Goal: Task Accomplishment & Management: Complete application form

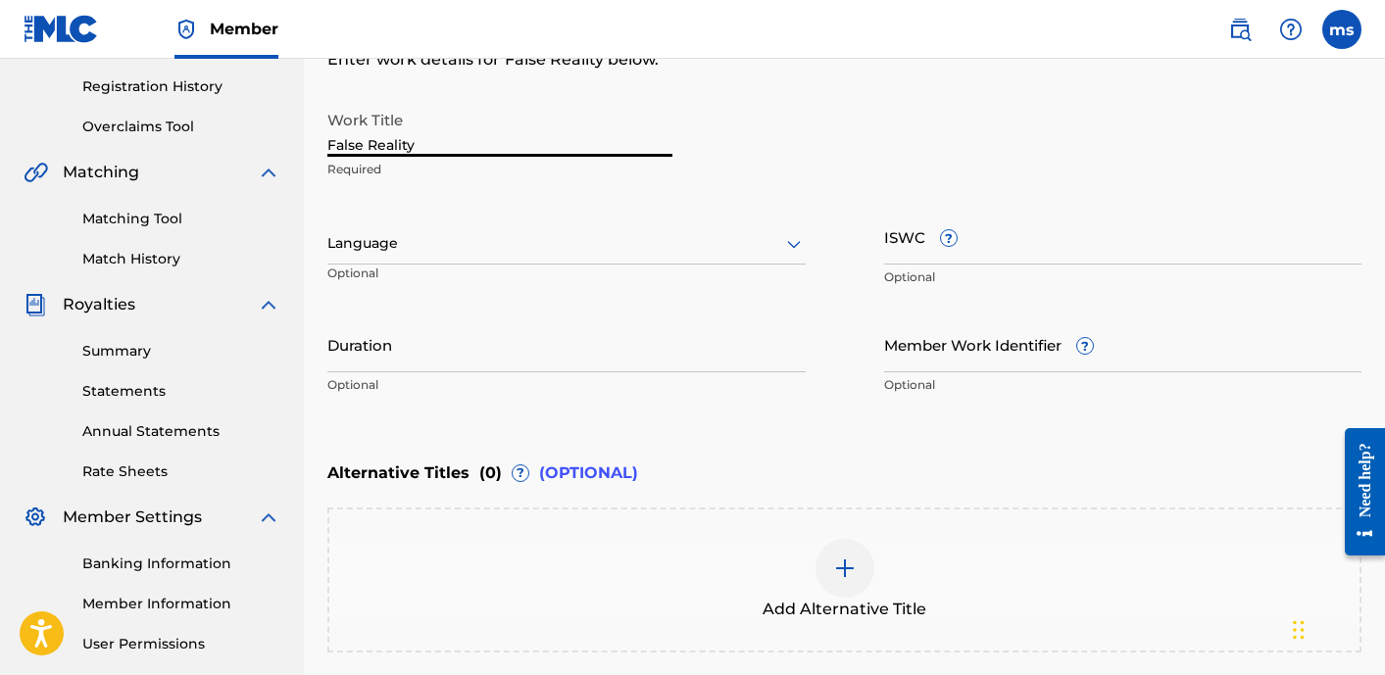
scroll to position [345, 0]
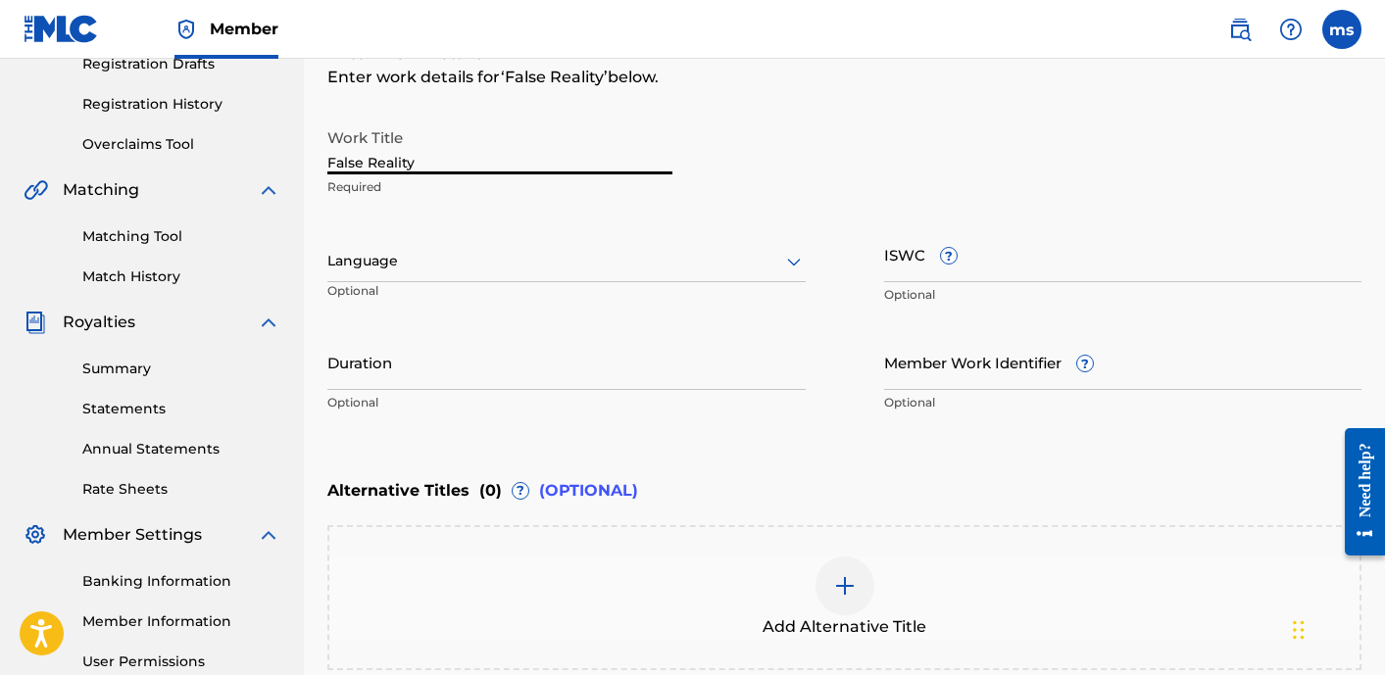
click at [1028, 271] on input "ISWC ?" at bounding box center [1123, 254] width 478 height 56
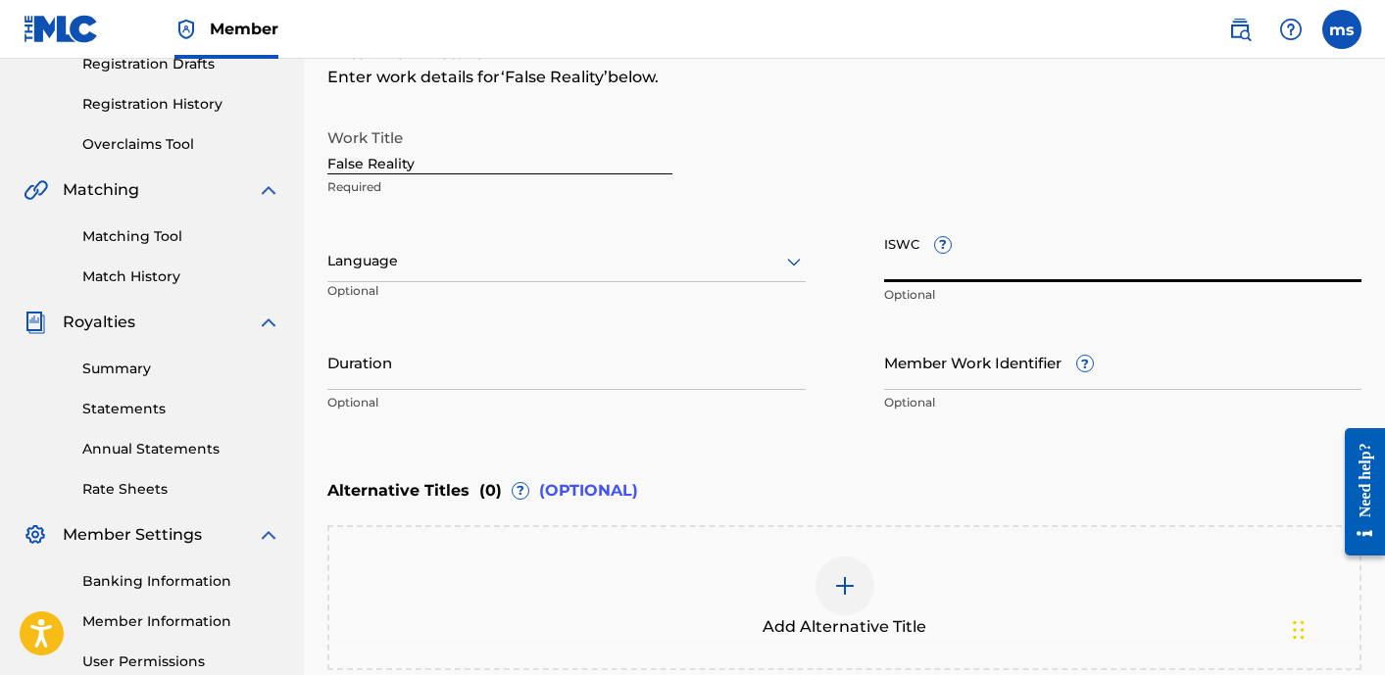
paste input "T-332.389.947-0"
click at [1021, 271] on input "T-332.389.947-0" at bounding box center [1123, 254] width 478 height 56
click at [1092, 254] on input "T-332.389.947-0" at bounding box center [1123, 254] width 478 height 56
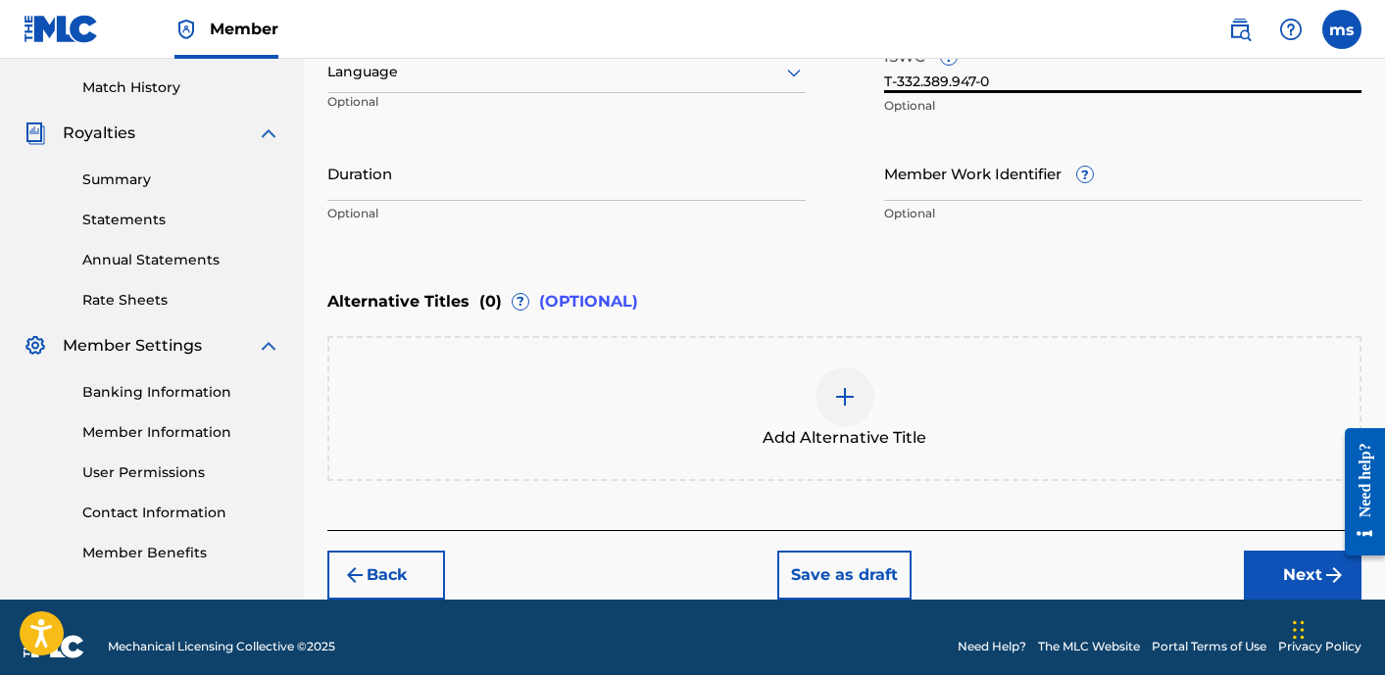
scroll to position [533, 0]
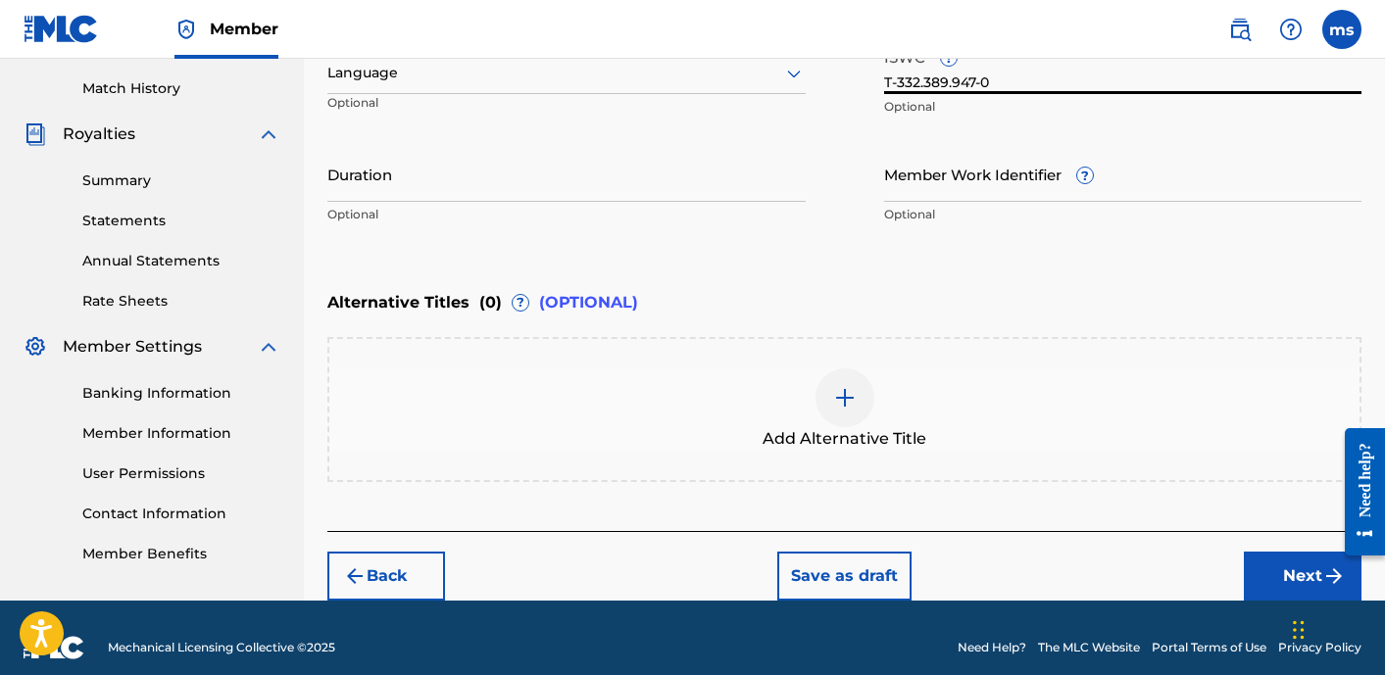
type input "T-332.389.947-0"
click at [382, 188] on input "Duration" at bounding box center [566, 174] width 478 height 56
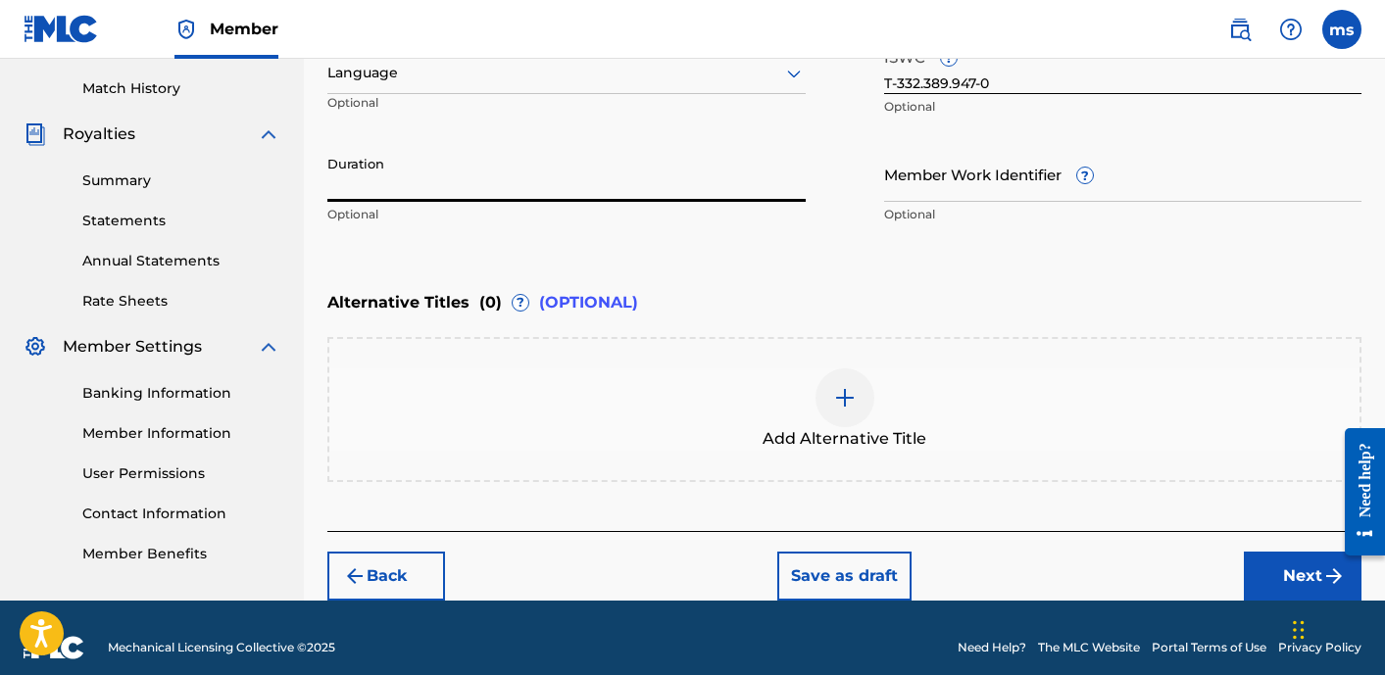
click at [867, 215] on div "Work Title False Reality Required Language Optional ISWC ? T-332.389.947-0 Opti…" at bounding box center [844, 82] width 1034 height 304
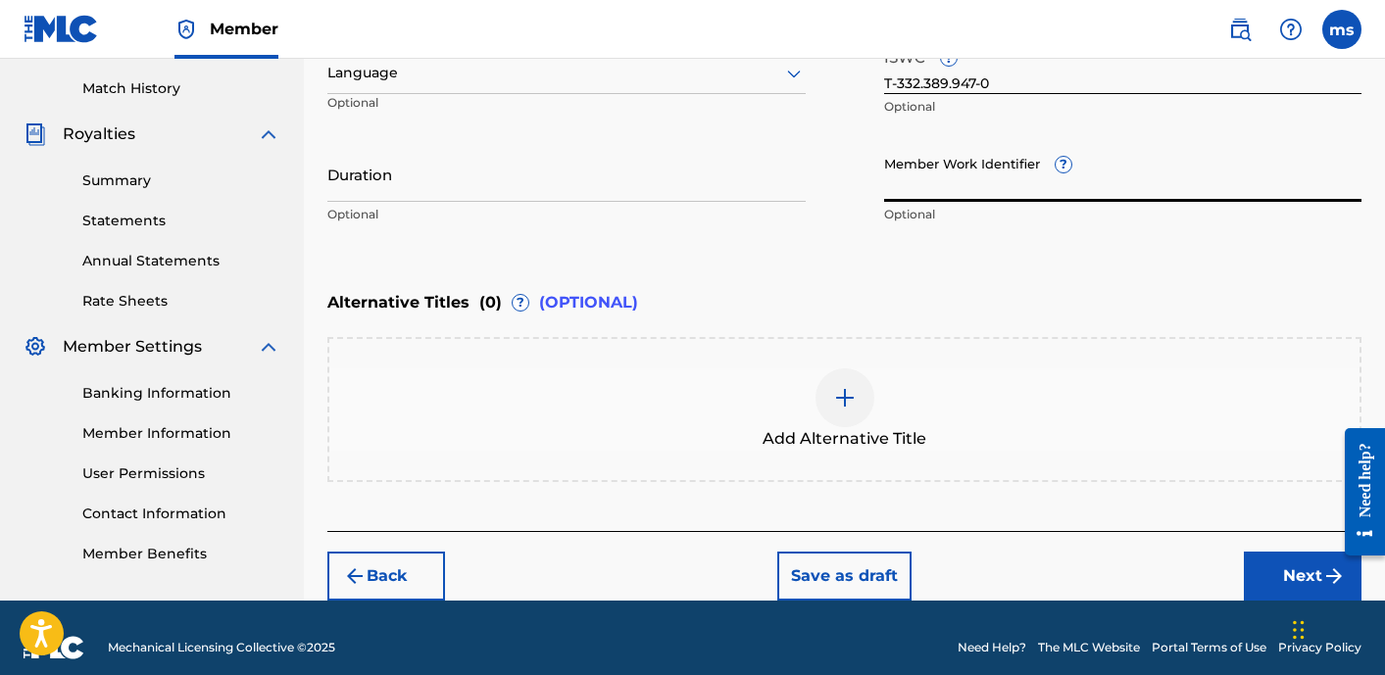
click at [1025, 193] on input "Member Work Identifier ?" at bounding box center [1123, 174] width 478 height 56
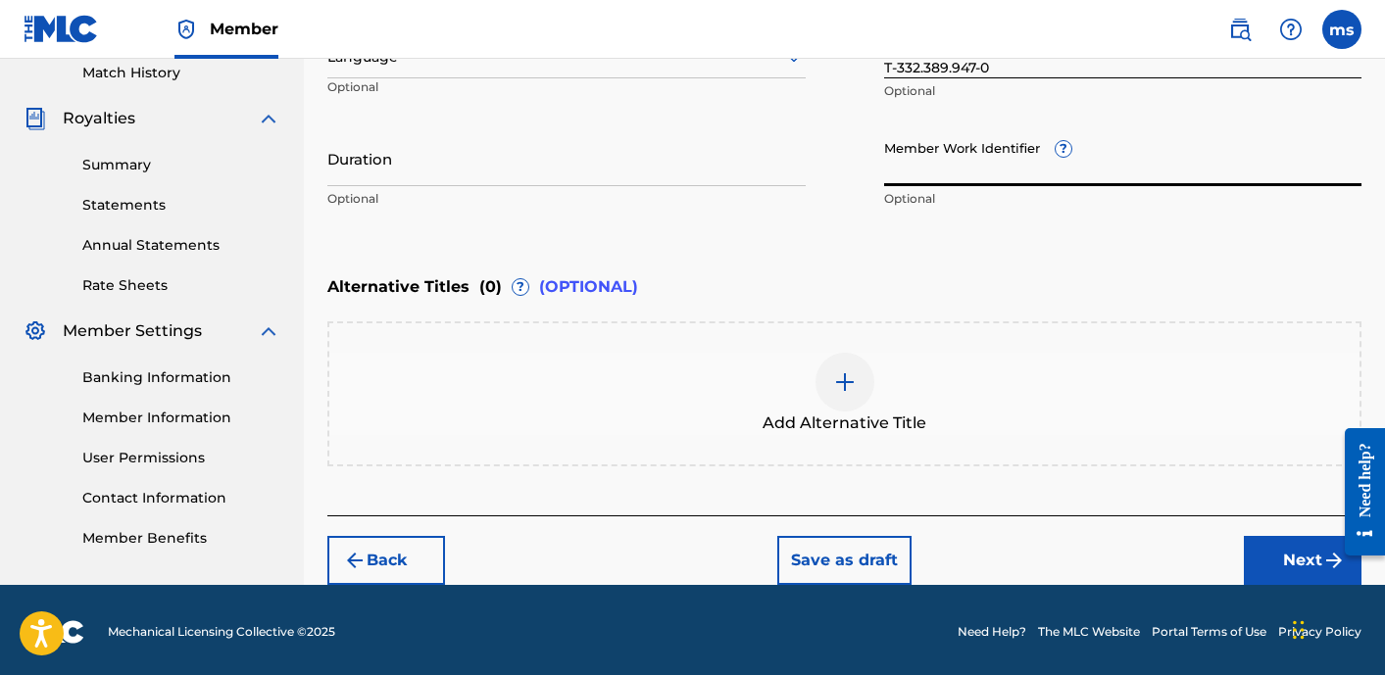
scroll to position [552, 0]
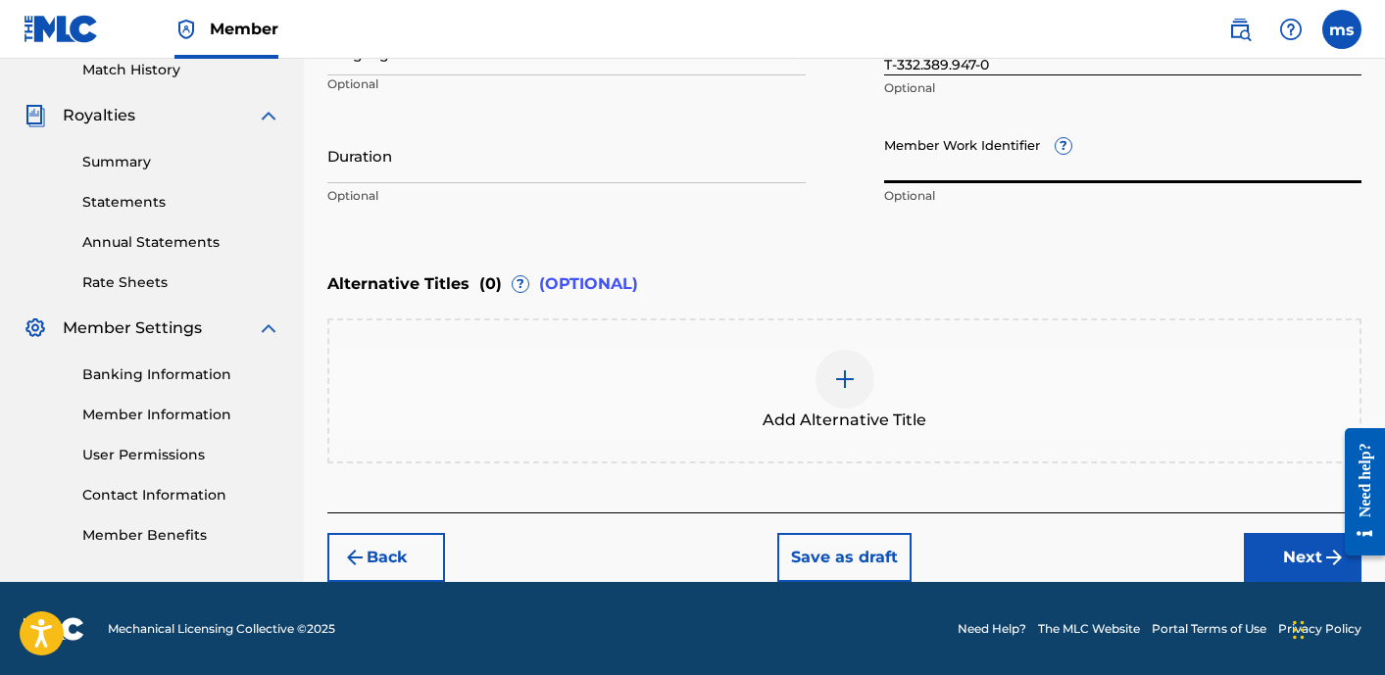
click at [1296, 546] on button "Next" at bounding box center [1303, 557] width 118 height 49
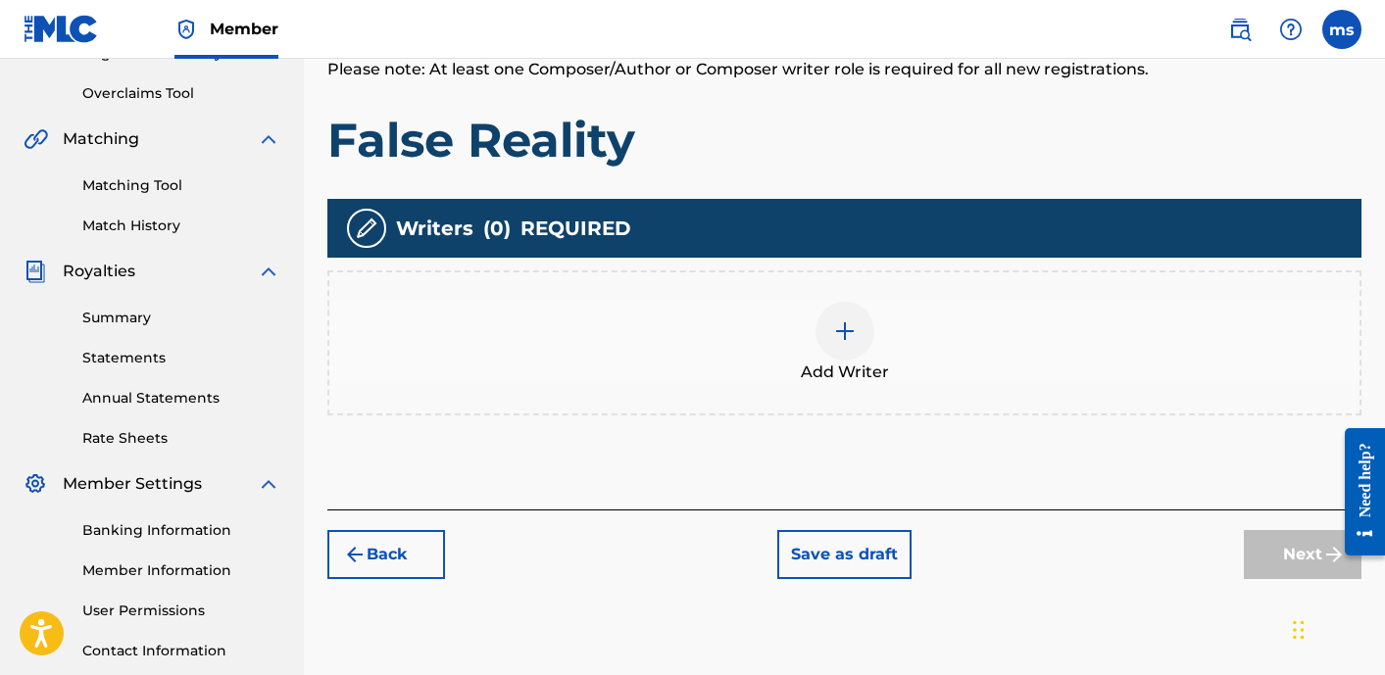
scroll to position [399, 0]
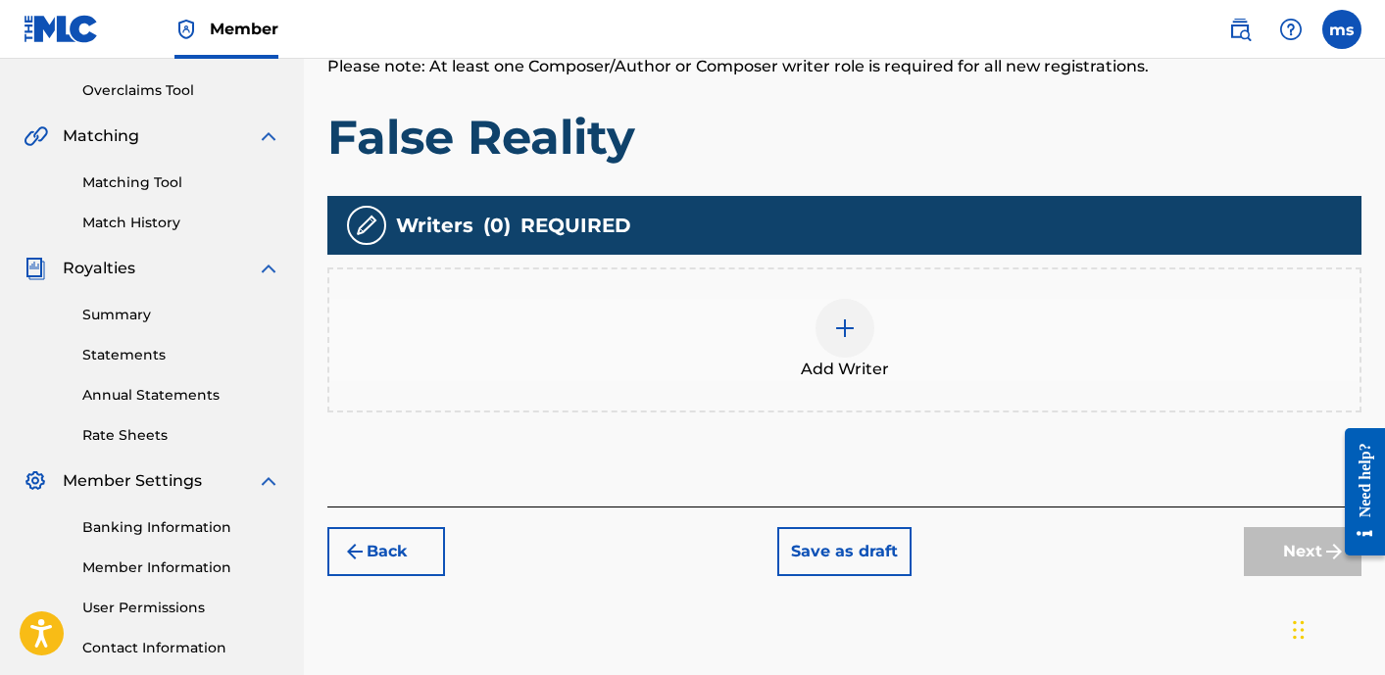
click at [838, 331] on img at bounding box center [845, 329] width 24 height 24
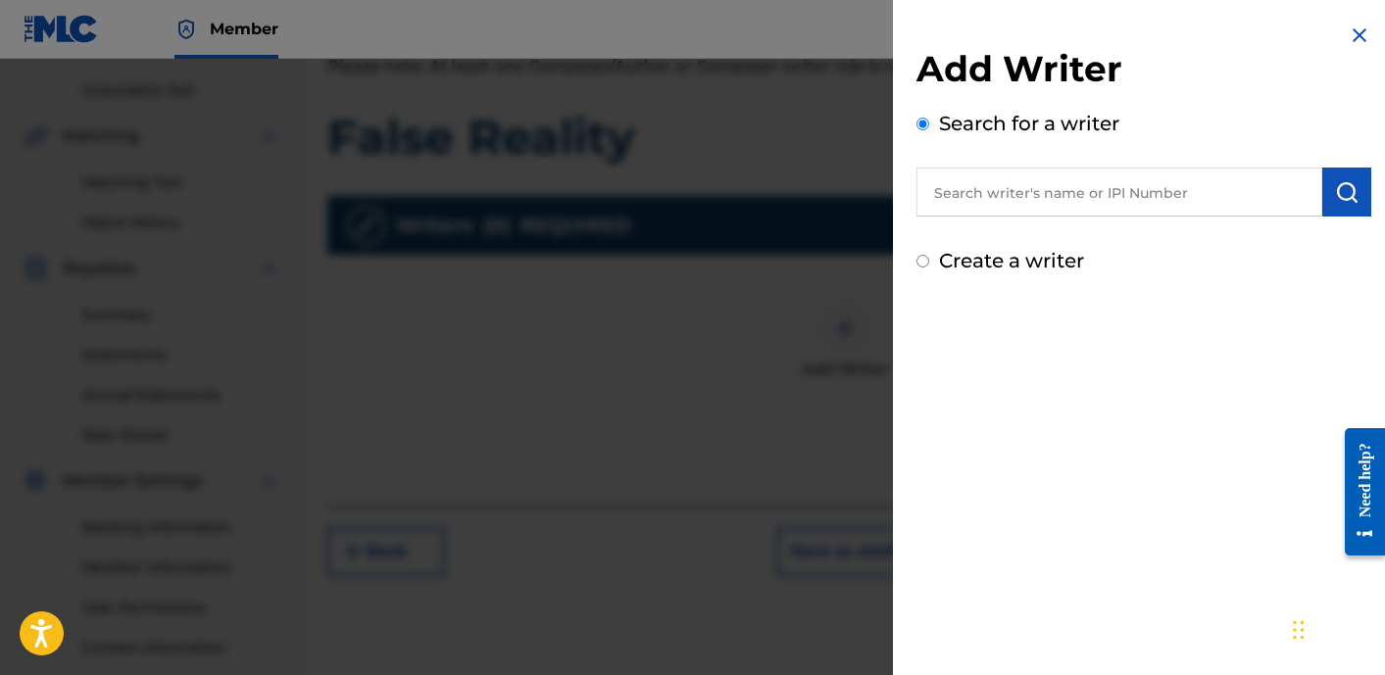
click at [1029, 199] on input "text" at bounding box center [1119, 192] width 406 height 49
paste input "01120366111"
click at [1347, 188] on img "submit" at bounding box center [1347, 192] width 24 height 24
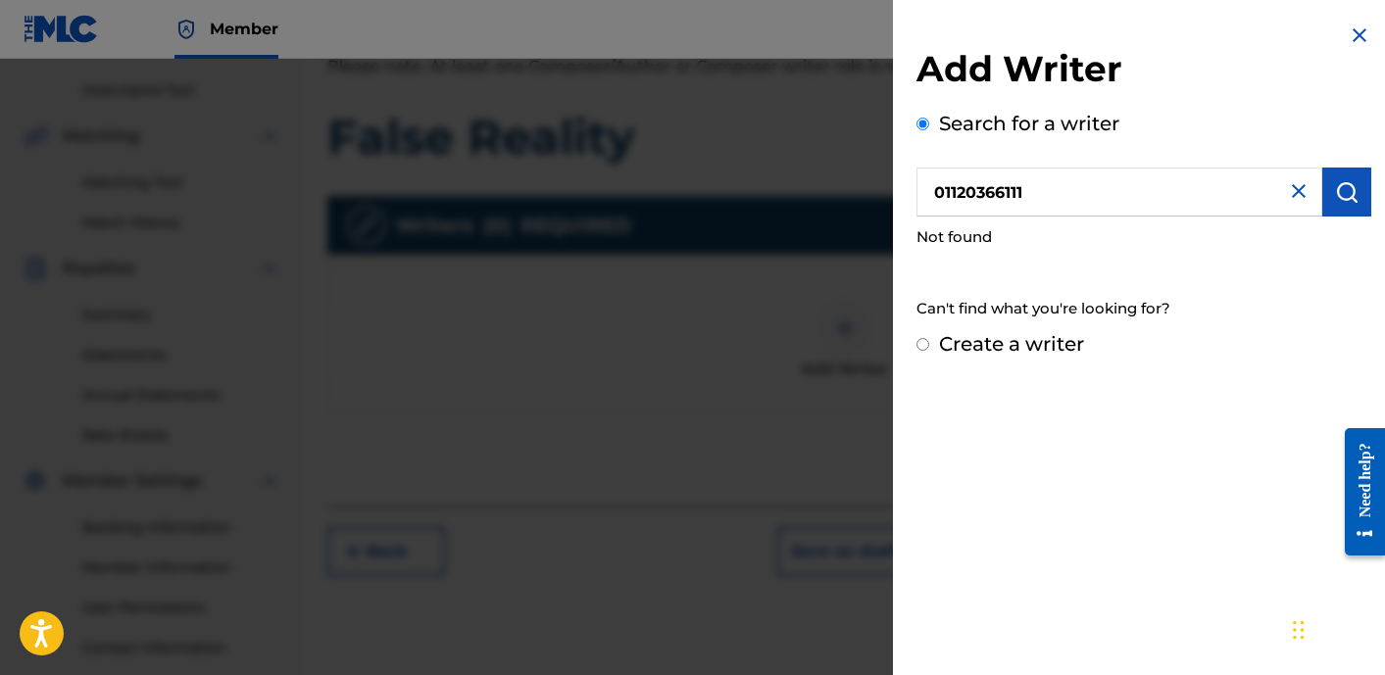
click at [956, 192] on input "01120366111" at bounding box center [1119, 192] width 406 height 49
type input "01120366111"
click at [1353, 191] on button "submit" at bounding box center [1346, 192] width 49 height 49
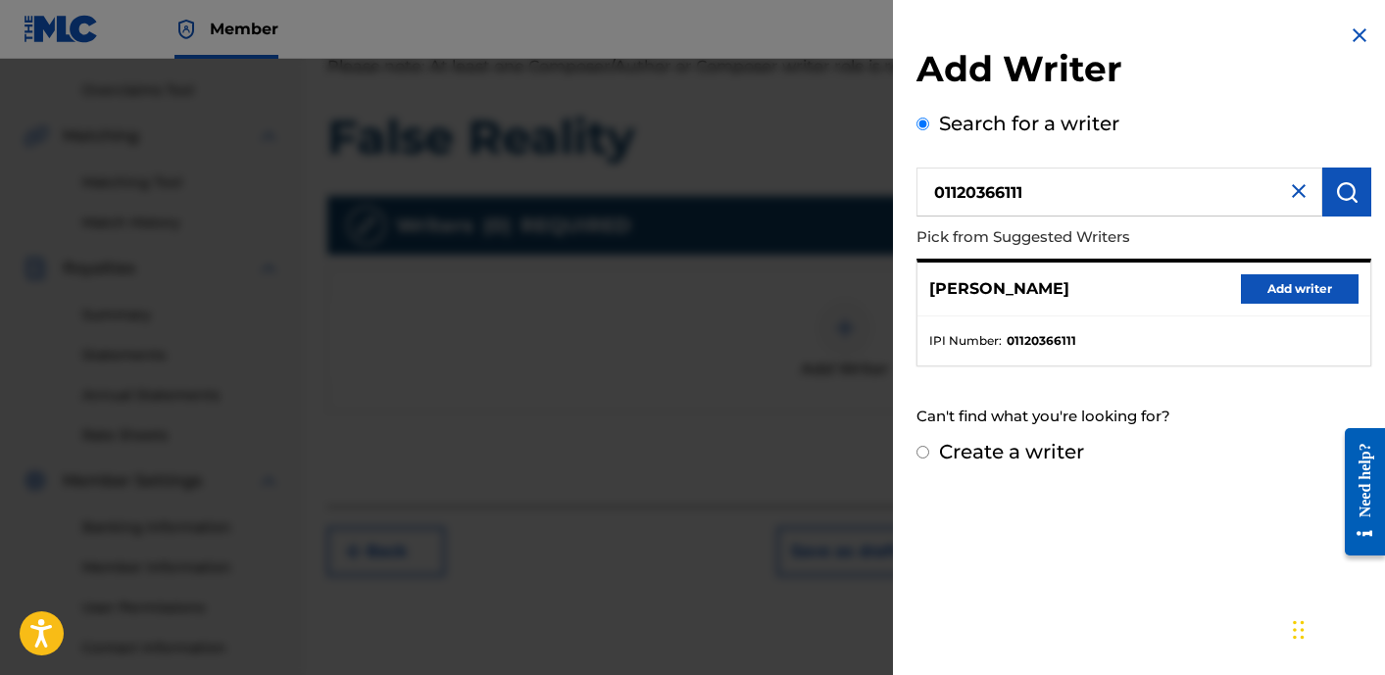
click at [1250, 290] on button "Add writer" at bounding box center [1300, 288] width 118 height 29
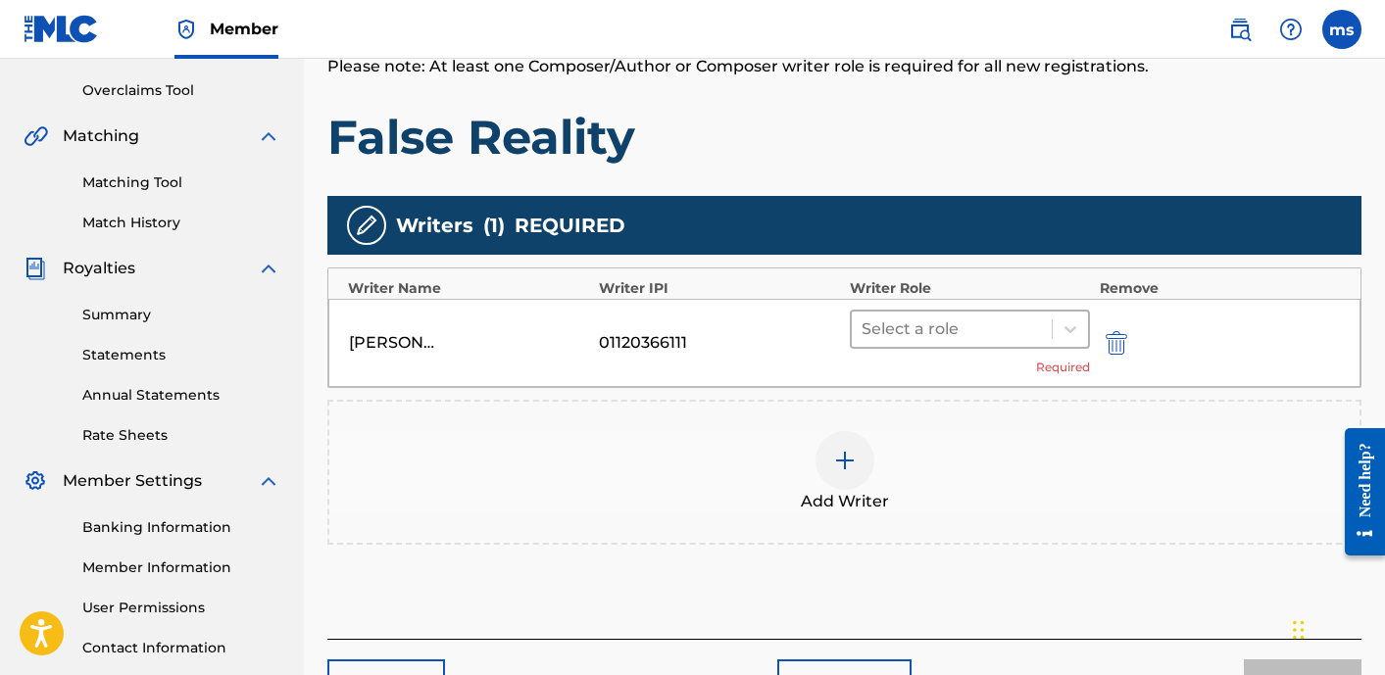
click at [1017, 325] on div at bounding box center [951, 329] width 180 height 27
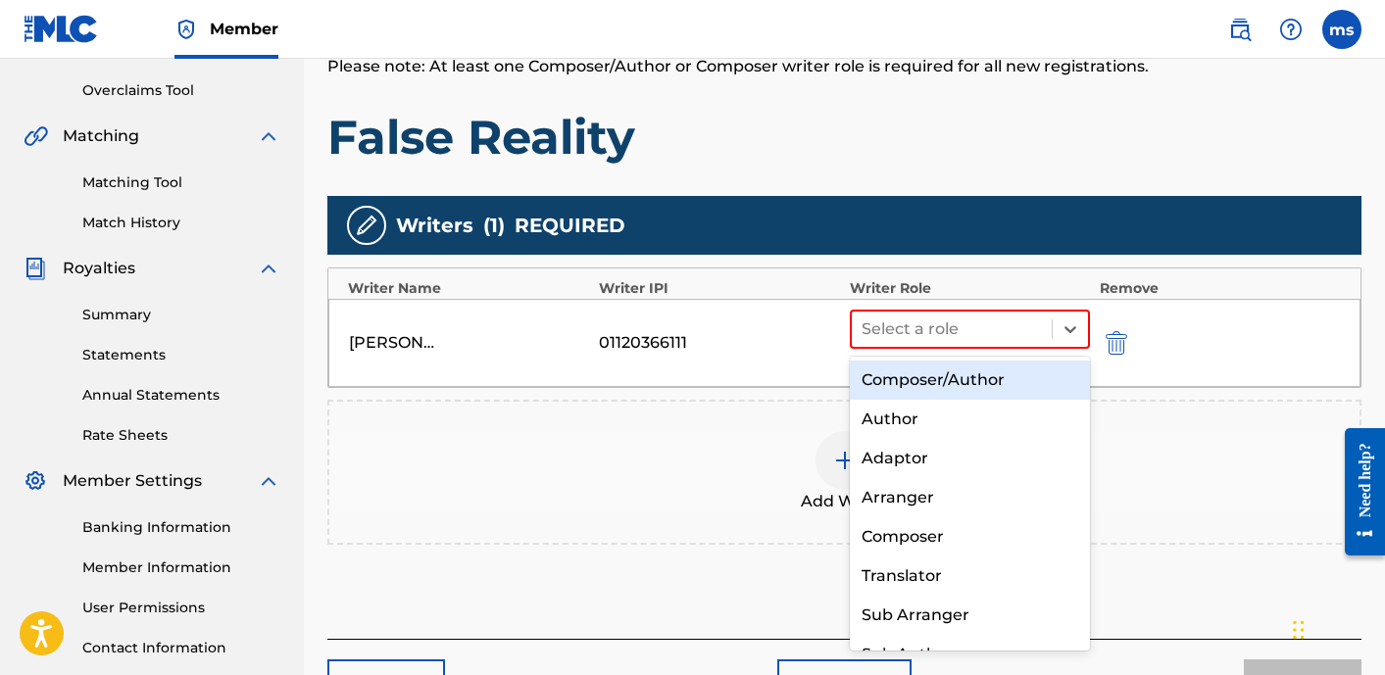
click at [963, 385] on div "Composer/Author" at bounding box center [970, 380] width 240 height 39
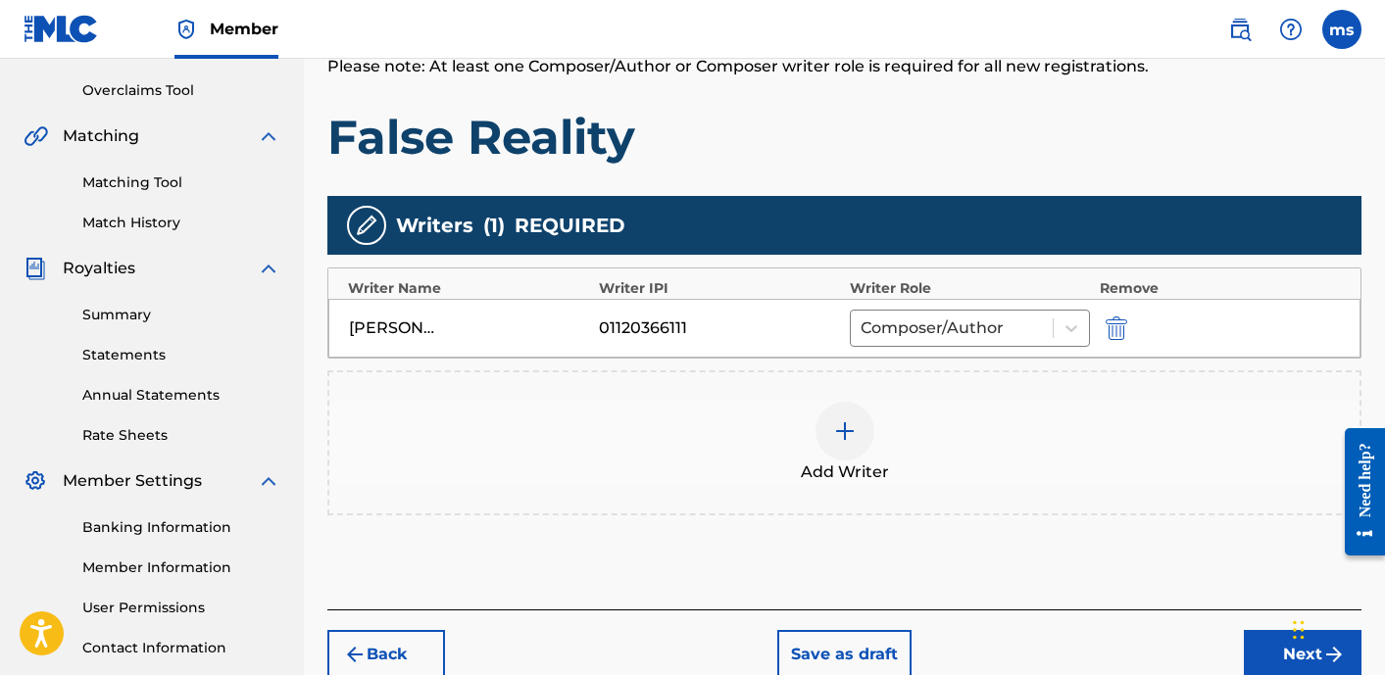
click at [854, 429] on img at bounding box center [845, 431] width 24 height 24
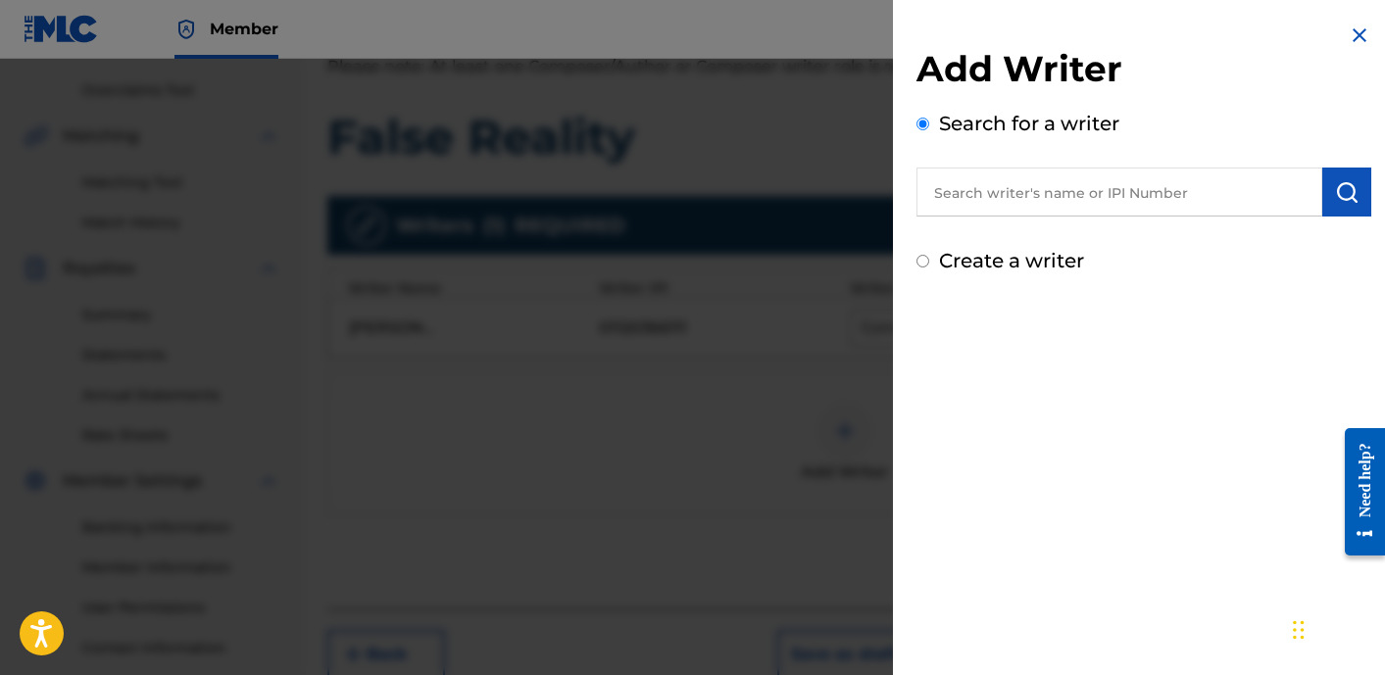
click at [1016, 182] on input "text" at bounding box center [1119, 192] width 406 height 49
paste input "01162763357"
type input "01162763357"
click at [1336, 187] on img "submit" at bounding box center [1347, 192] width 24 height 24
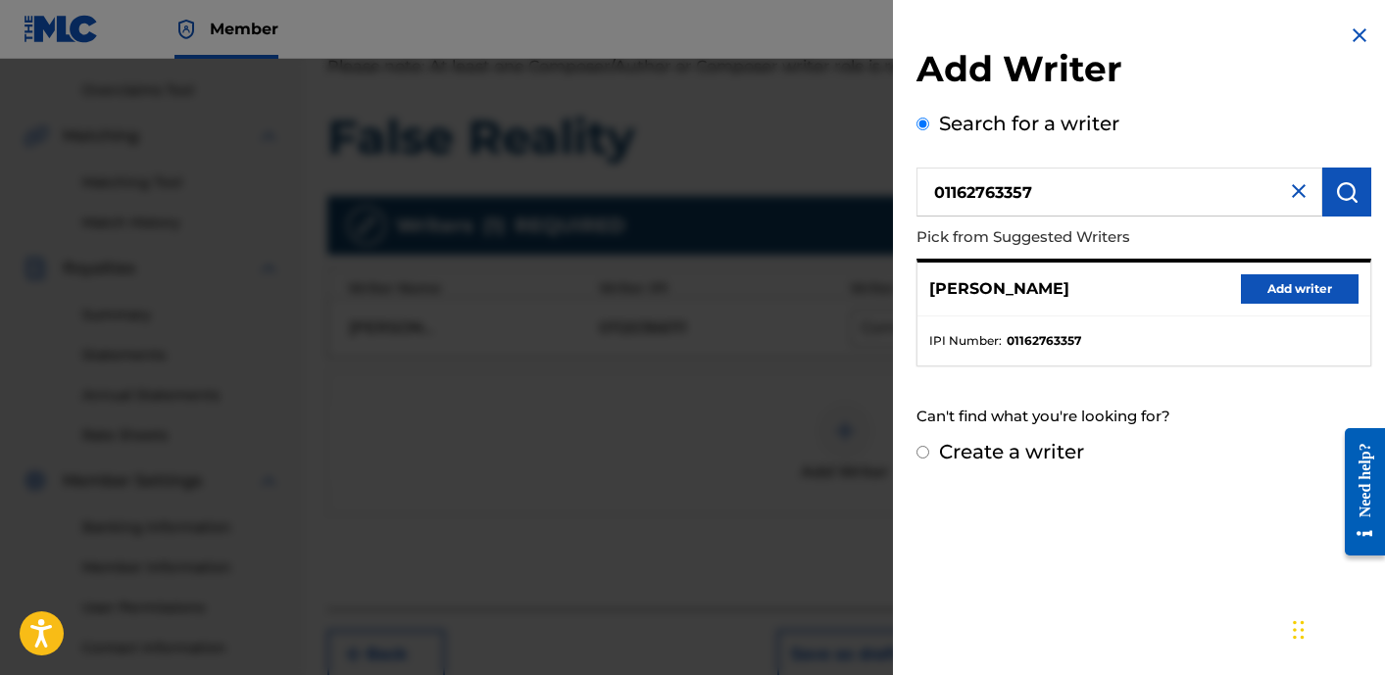
click at [1266, 305] on div "[PERSON_NAME] Add writer" at bounding box center [1143, 290] width 453 height 54
click at [1275, 284] on button "Add writer" at bounding box center [1300, 288] width 118 height 29
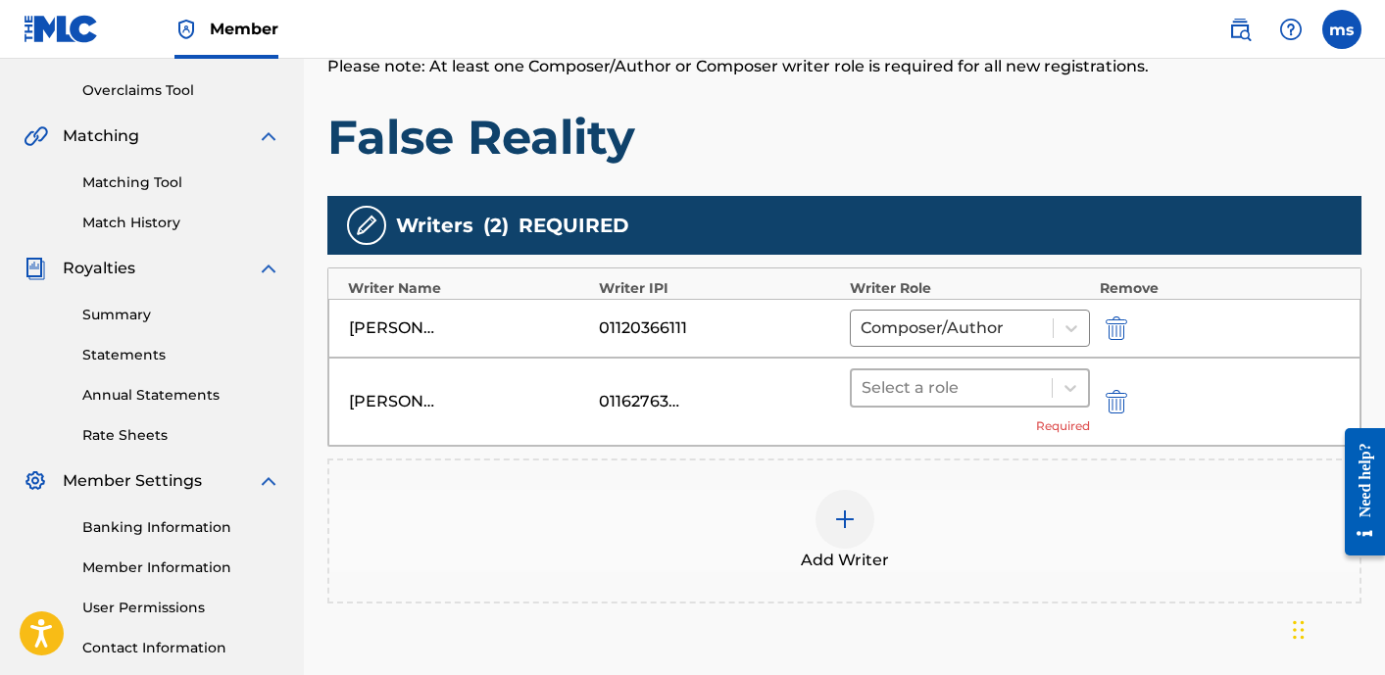
click at [918, 401] on div at bounding box center [951, 387] width 180 height 27
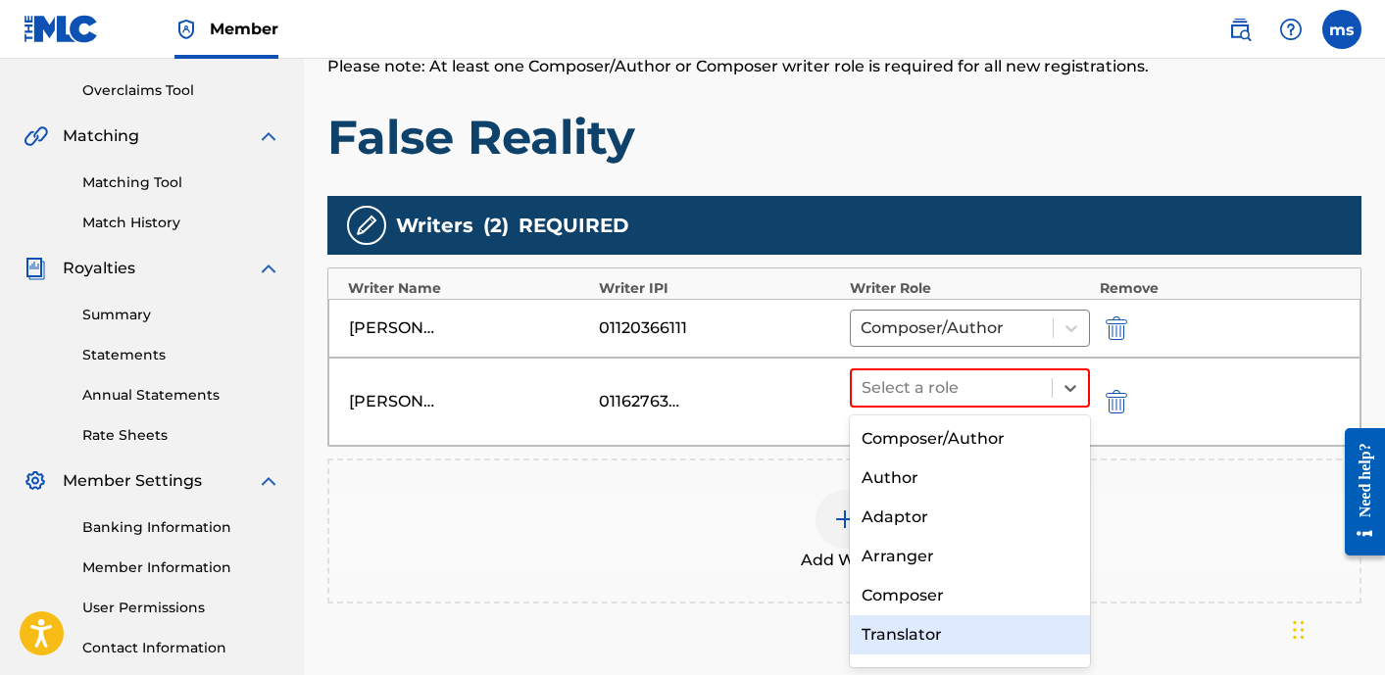
scroll to position [61, 0]
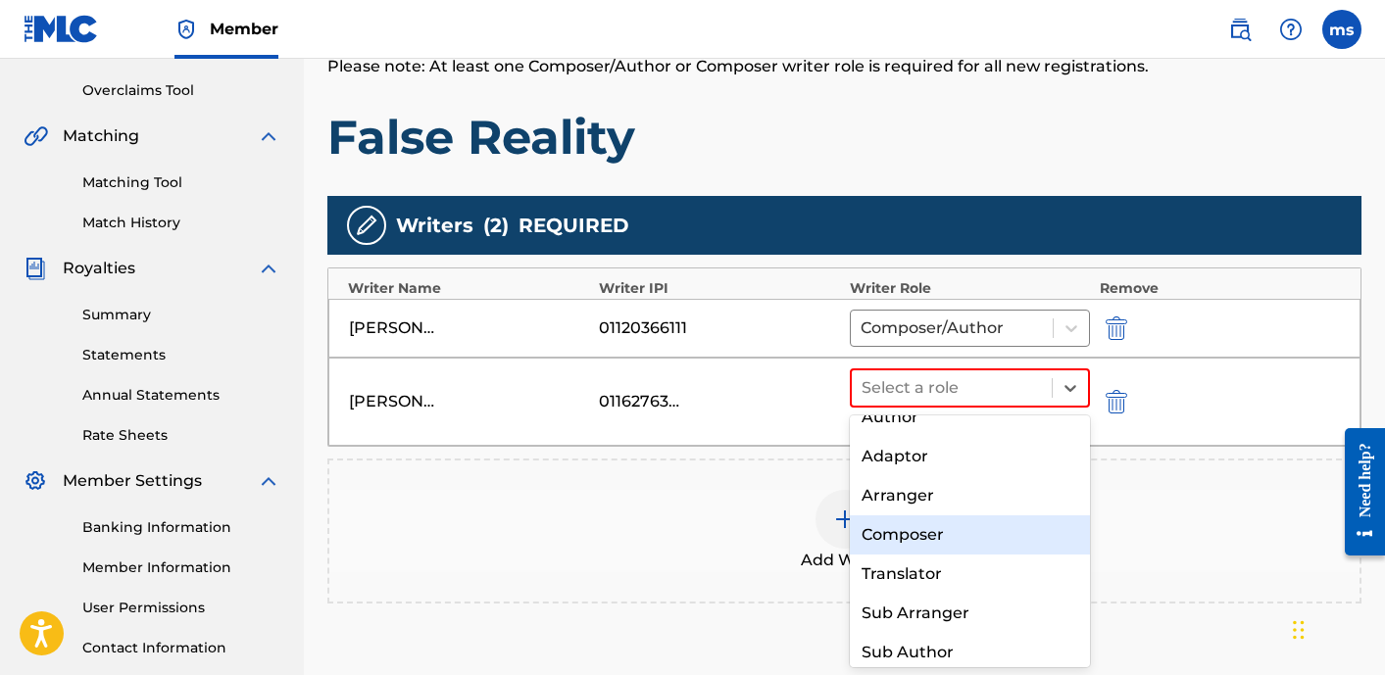
click at [941, 539] on div "Composer" at bounding box center [970, 534] width 240 height 39
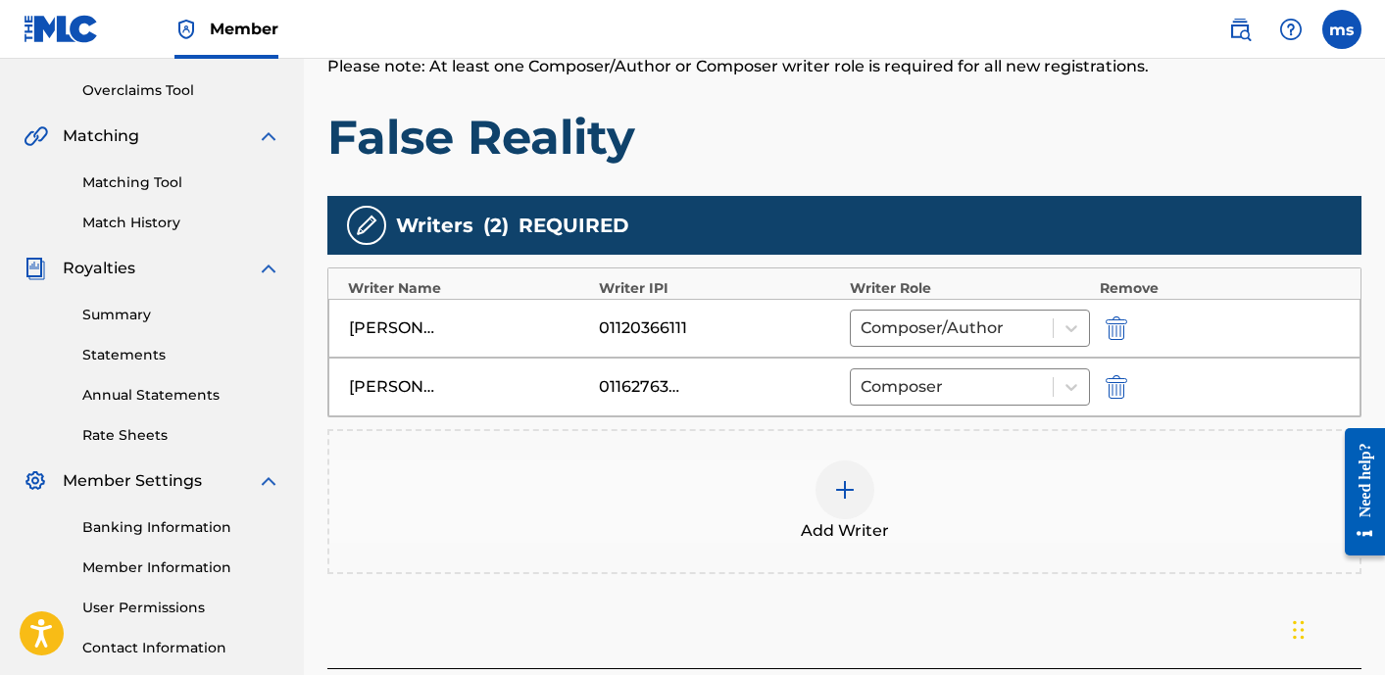
click at [839, 465] on div at bounding box center [844, 490] width 59 height 59
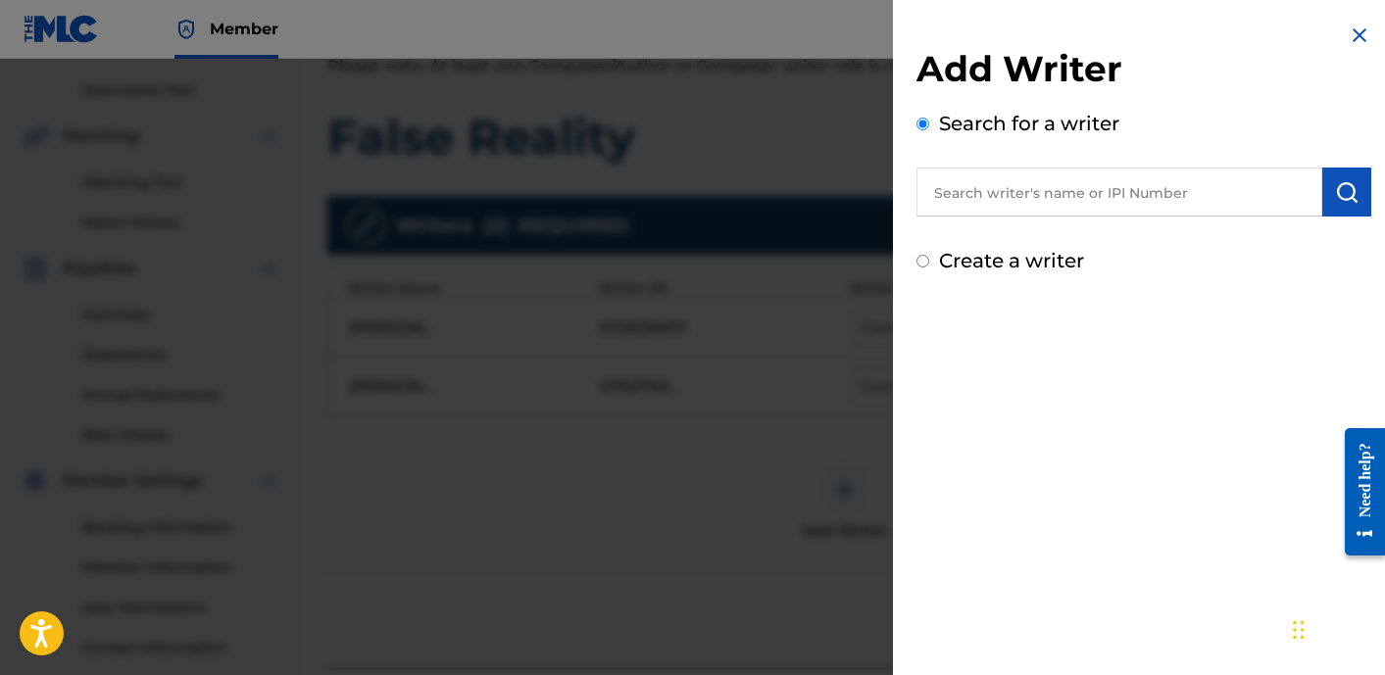
click at [1076, 186] on input "text" at bounding box center [1119, 192] width 406 height 49
paste input "01287761900"
type input "01287761900"
click at [1345, 192] on img "submit" at bounding box center [1347, 192] width 24 height 24
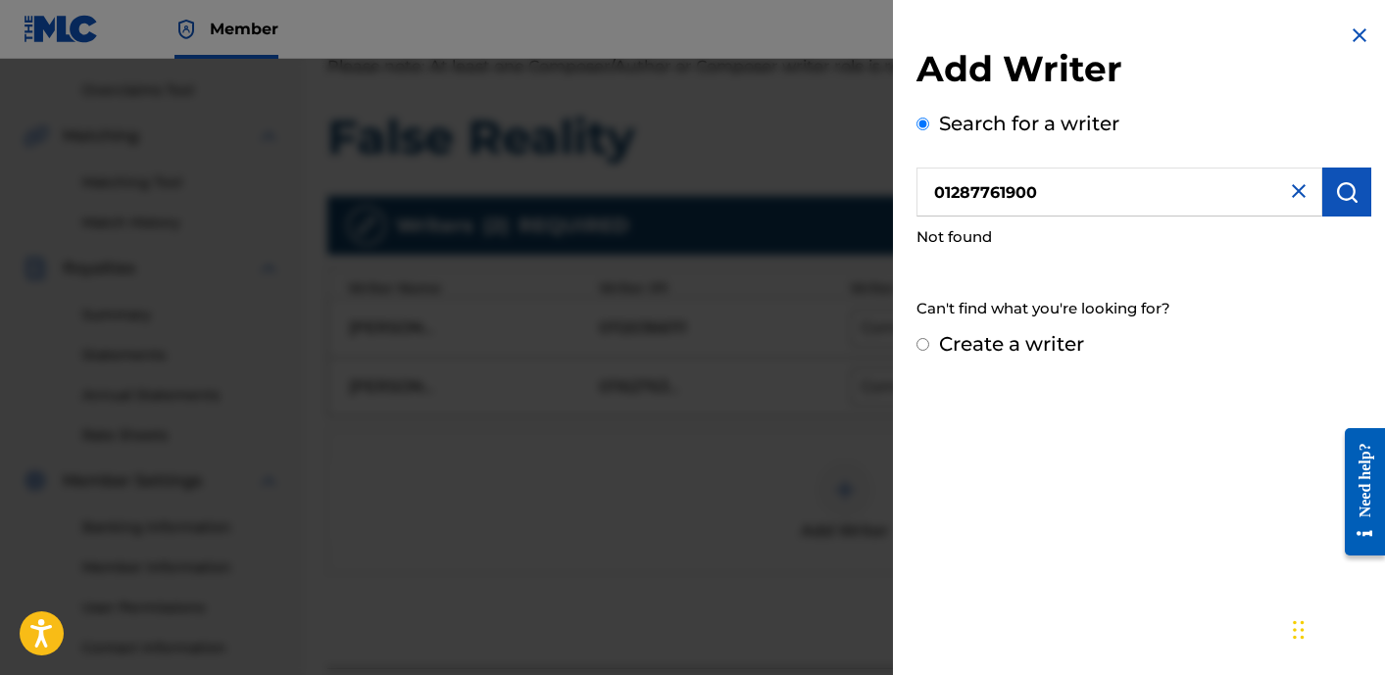
click at [1052, 211] on input "01287761900" at bounding box center [1119, 192] width 406 height 49
click at [1015, 337] on label "Create a writer" at bounding box center [1011, 344] width 145 height 24
radio input "true"
click at [929, 338] on input "Create a writer" at bounding box center [922, 344] width 13 height 13
radio input "false"
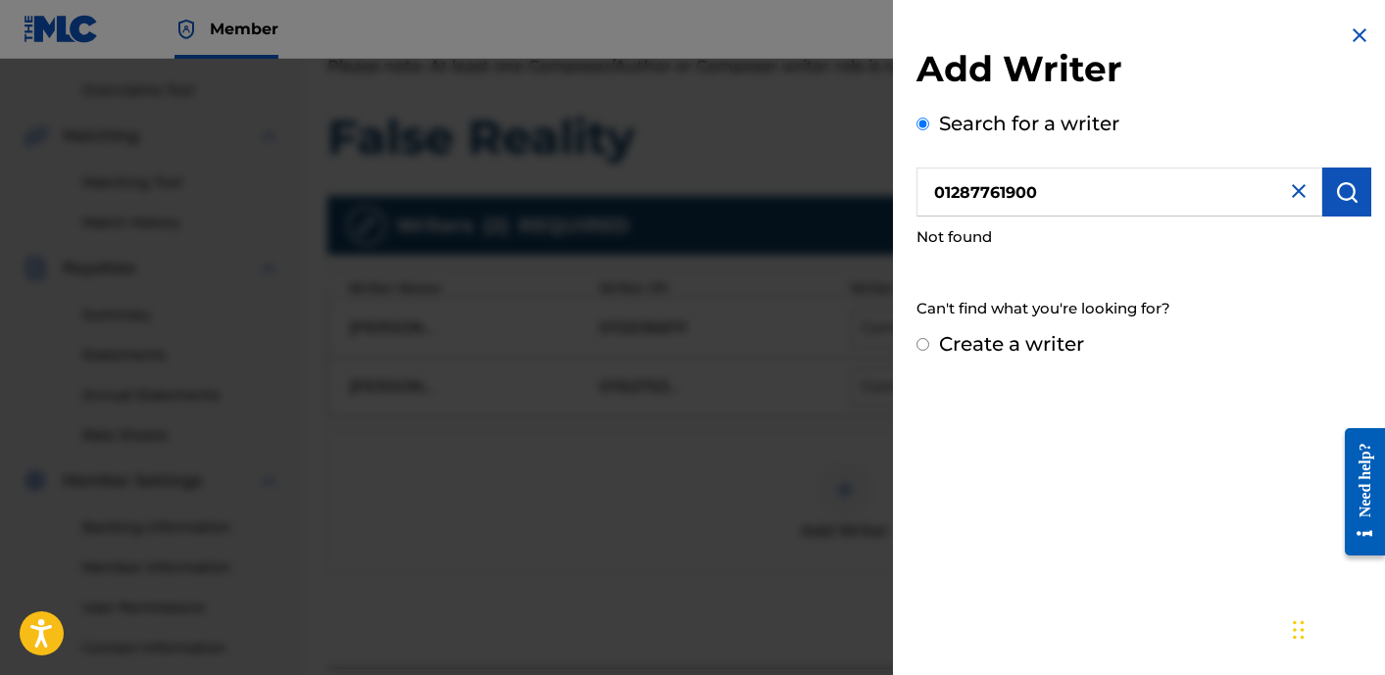
radio input "true"
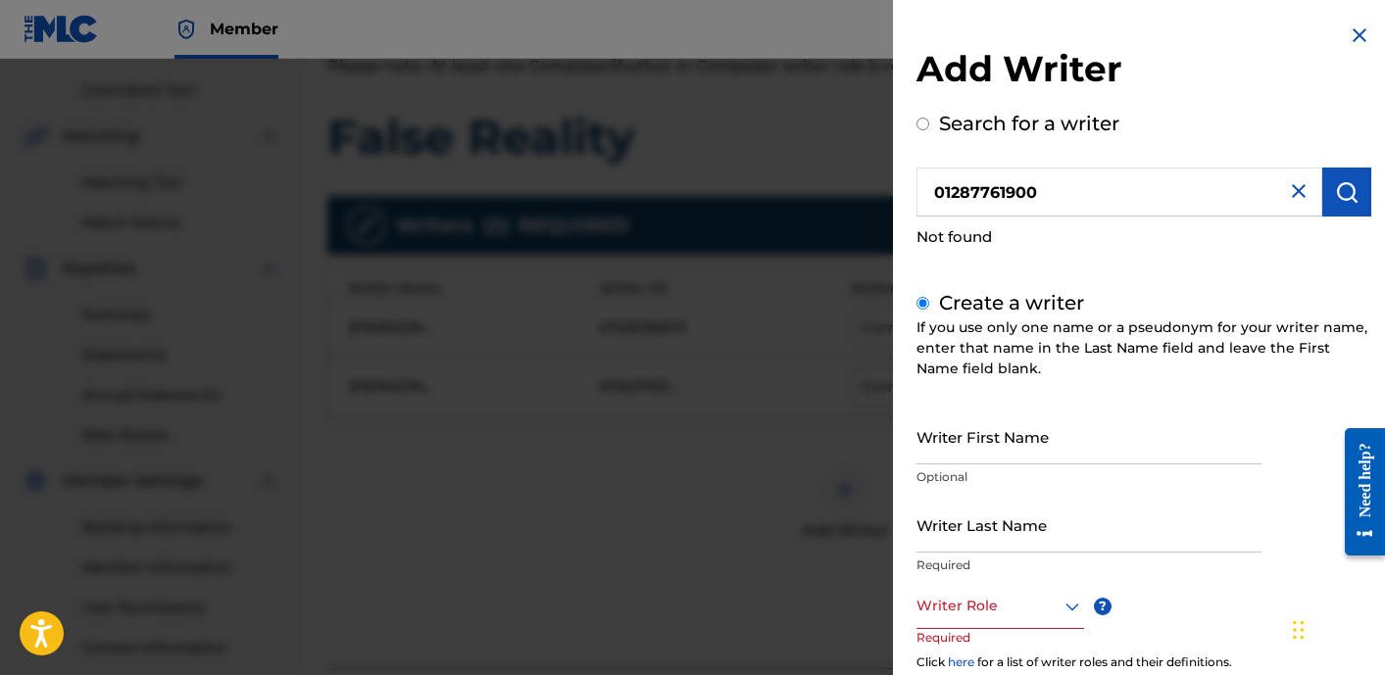
click at [1035, 462] on input "Writer First Name" at bounding box center [1088, 437] width 345 height 56
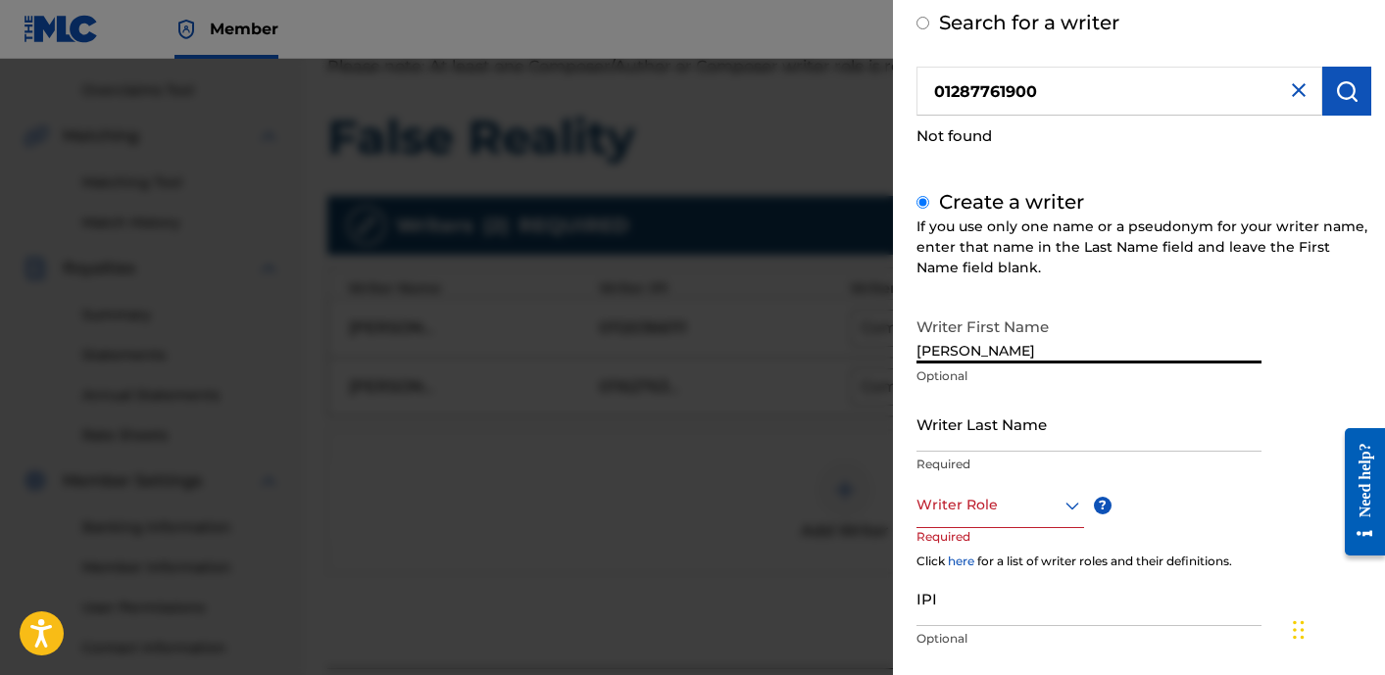
type input "[PERSON_NAME]"
click at [963, 415] on input "Writer Last Name" at bounding box center [1088, 424] width 345 height 56
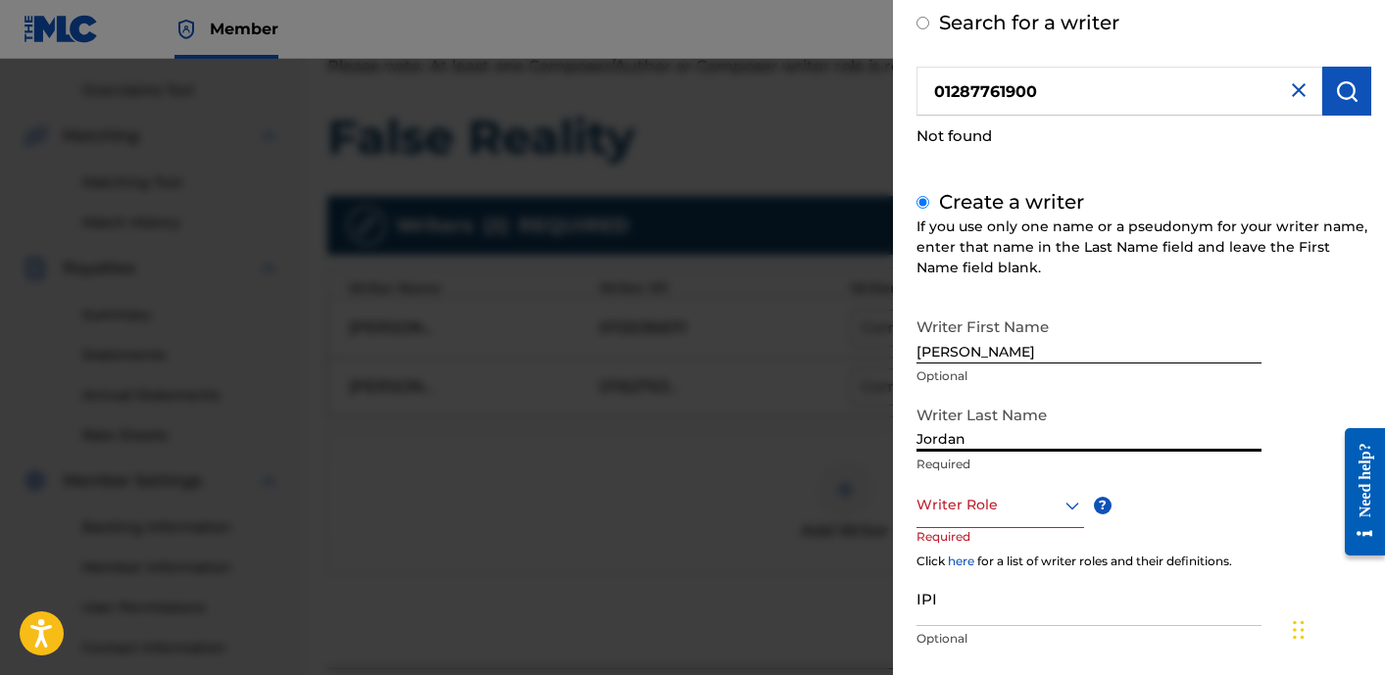
type input "Jordan"
click at [931, 495] on div at bounding box center [1000, 505] width 168 height 24
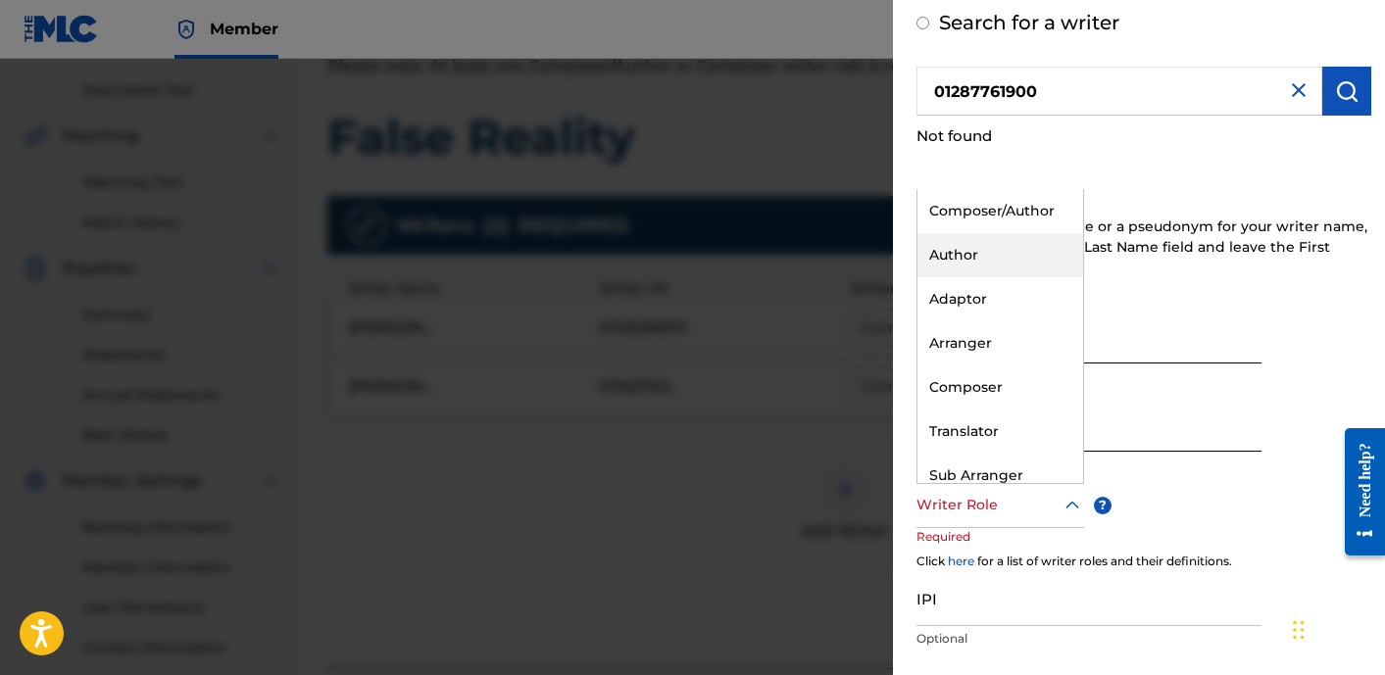
click at [980, 263] on div "Author" at bounding box center [1000, 255] width 166 height 44
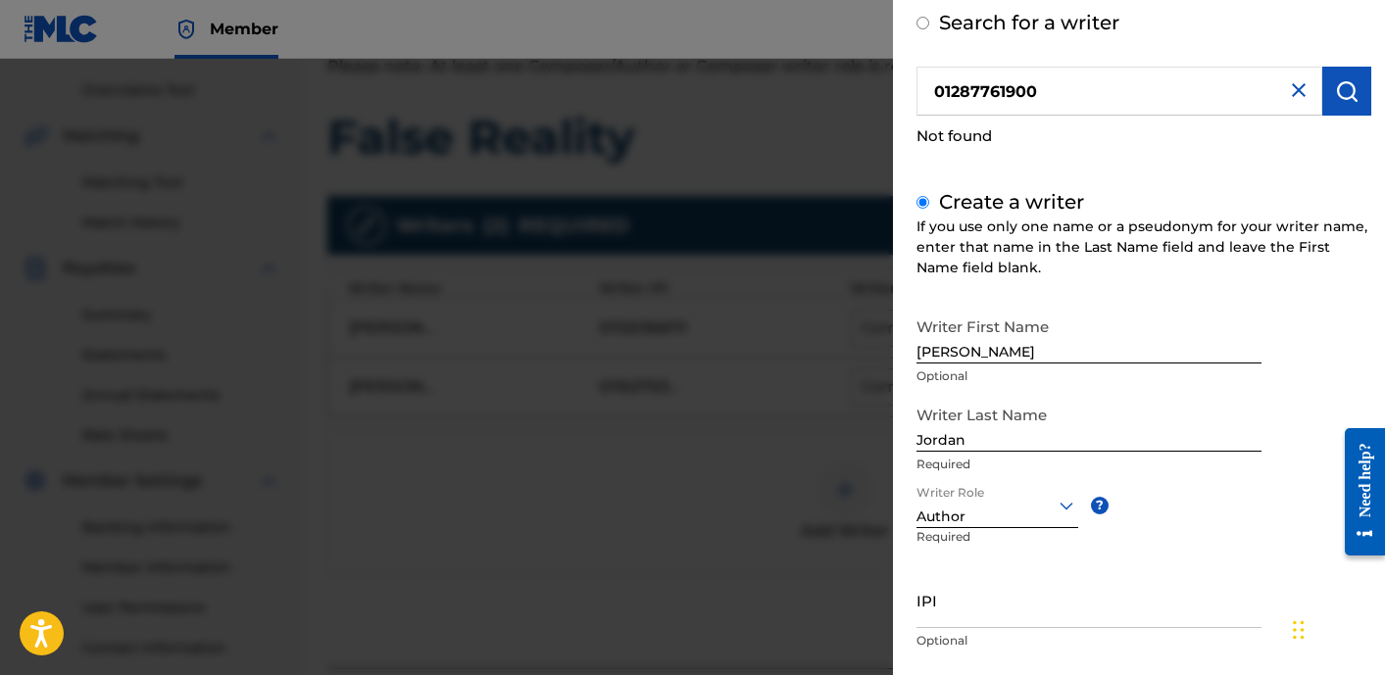
scroll to position [217, 0]
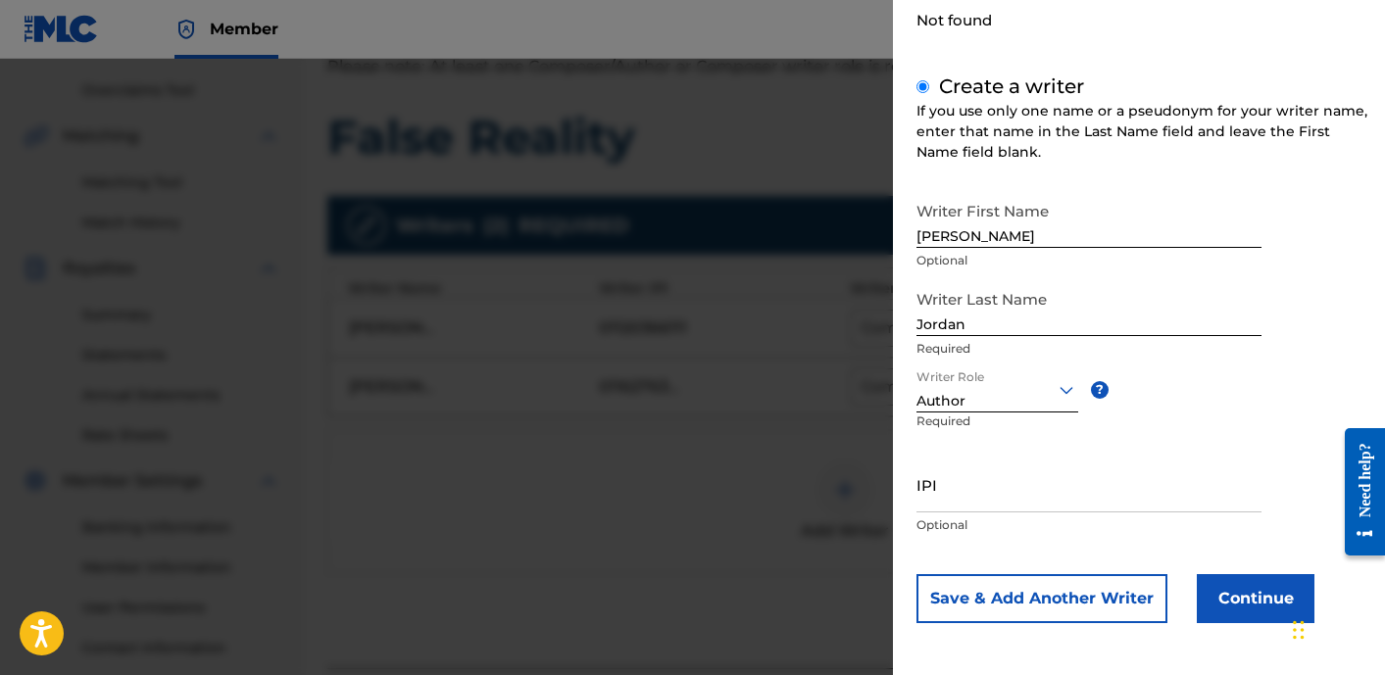
click at [980, 486] on input "IPI" at bounding box center [1088, 485] width 345 height 56
paste input "01287761900"
type input "01287761900"
click at [1109, 605] on button "Save & Add Another Writer" at bounding box center [1041, 598] width 251 height 49
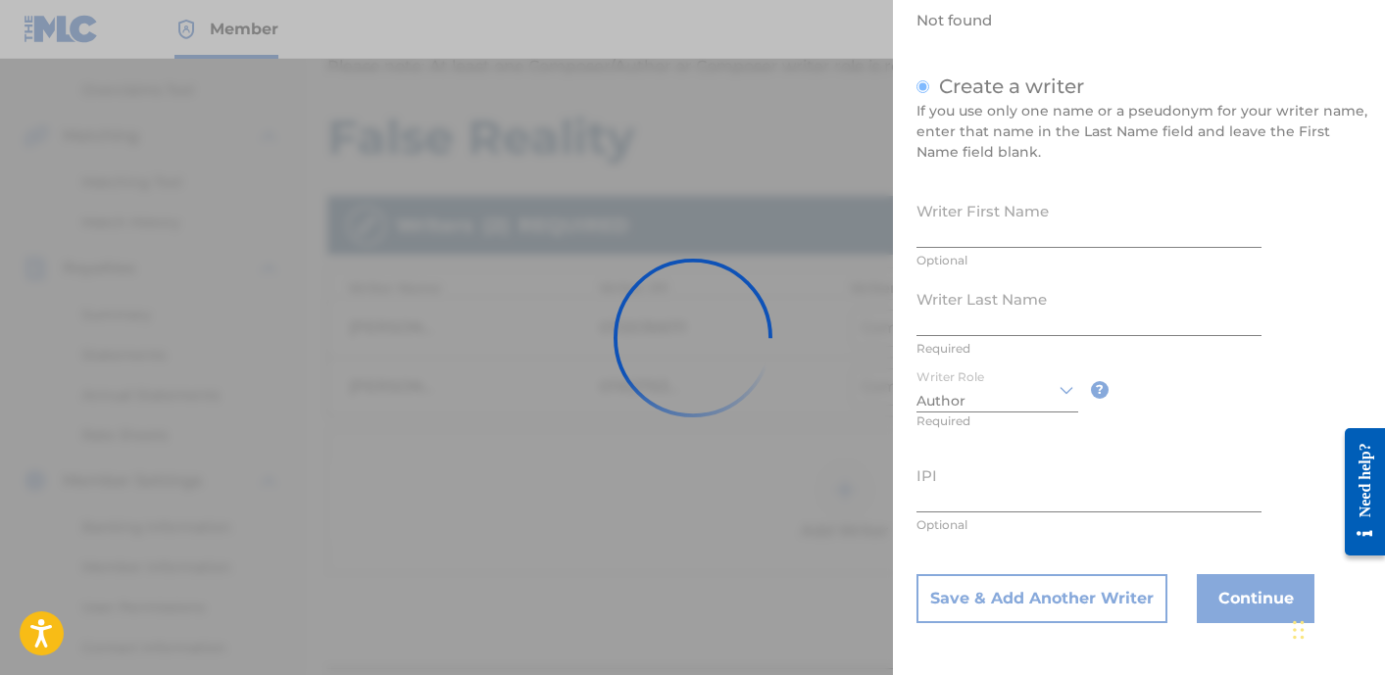
scroll to position [215, 0]
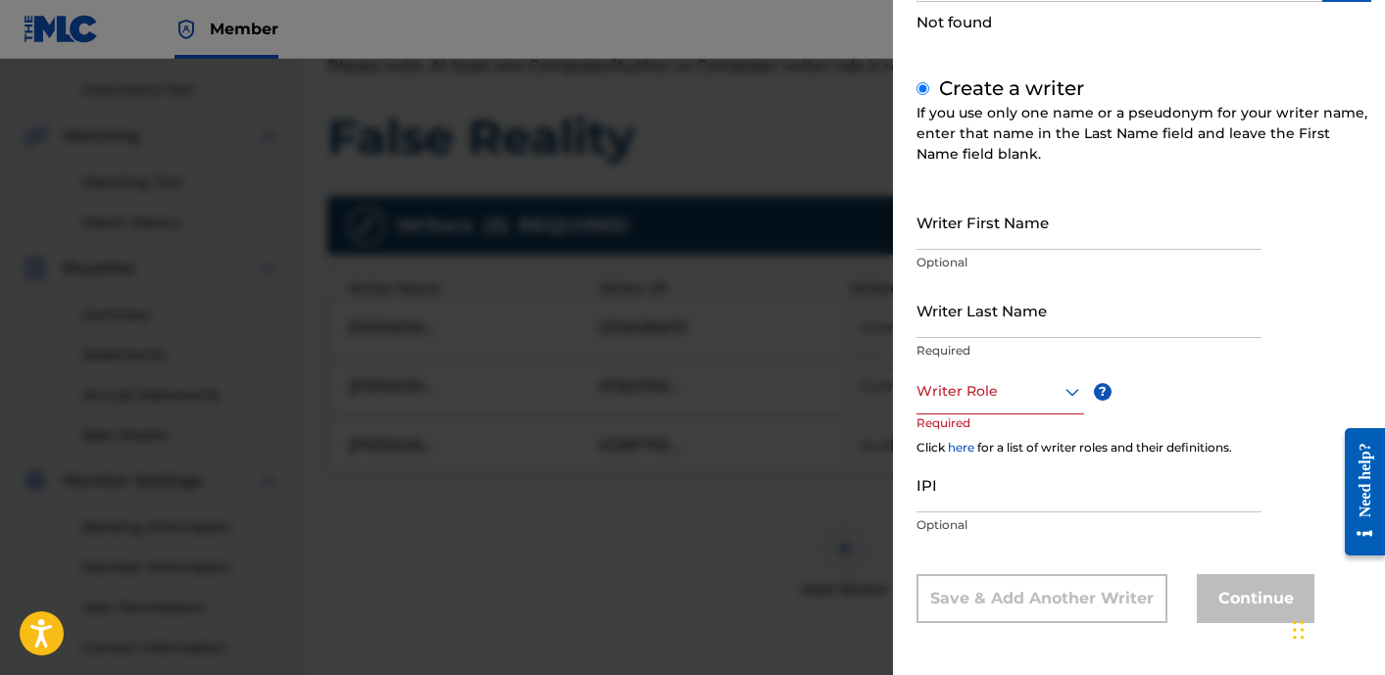
click at [1006, 221] on input "Writer First Name" at bounding box center [1088, 222] width 345 height 56
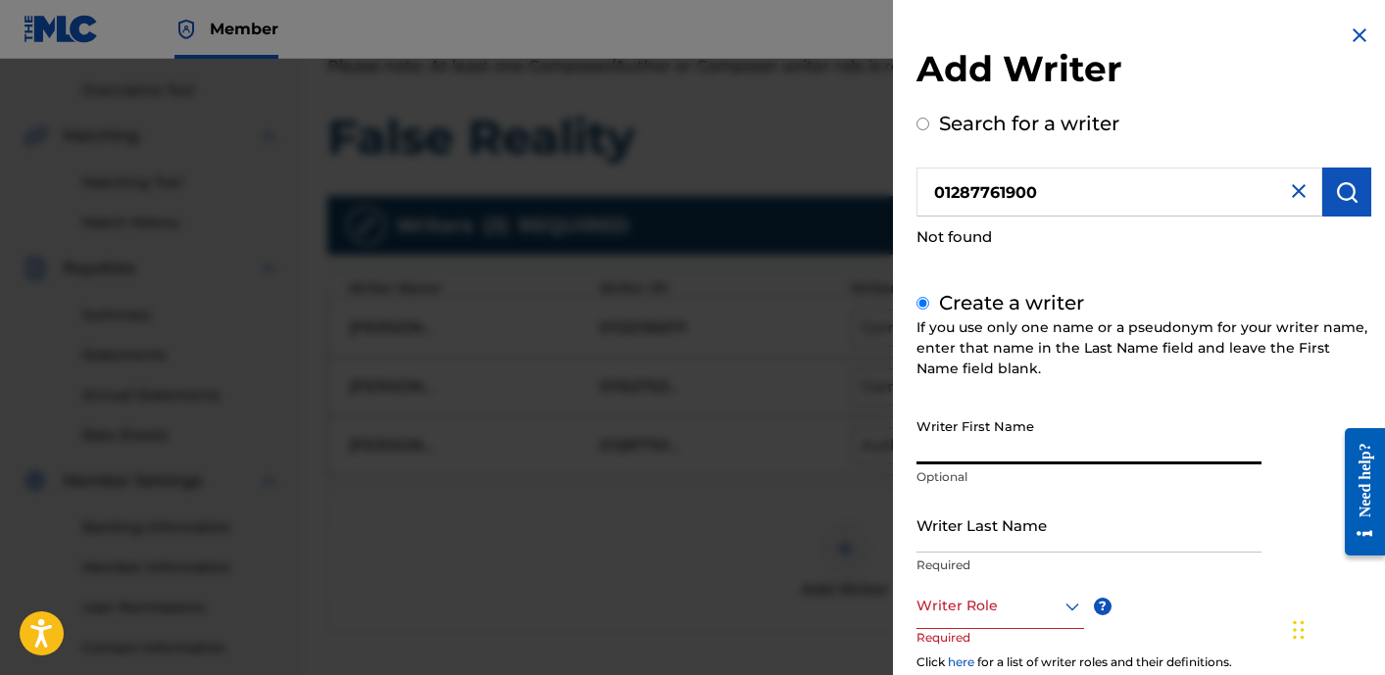
scroll to position [83, 0]
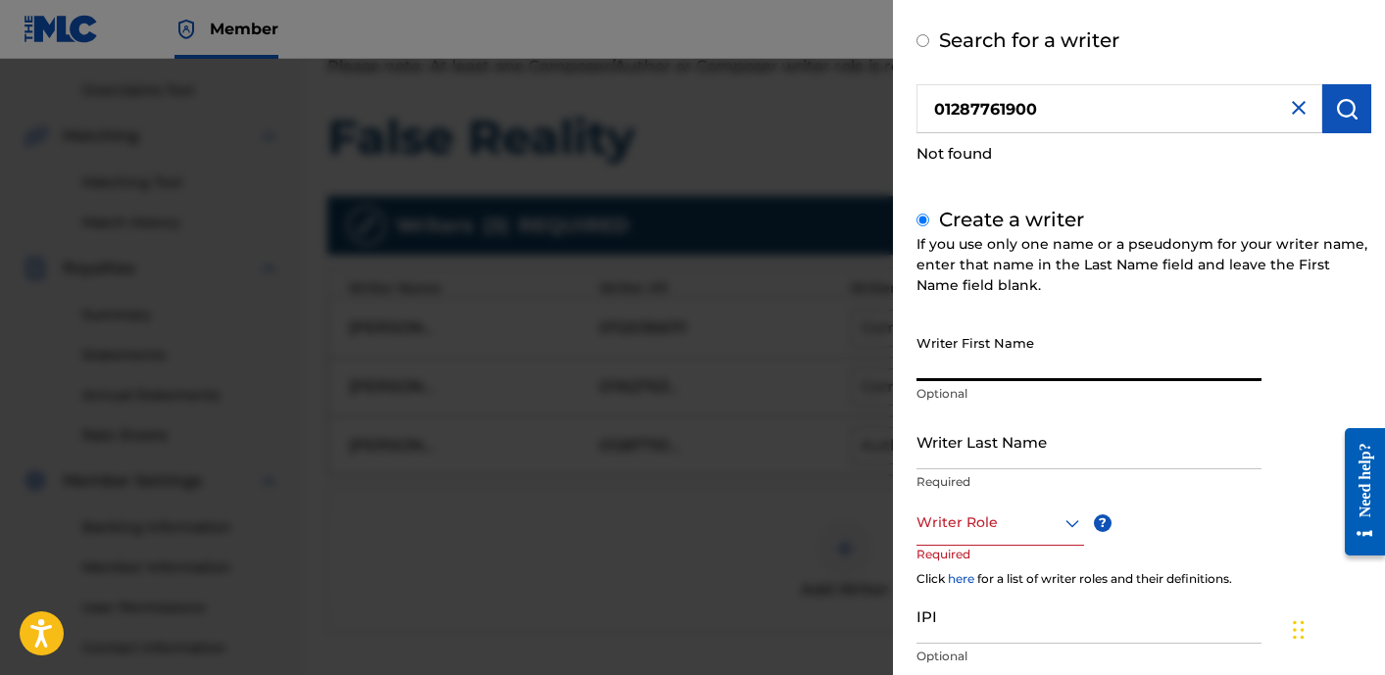
click at [1004, 125] on input "01287761900" at bounding box center [1119, 108] width 406 height 49
radio input "true"
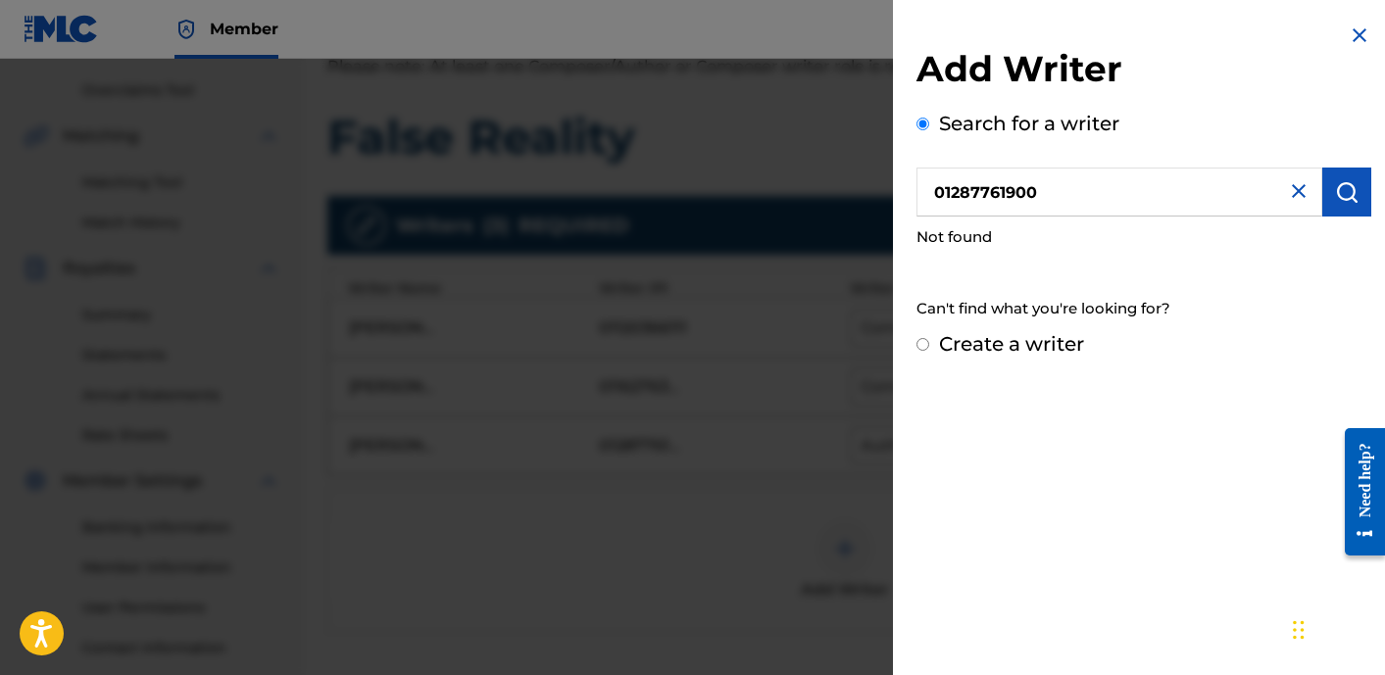
scroll to position [0, 0]
click at [1004, 125] on label "Search for a writer" at bounding box center [1029, 124] width 180 height 24
click at [929, 125] on input "Search for a writer" at bounding box center [922, 124] width 13 height 13
click at [516, 297] on div at bounding box center [692, 396] width 1385 height 675
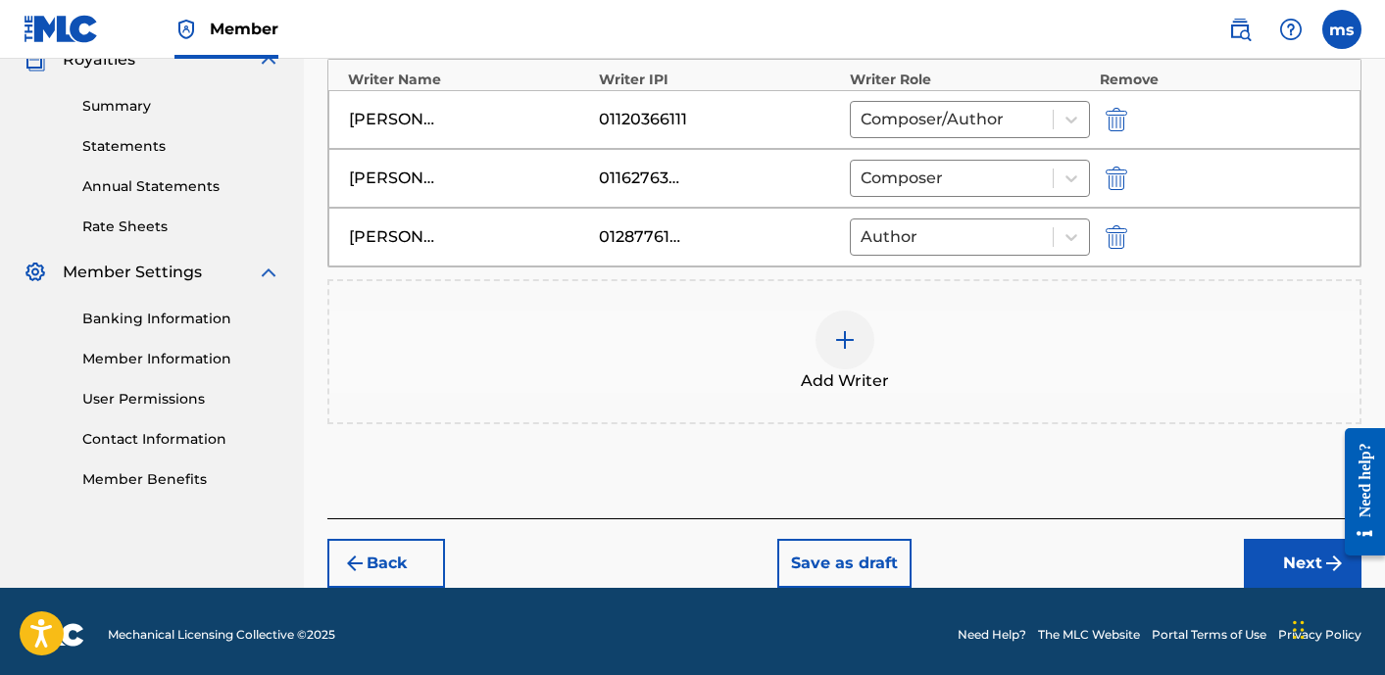
scroll to position [614, 0]
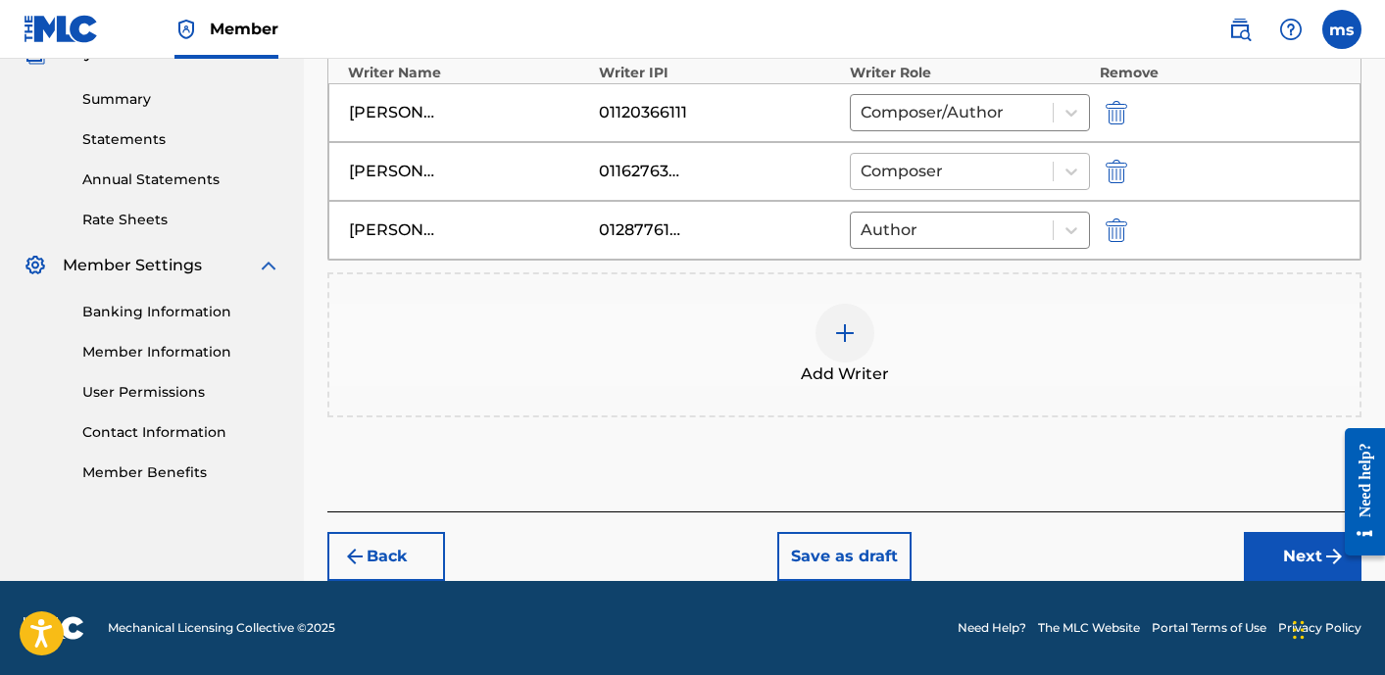
click at [953, 159] on div at bounding box center [951, 171] width 182 height 27
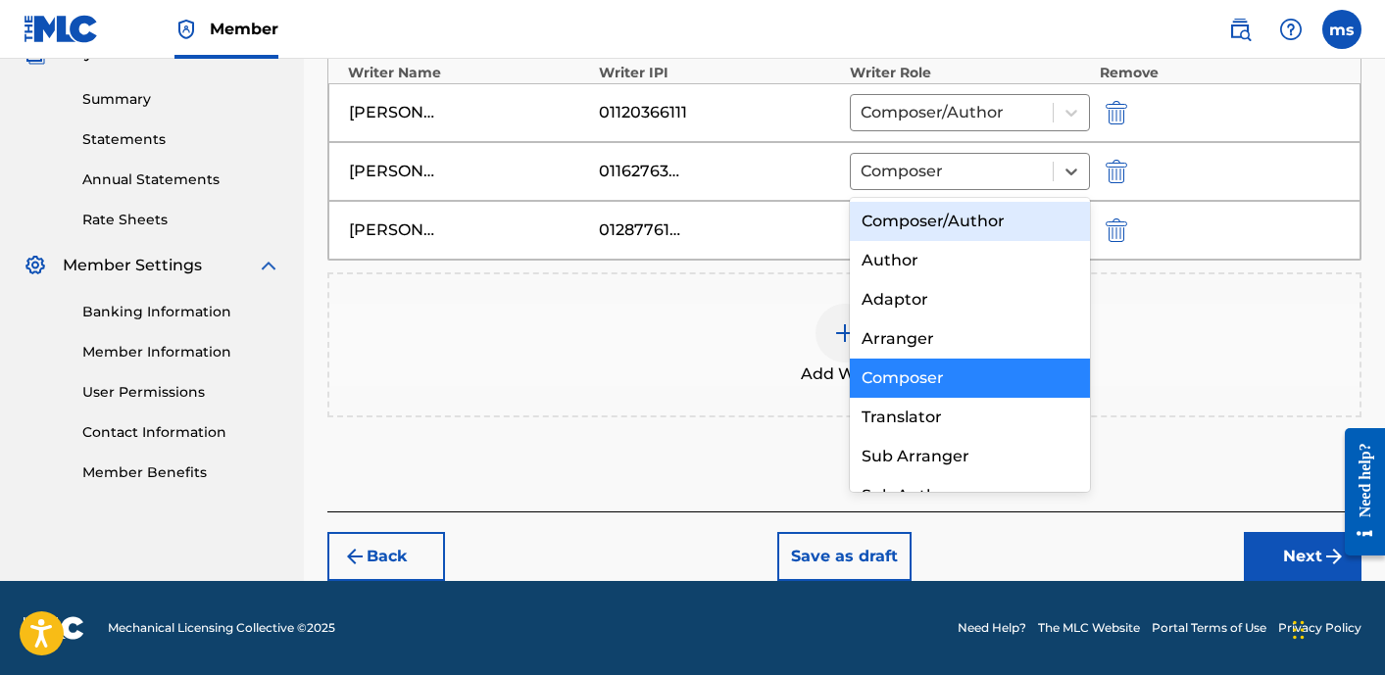
click at [944, 221] on div "Composer/Author" at bounding box center [970, 221] width 240 height 39
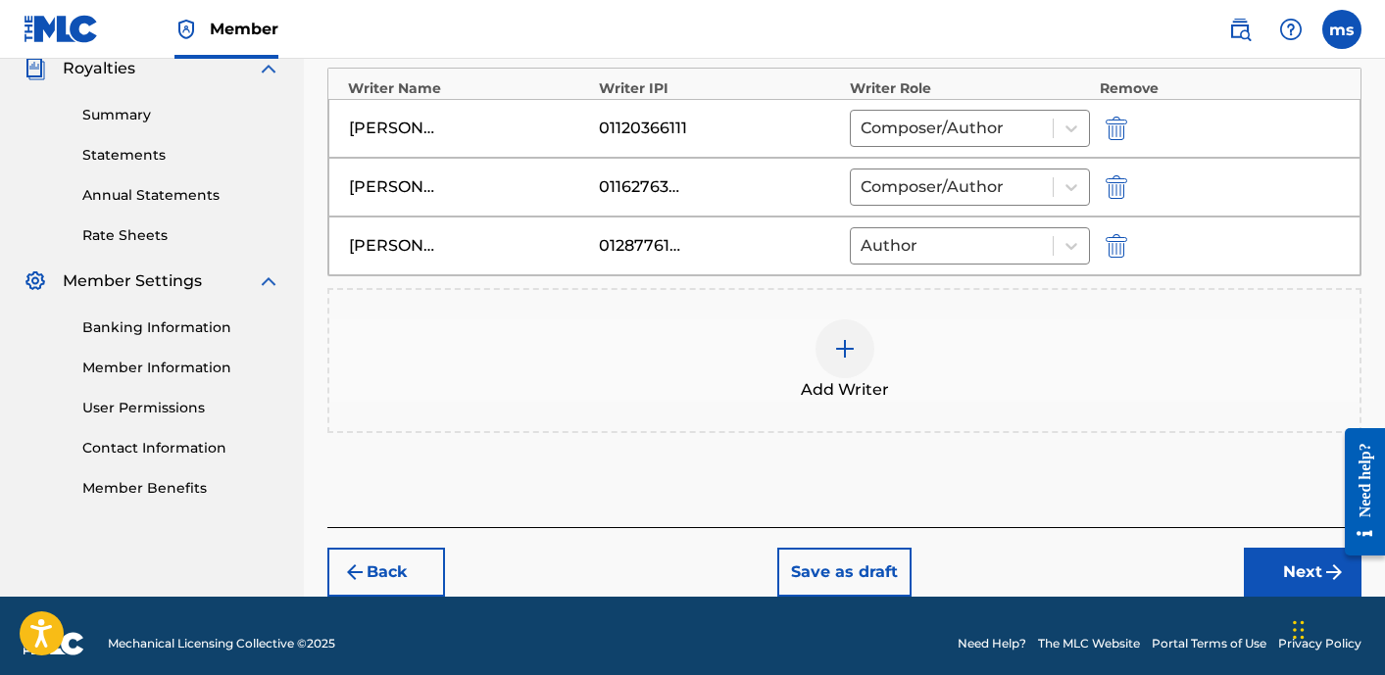
click at [1320, 561] on button "Next" at bounding box center [1303, 572] width 118 height 49
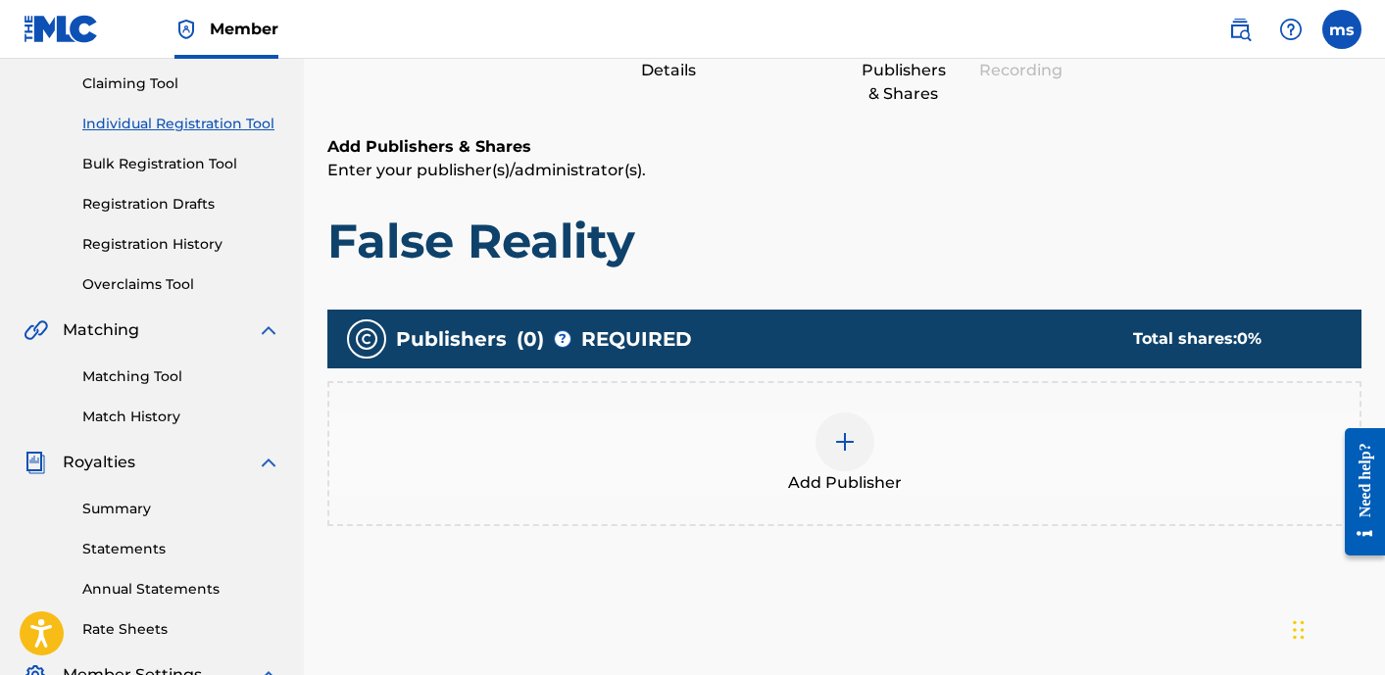
scroll to position [239, 0]
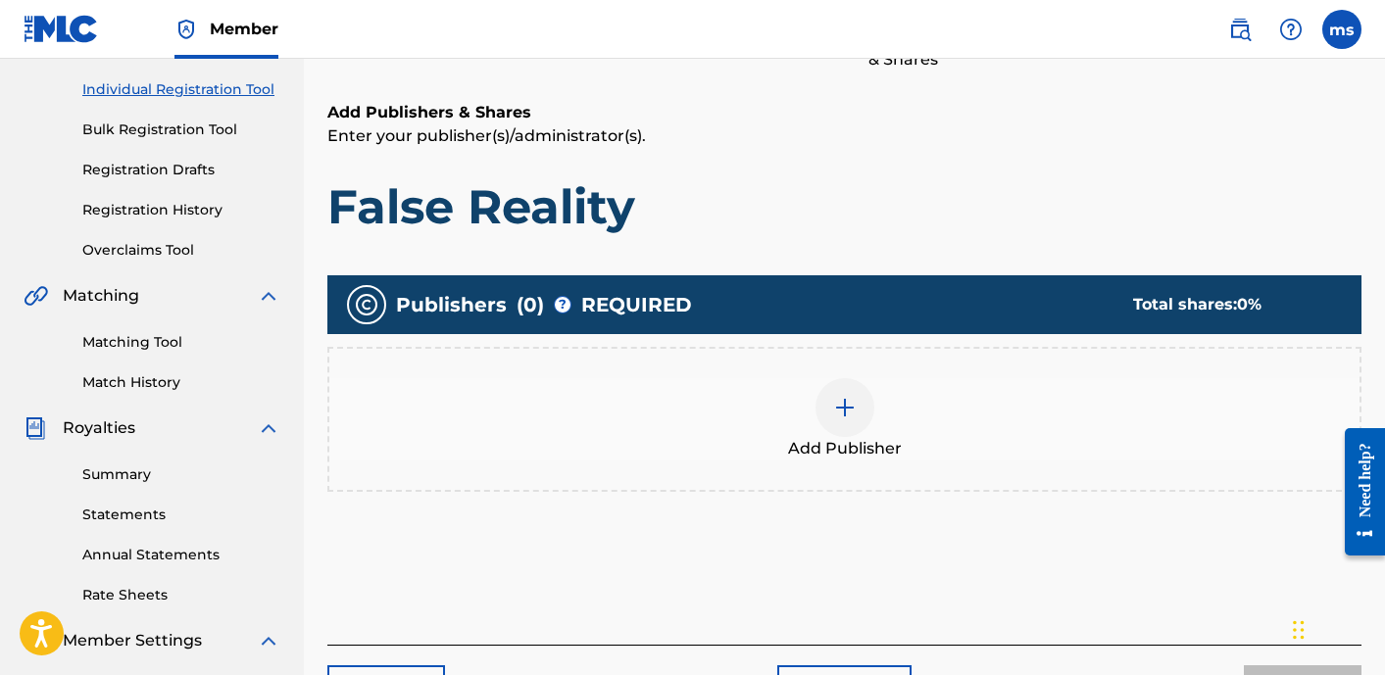
click at [853, 417] on img at bounding box center [845, 408] width 24 height 24
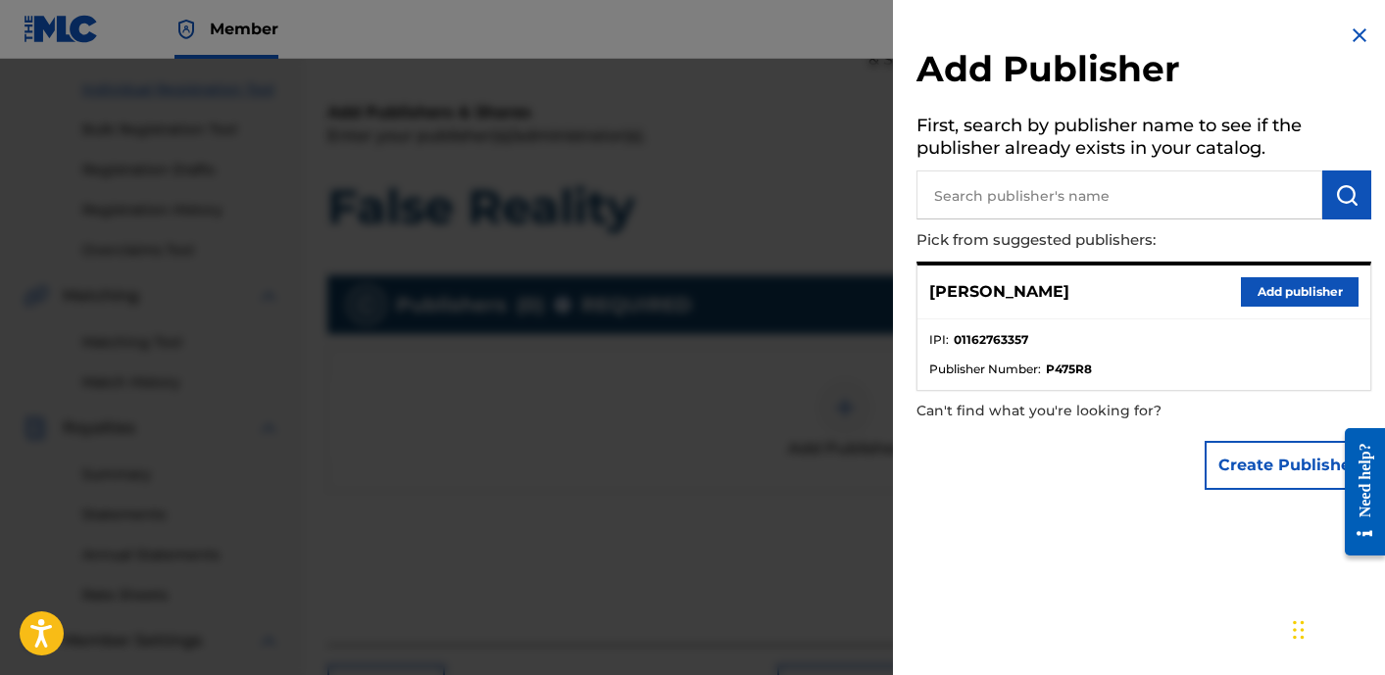
click at [1265, 294] on button "Add publisher" at bounding box center [1300, 291] width 118 height 29
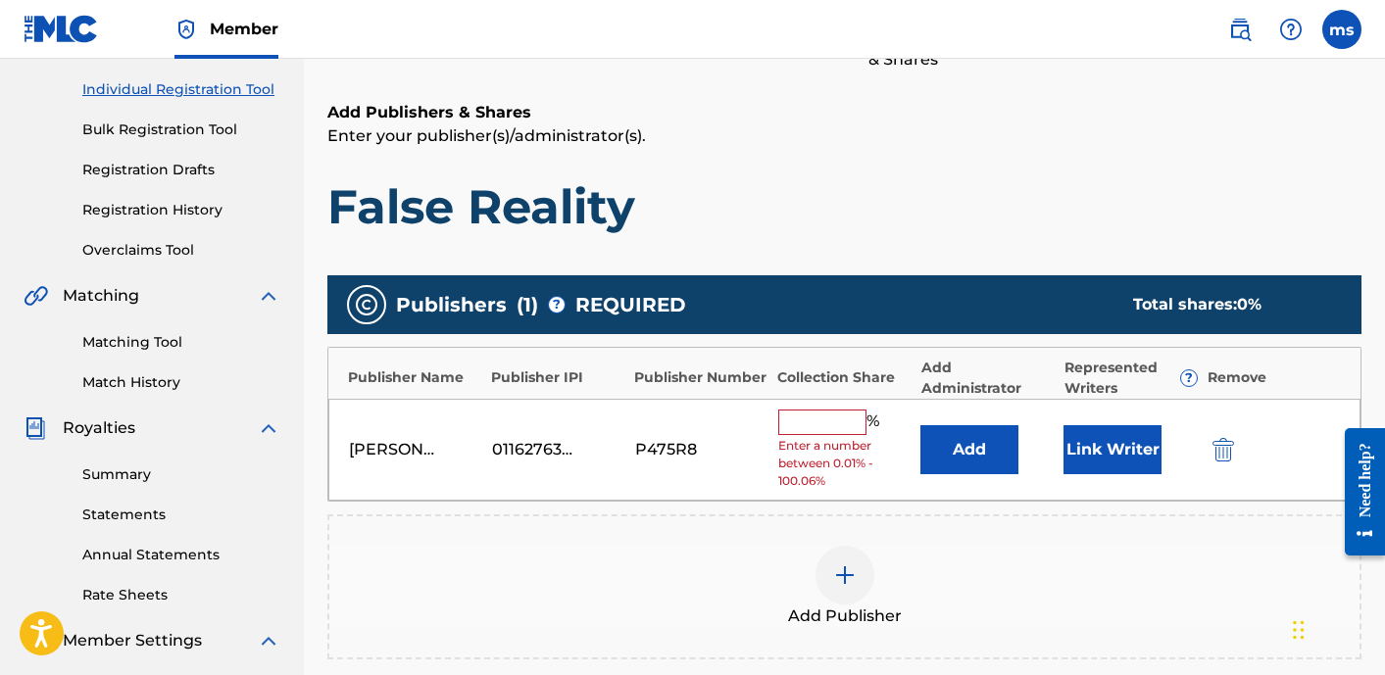
click at [798, 418] on input "text" at bounding box center [822, 422] width 88 height 25
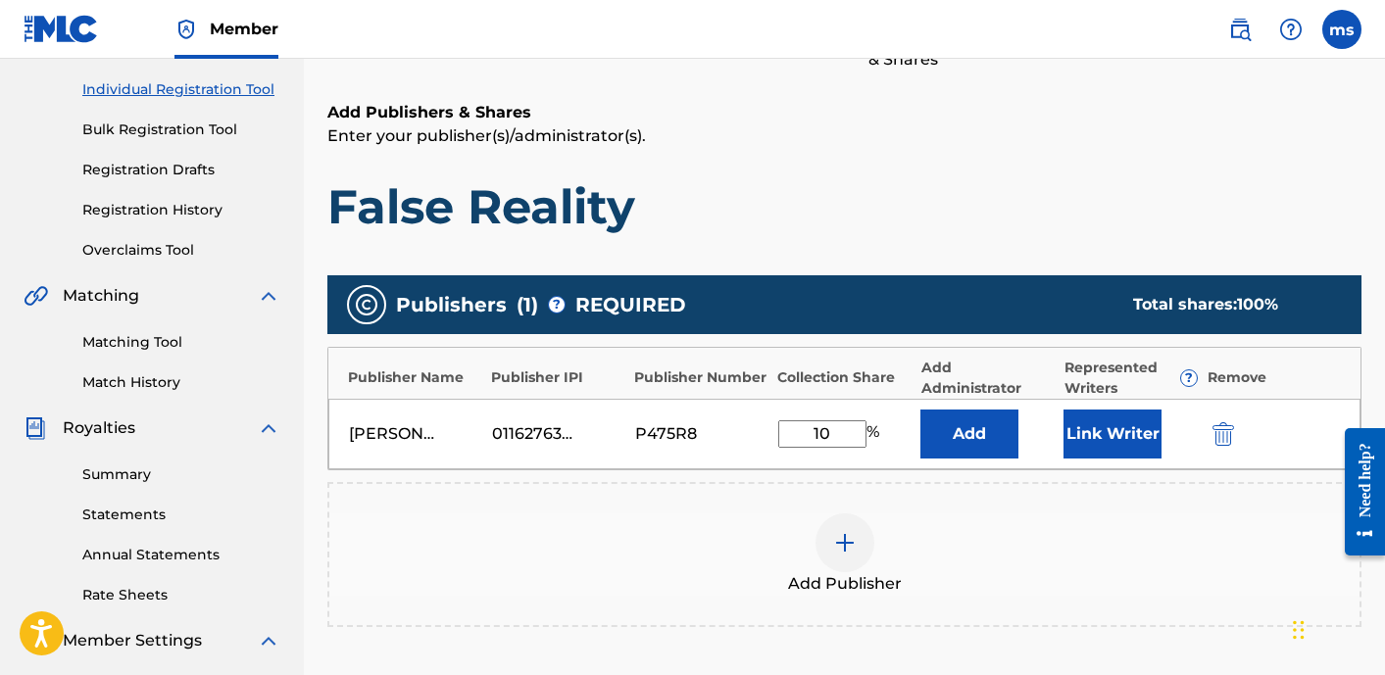
type input "1"
type input "2"
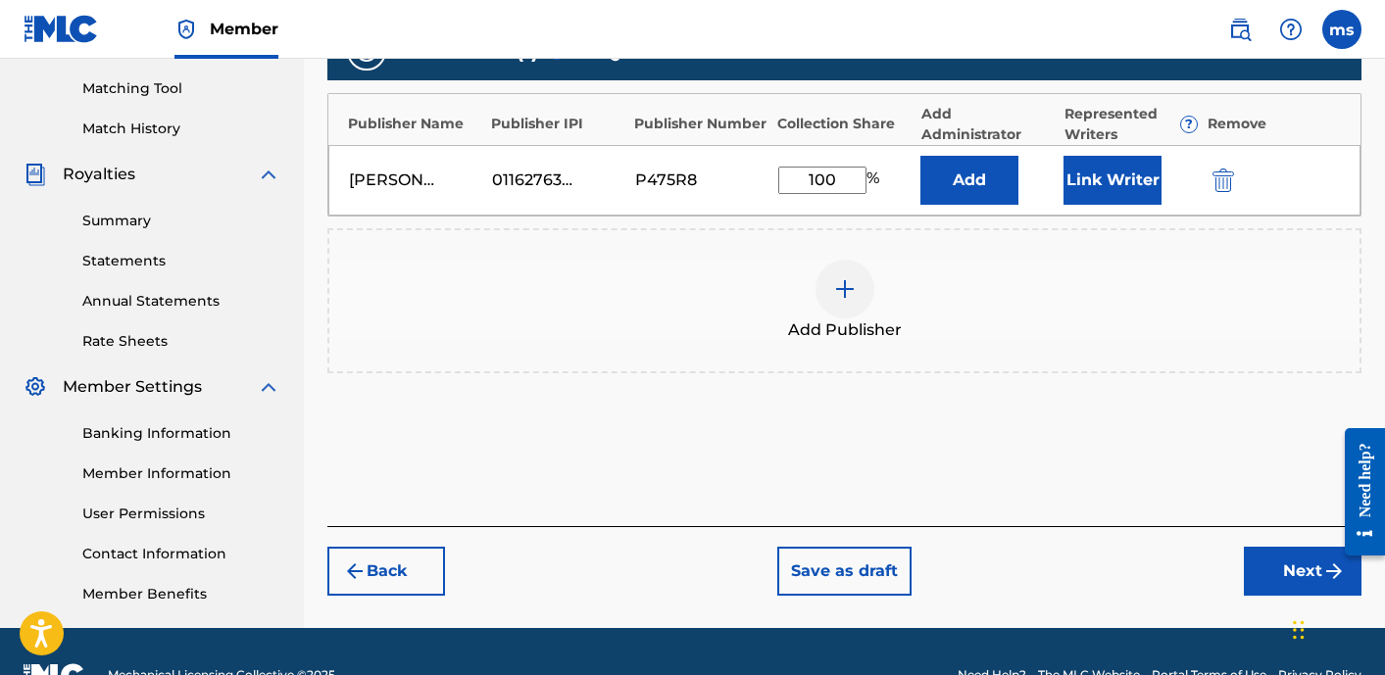
scroll to position [485, 0]
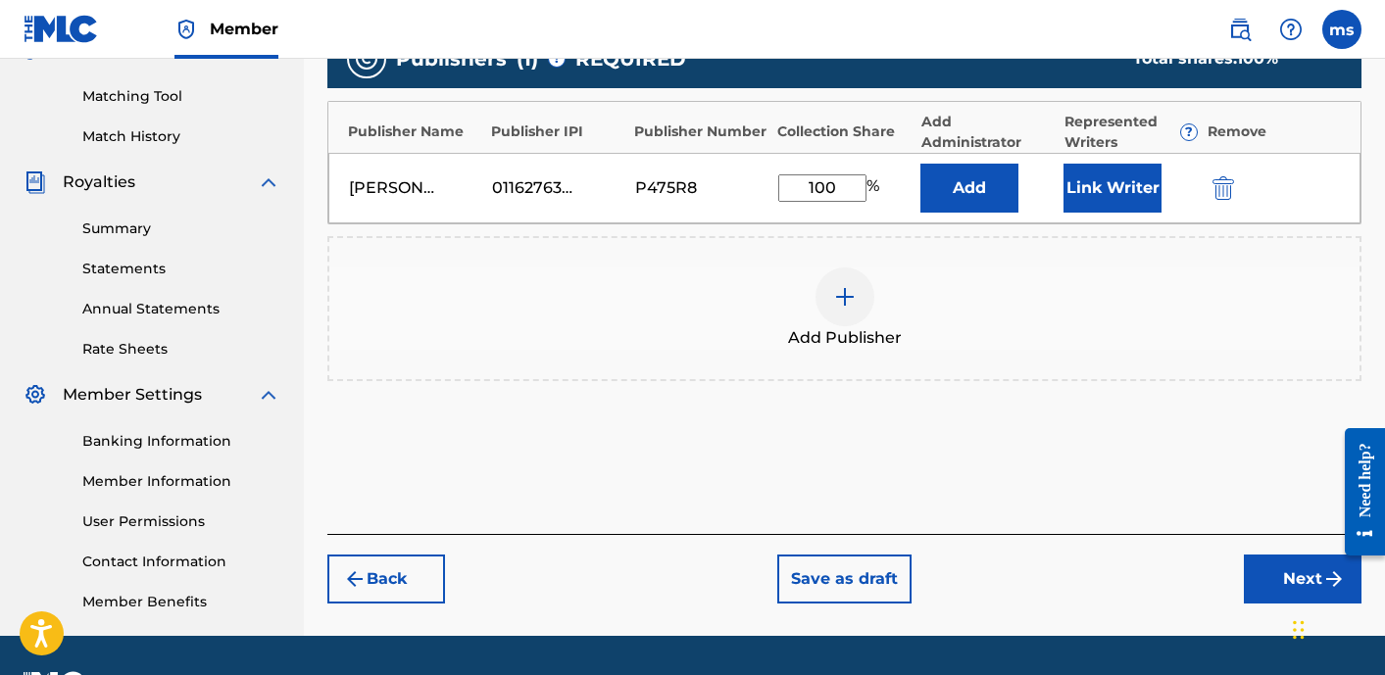
click at [1108, 197] on button "Link Writer" at bounding box center [1112, 188] width 98 height 49
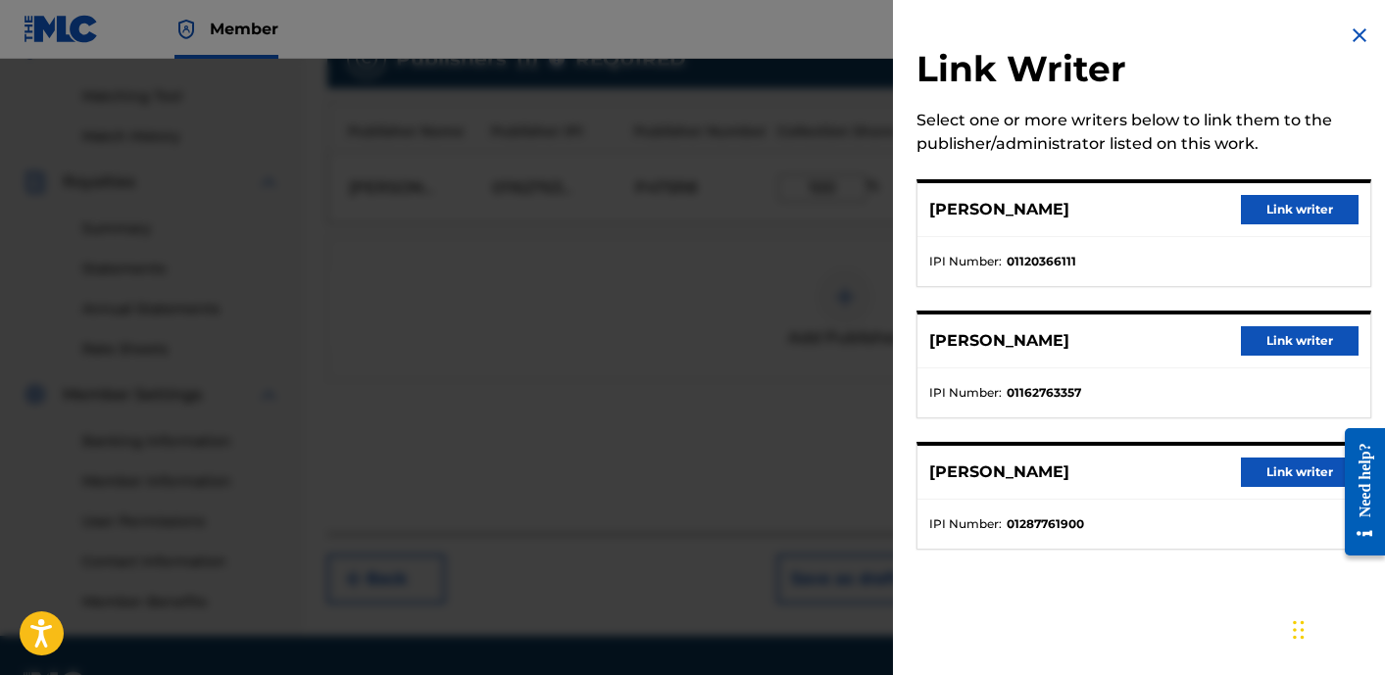
click at [1274, 205] on button "Link writer" at bounding box center [1300, 209] width 118 height 29
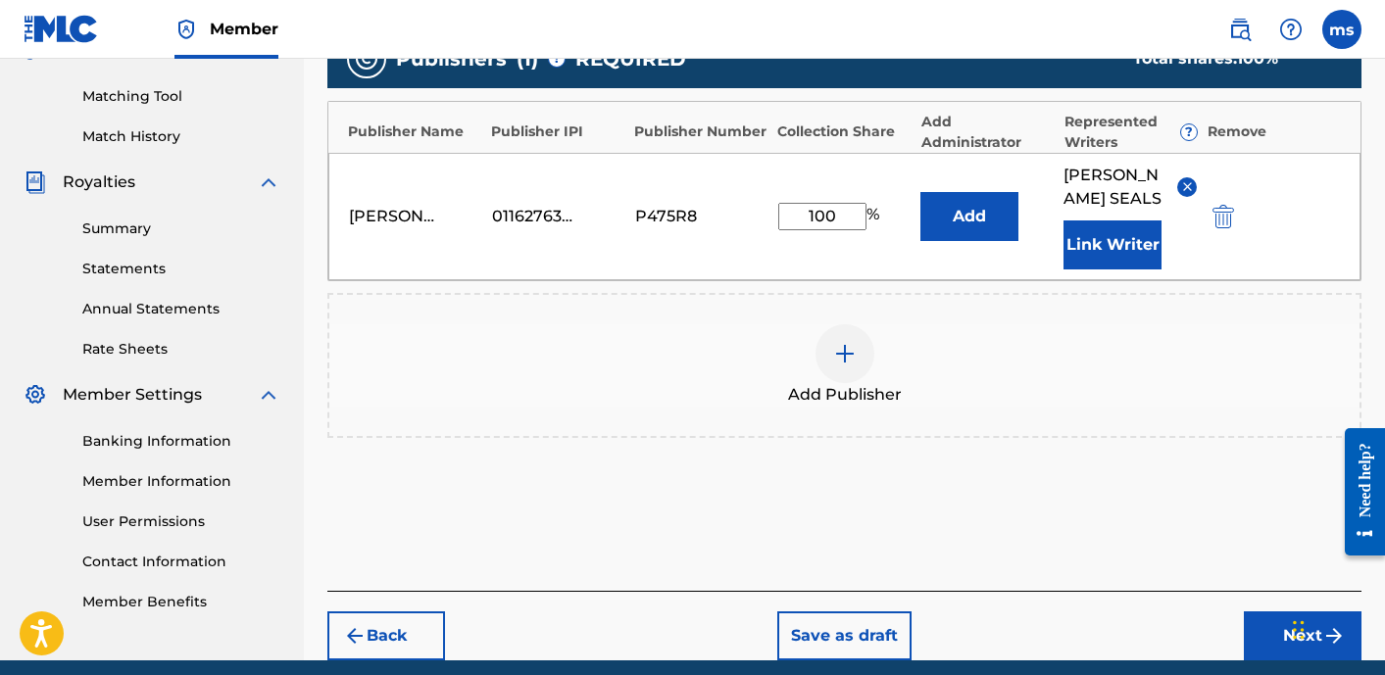
click at [837, 357] on img at bounding box center [845, 354] width 24 height 24
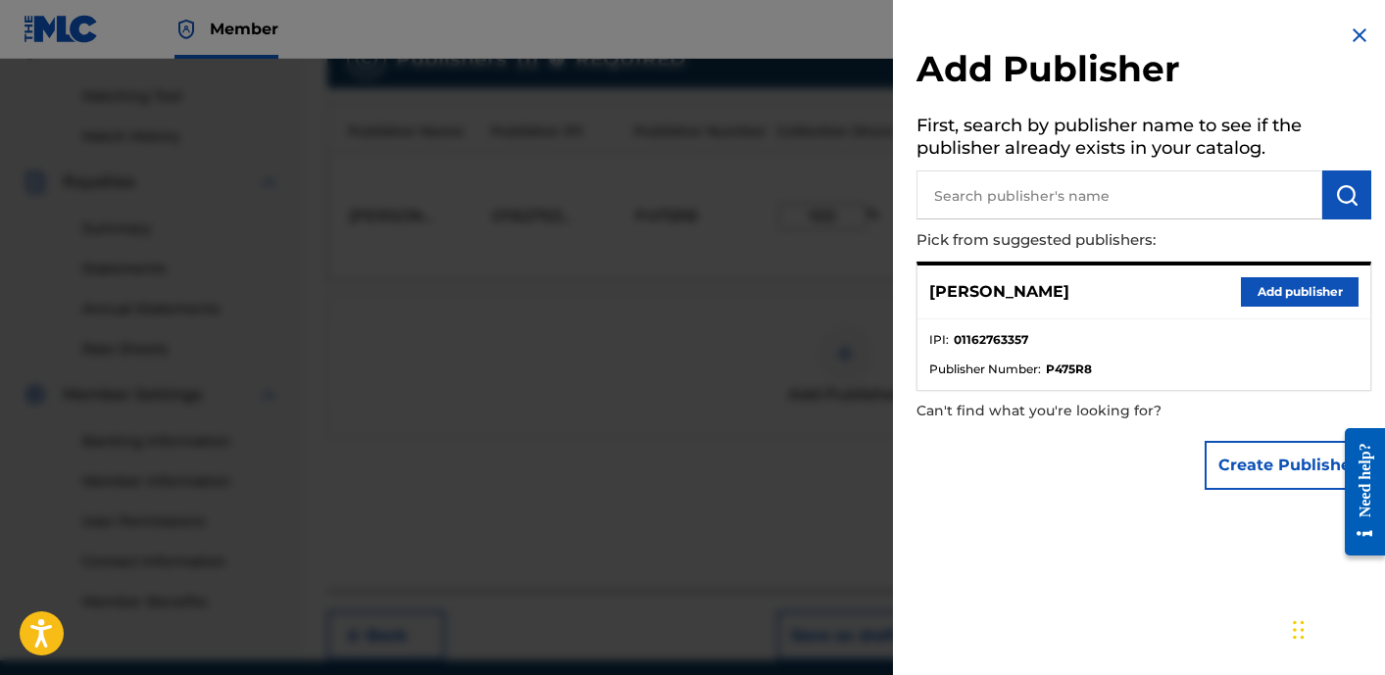
click at [1060, 178] on input "text" at bounding box center [1119, 195] width 406 height 49
click at [1268, 295] on button "Add publisher" at bounding box center [1300, 291] width 118 height 29
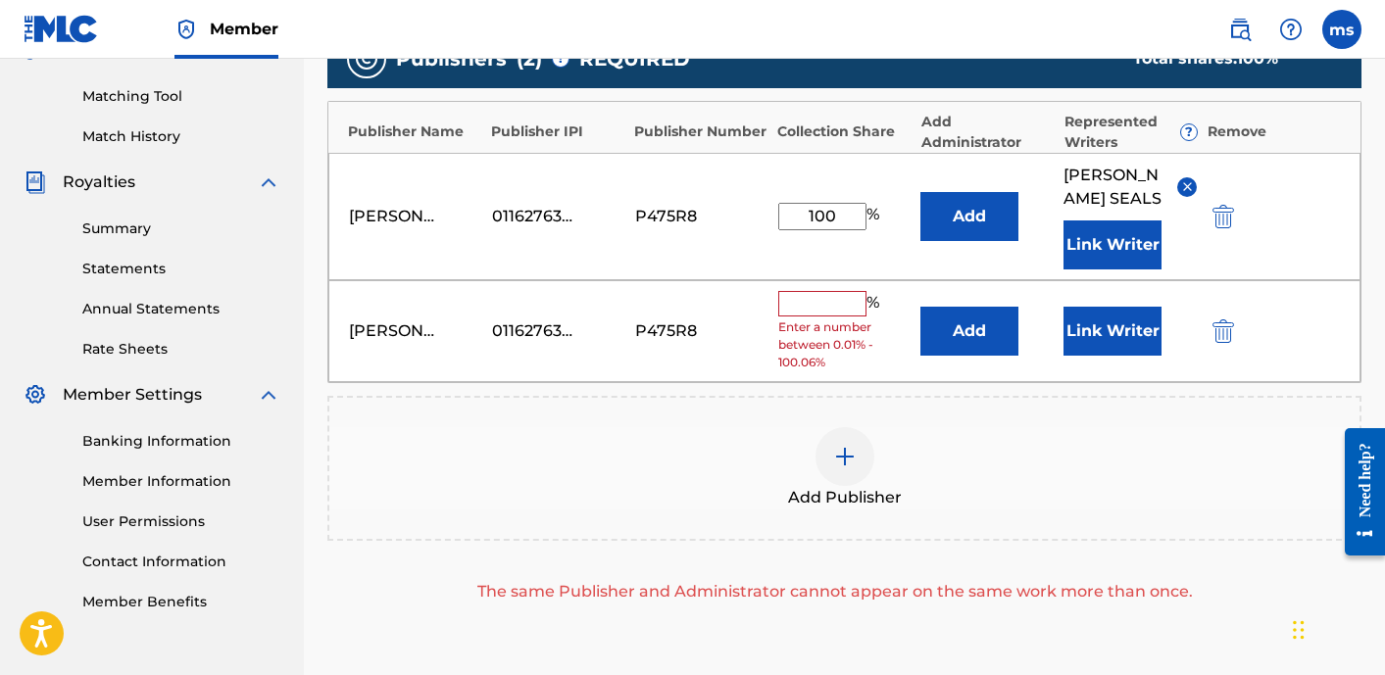
click at [833, 302] on input "text" at bounding box center [822, 303] width 88 height 25
click at [1098, 339] on button "Link Writer" at bounding box center [1112, 331] width 98 height 49
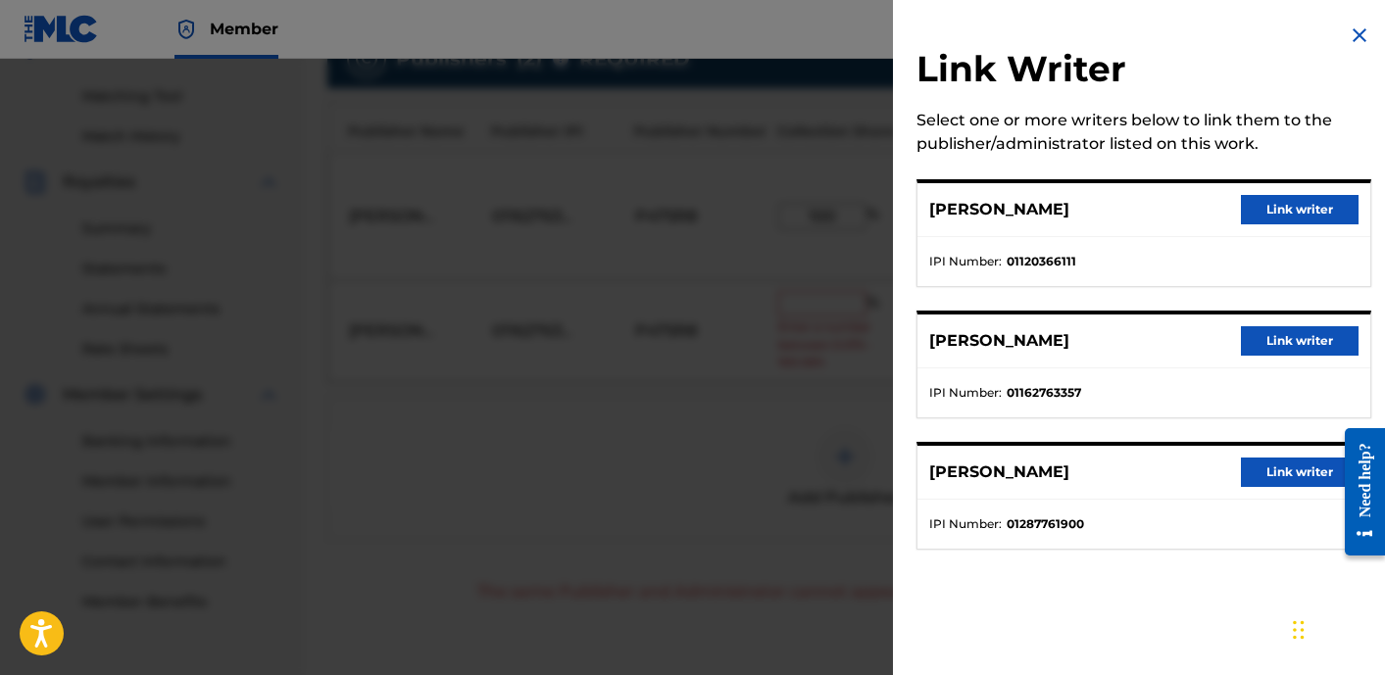
click at [1281, 341] on button "Link writer" at bounding box center [1300, 340] width 118 height 29
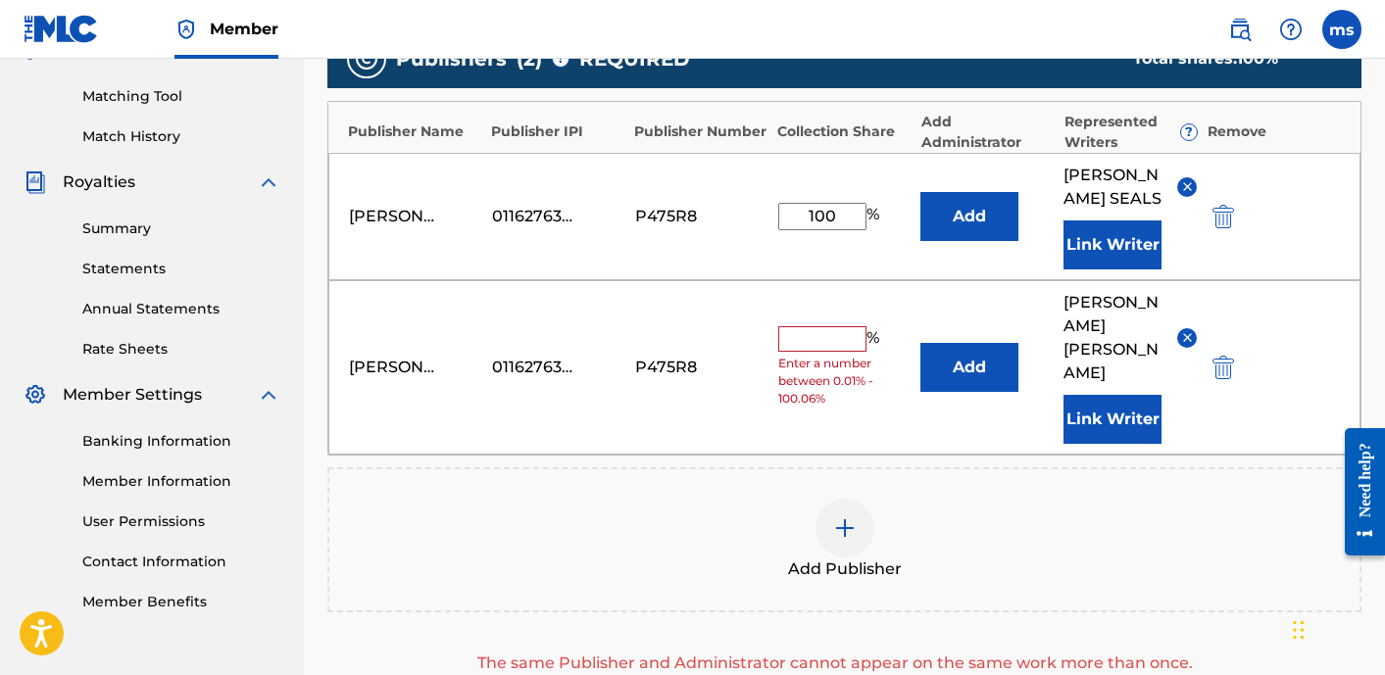
click at [804, 212] on input "100" at bounding box center [822, 216] width 88 height 27
type input "50"
click at [789, 326] on input "text" at bounding box center [822, 338] width 88 height 25
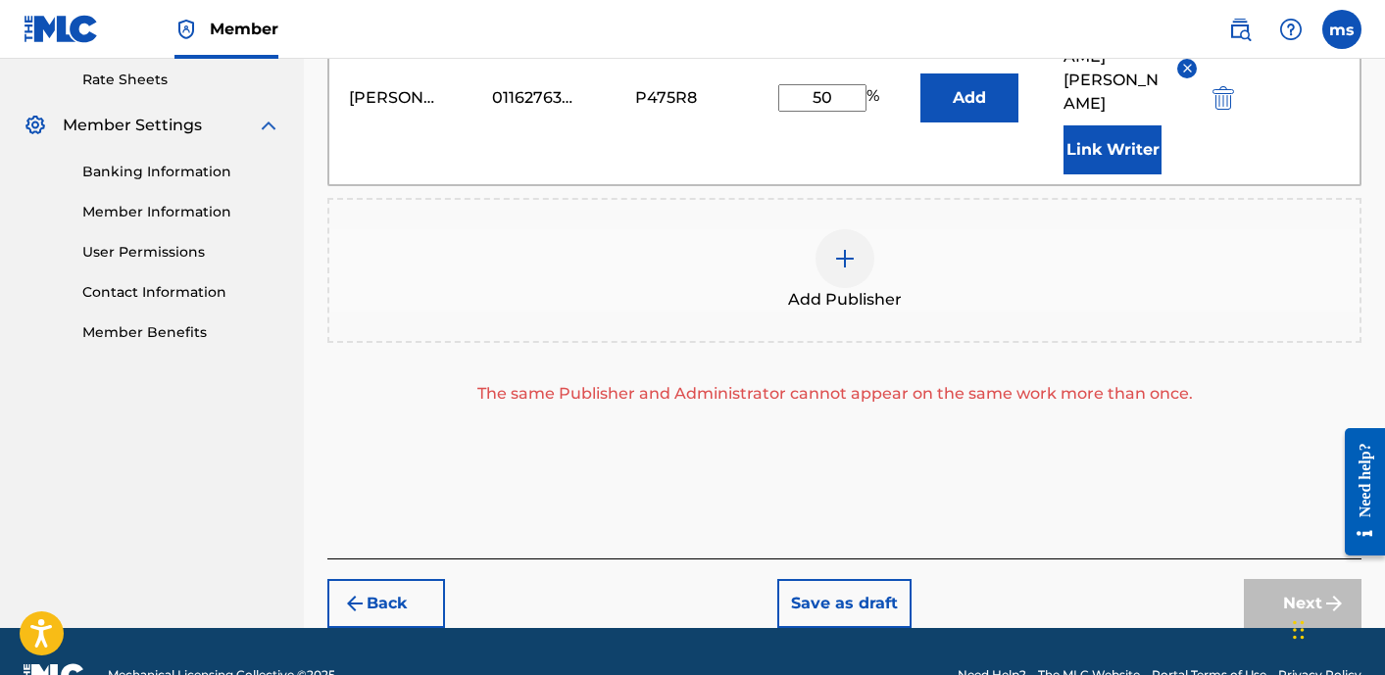
scroll to position [735, 0]
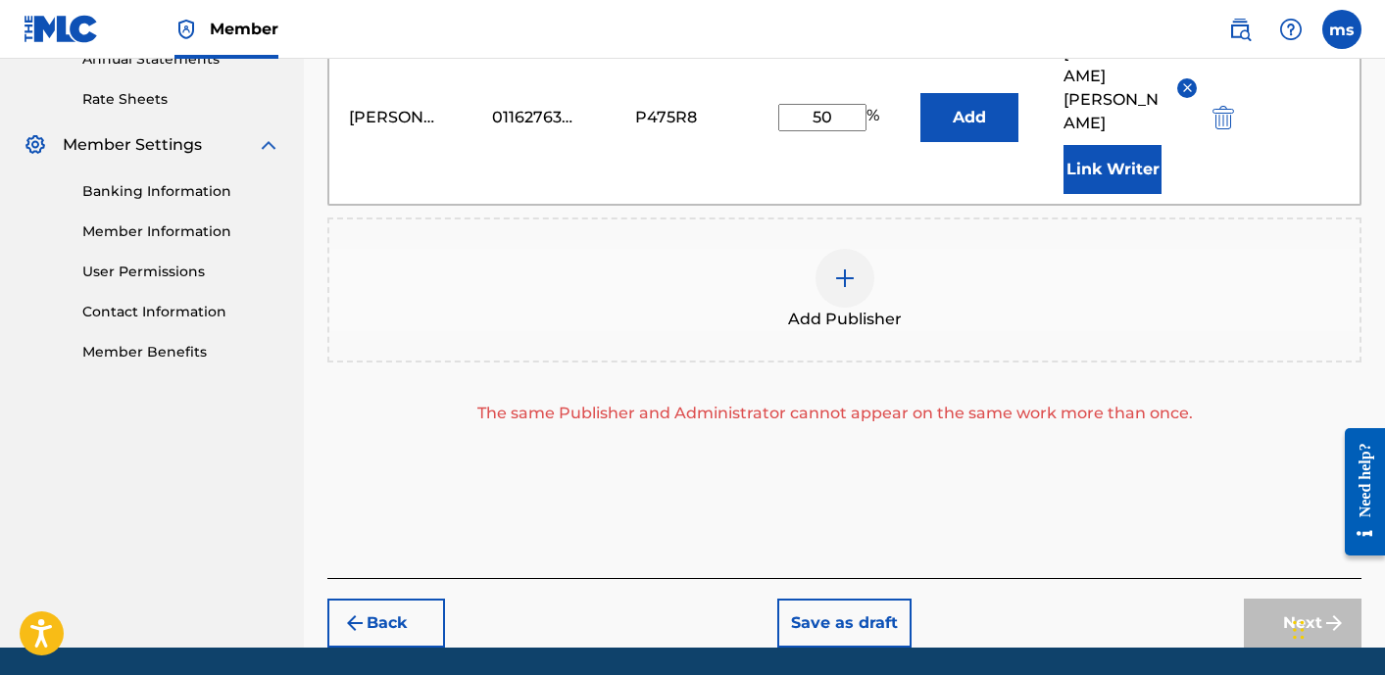
type input "50"
click at [956, 314] on div "Add Publisher" at bounding box center [844, 290] width 1034 height 145
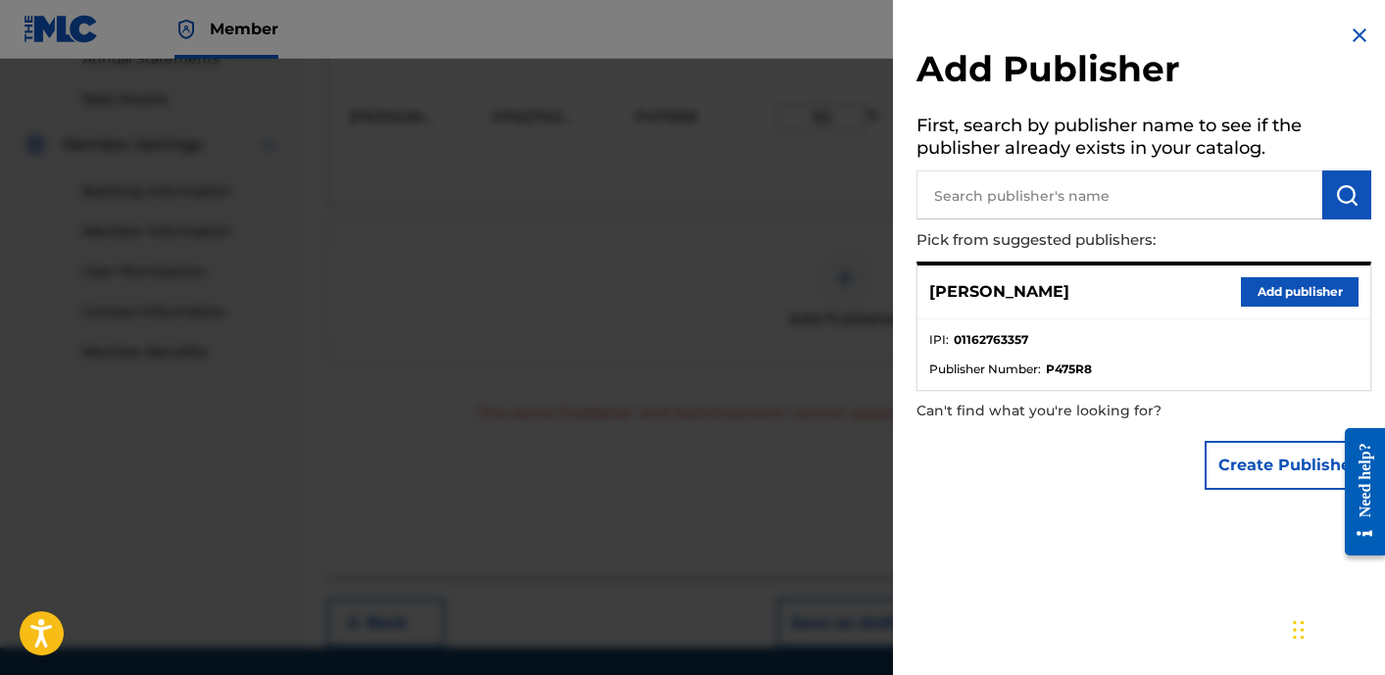
click at [799, 354] on div at bounding box center [692, 396] width 1385 height 675
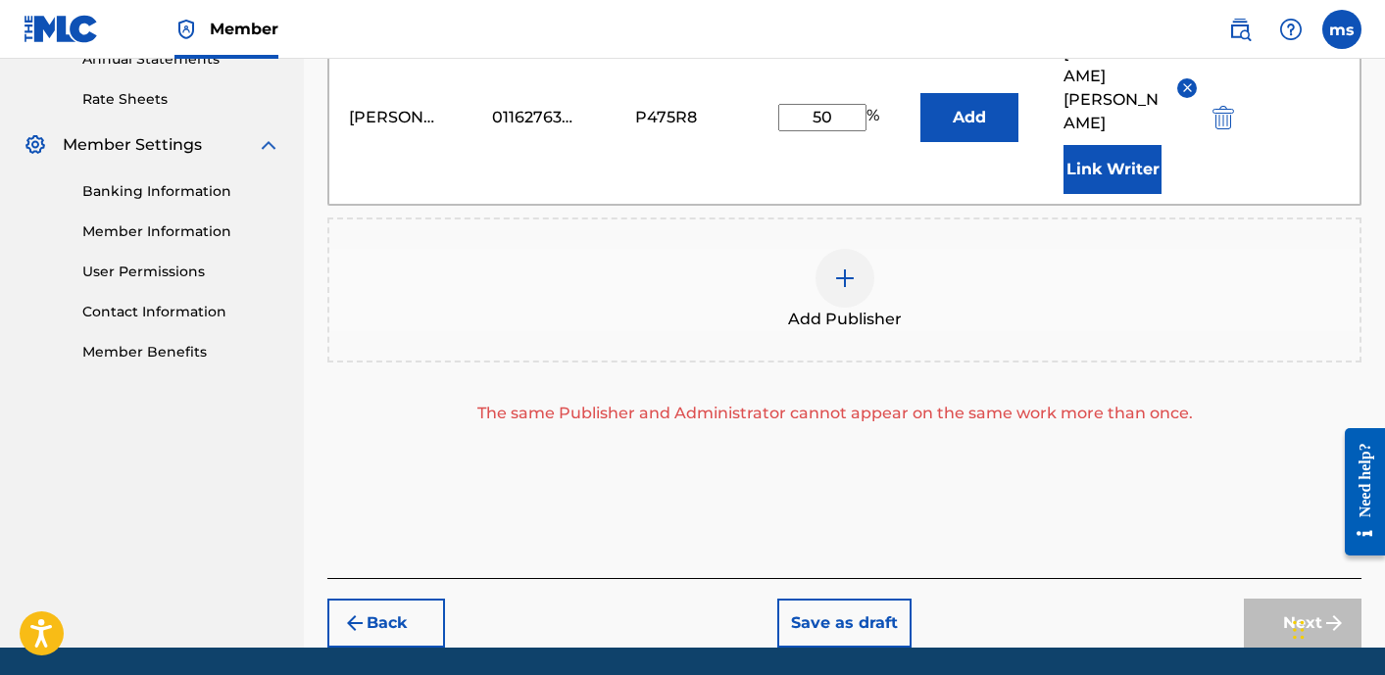
click at [1137, 321] on div "Add Publisher The same Publisher and Administrator cannot appear on the same wo…" at bounding box center [844, 322] width 1034 height 208
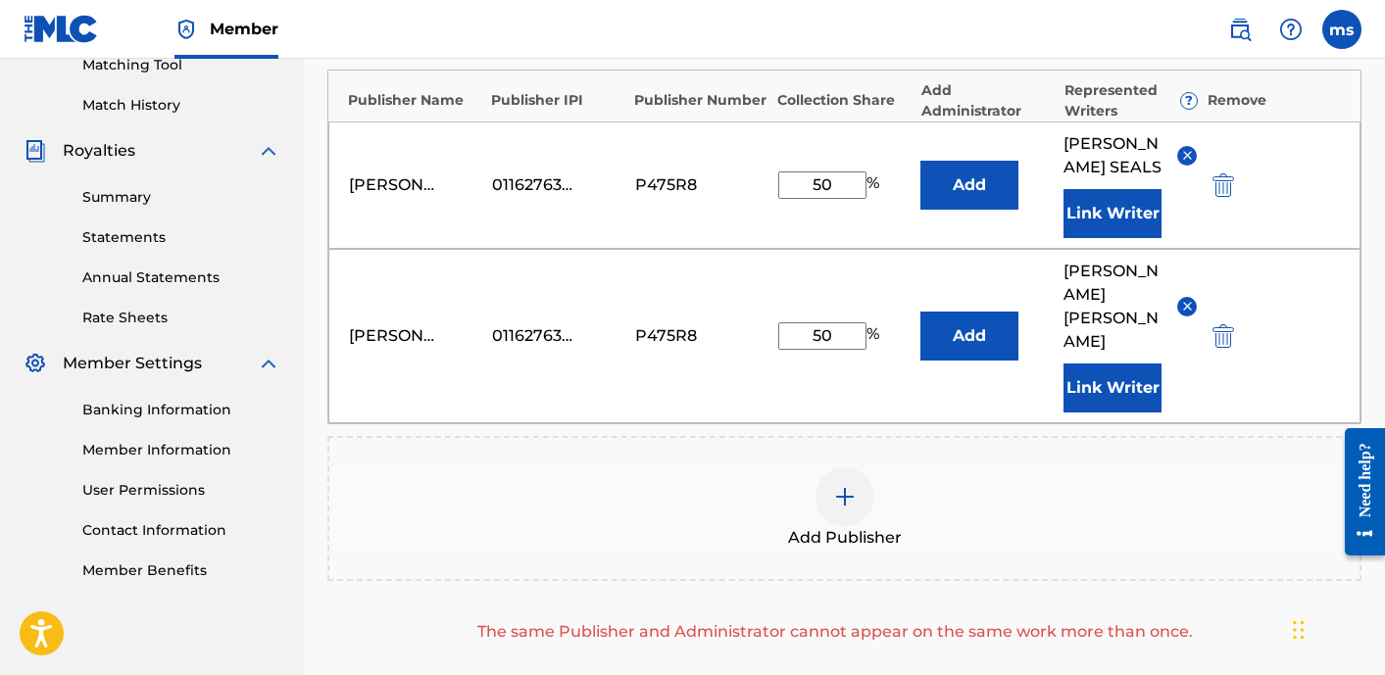
click at [946, 196] on button "Add" at bounding box center [969, 185] width 98 height 49
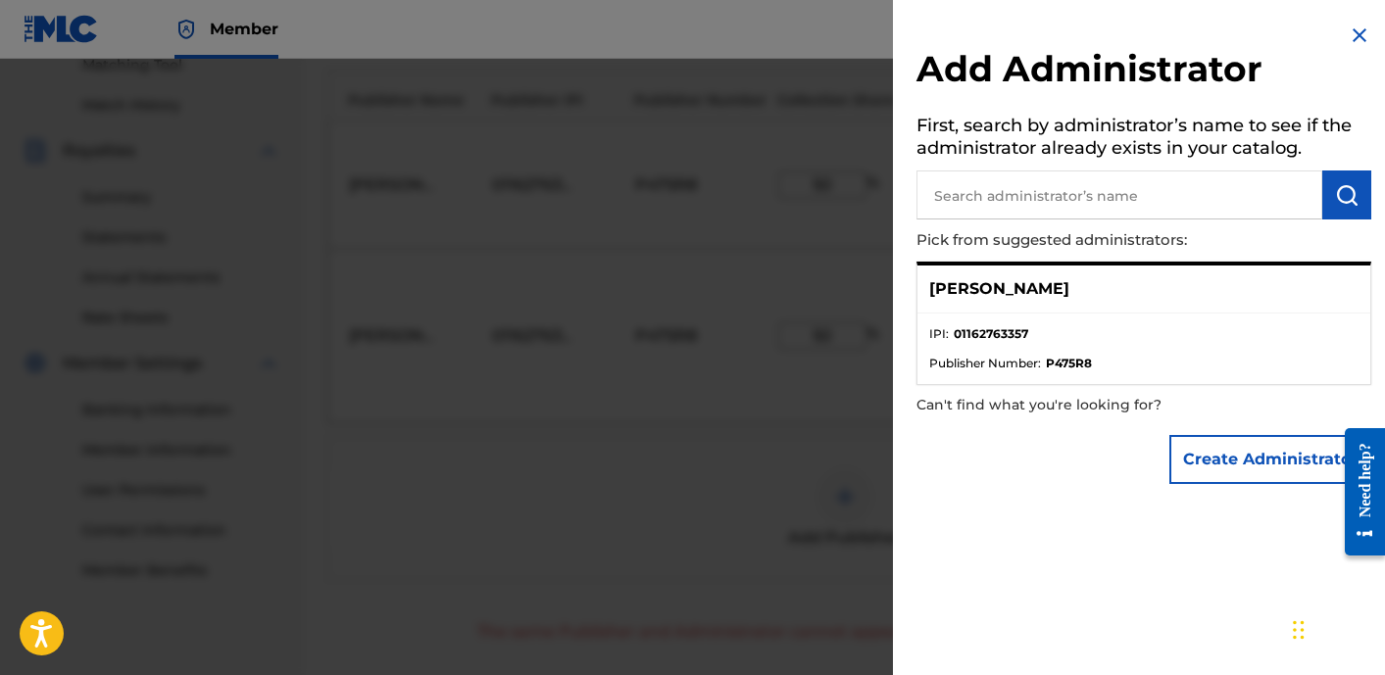
click at [1036, 316] on ul "IPI : 01162763357 Publisher Number : P475R8" at bounding box center [1143, 349] width 453 height 71
click at [1001, 284] on p "[PERSON_NAME]" at bounding box center [999, 289] width 140 height 24
click at [1188, 292] on div "[PERSON_NAME]" at bounding box center [1143, 290] width 453 height 48
click at [1212, 453] on button "Create Administrator" at bounding box center [1270, 459] width 202 height 49
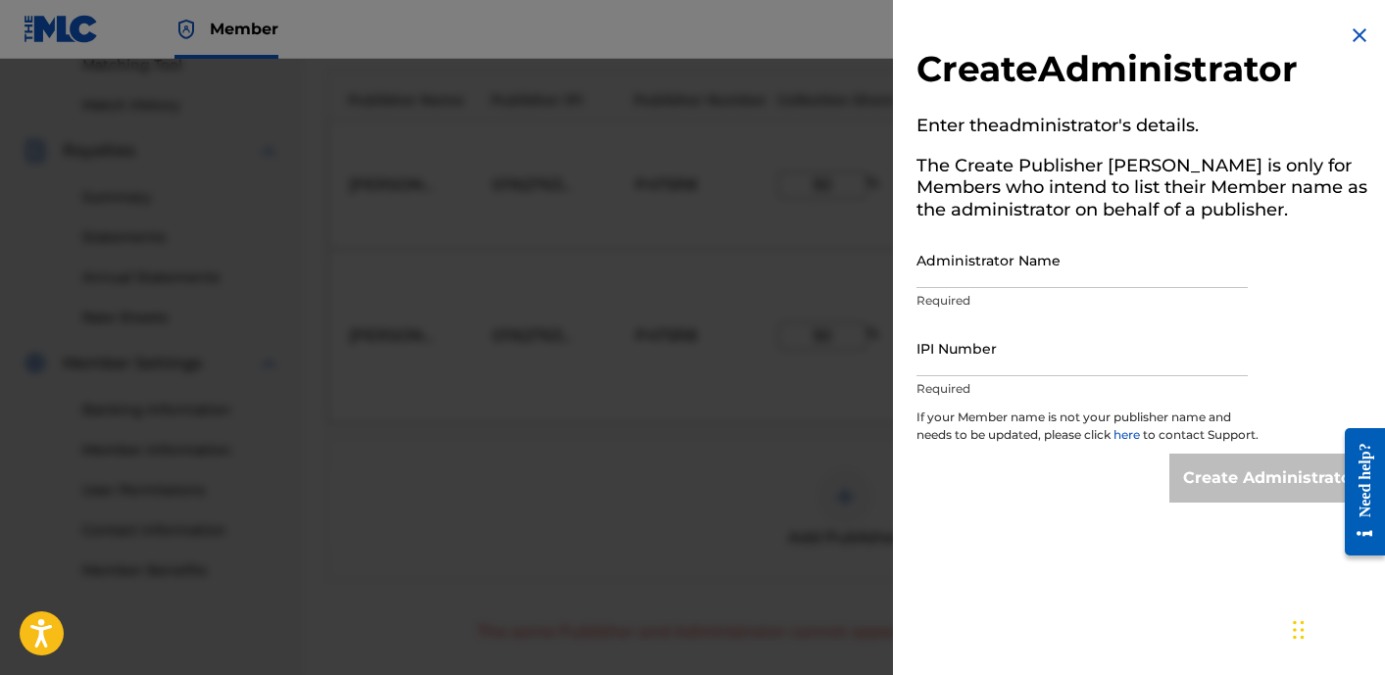
click at [1357, 34] on img at bounding box center [1359, 36] width 24 height 24
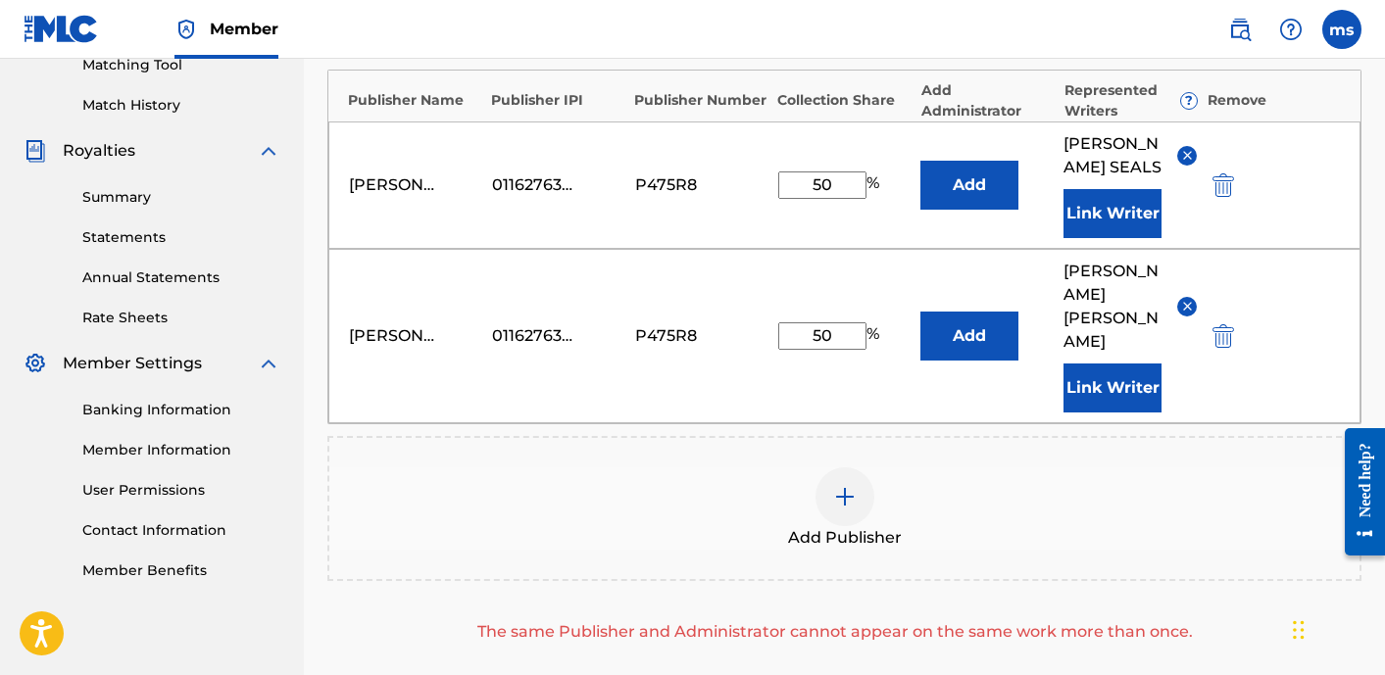
click at [973, 183] on button "Add" at bounding box center [969, 185] width 98 height 49
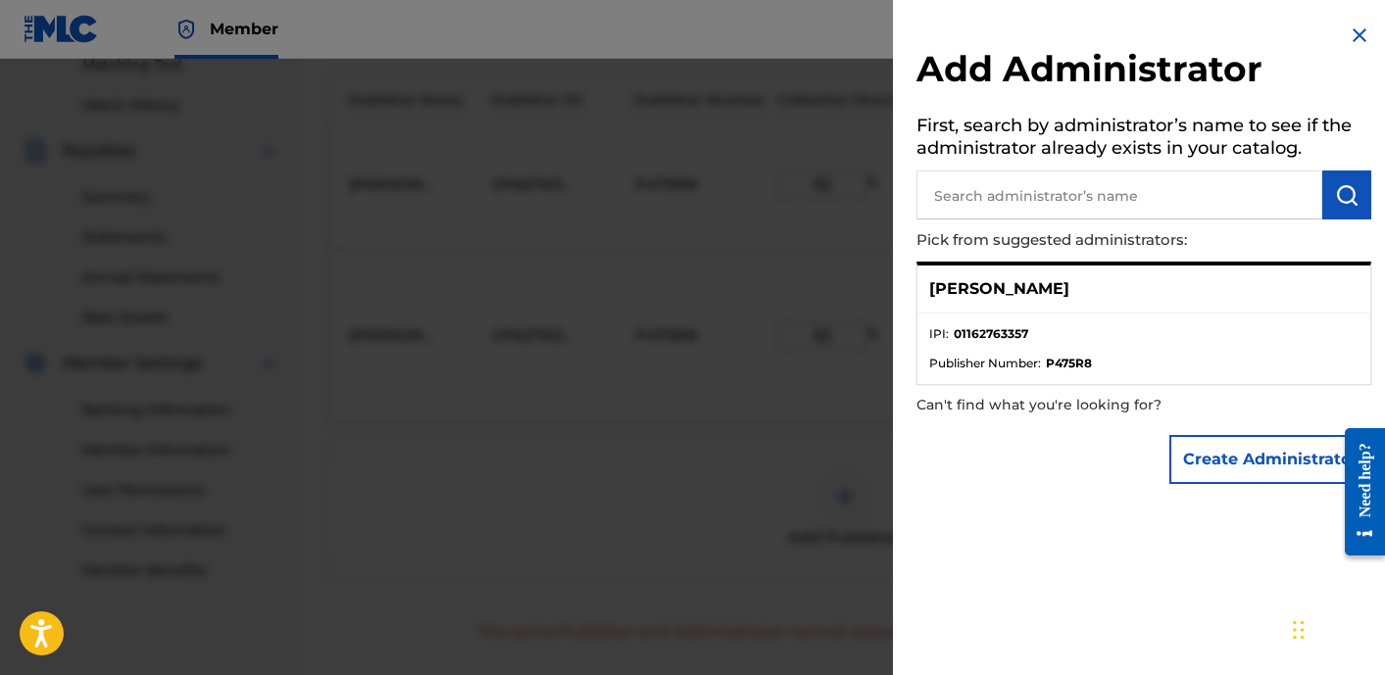
click at [993, 286] on p "[PERSON_NAME]" at bounding box center [999, 289] width 140 height 24
click at [999, 356] on span "Publisher Number :" at bounding box center [985, 364] width 112 height 18
click at [1263, 299] on div "[PERSON_NAME]" at bounding box center [1143, 290] width 453 height 48
click at [1016, 285] on p "[PERSON_NAME]" at bounding box center [999, 289] width 140 height 24
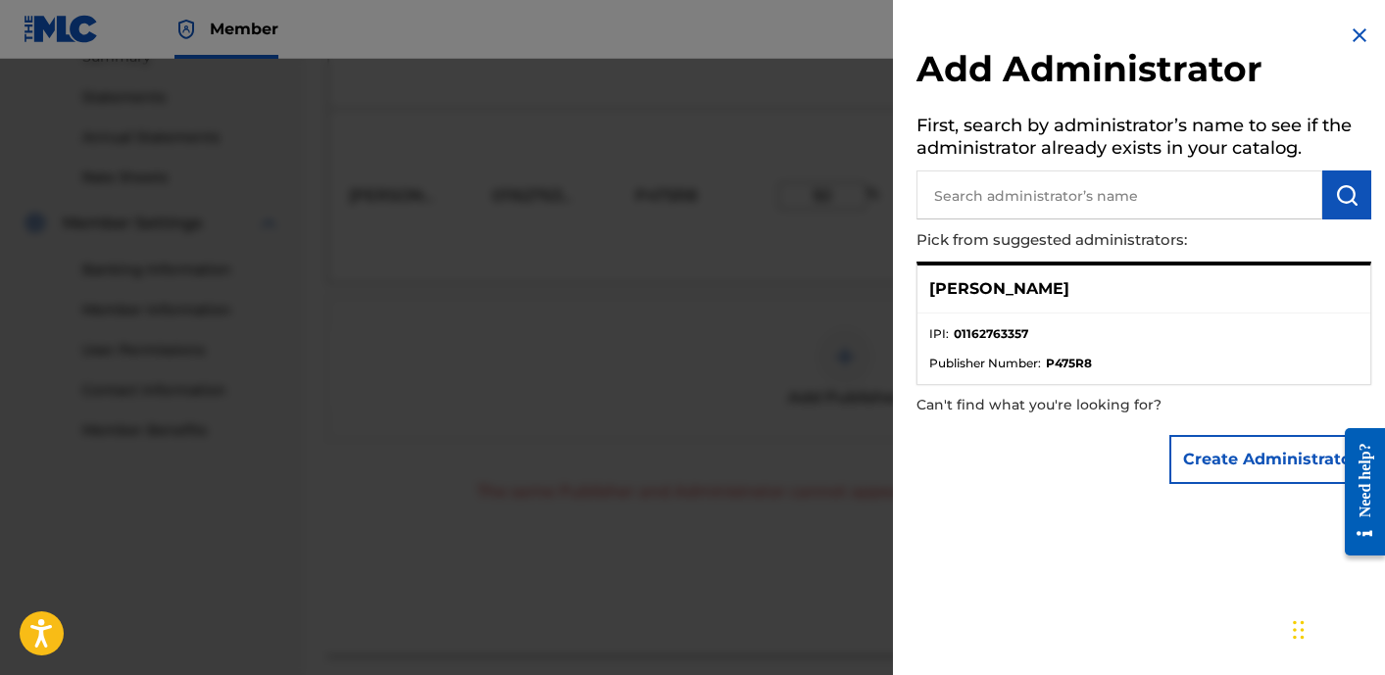
click at [1352, 36] on img at bounding box center [1359, 36] width 24 height 24
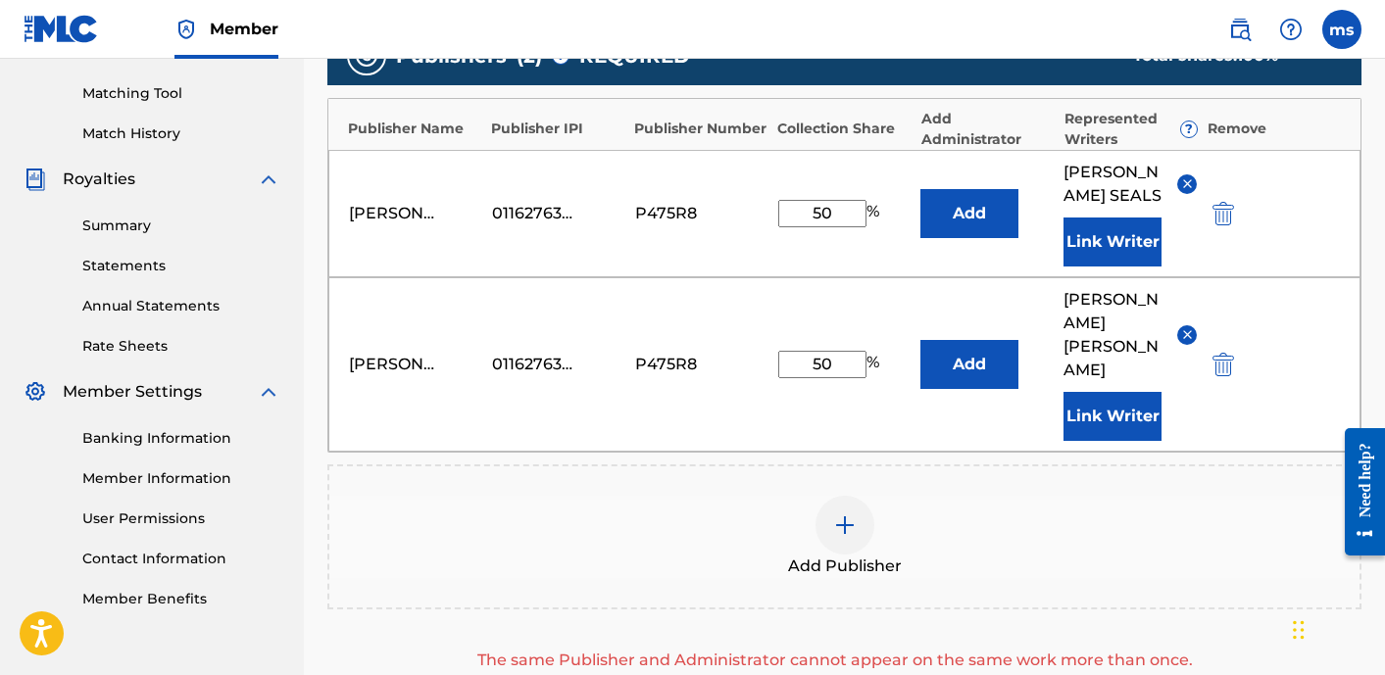
scroll to position [489, 0]
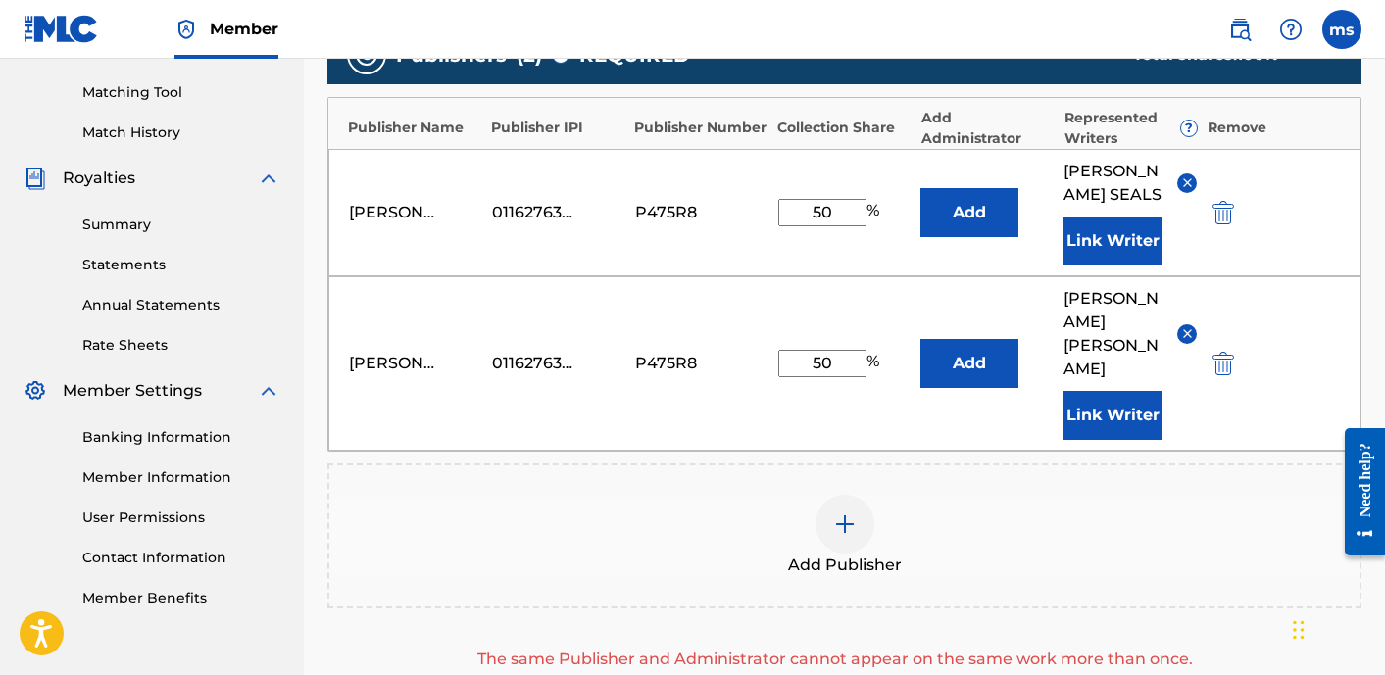
click at [1226, 352] on img "submit" at bounding box center [1223, 364] width 22 height 24
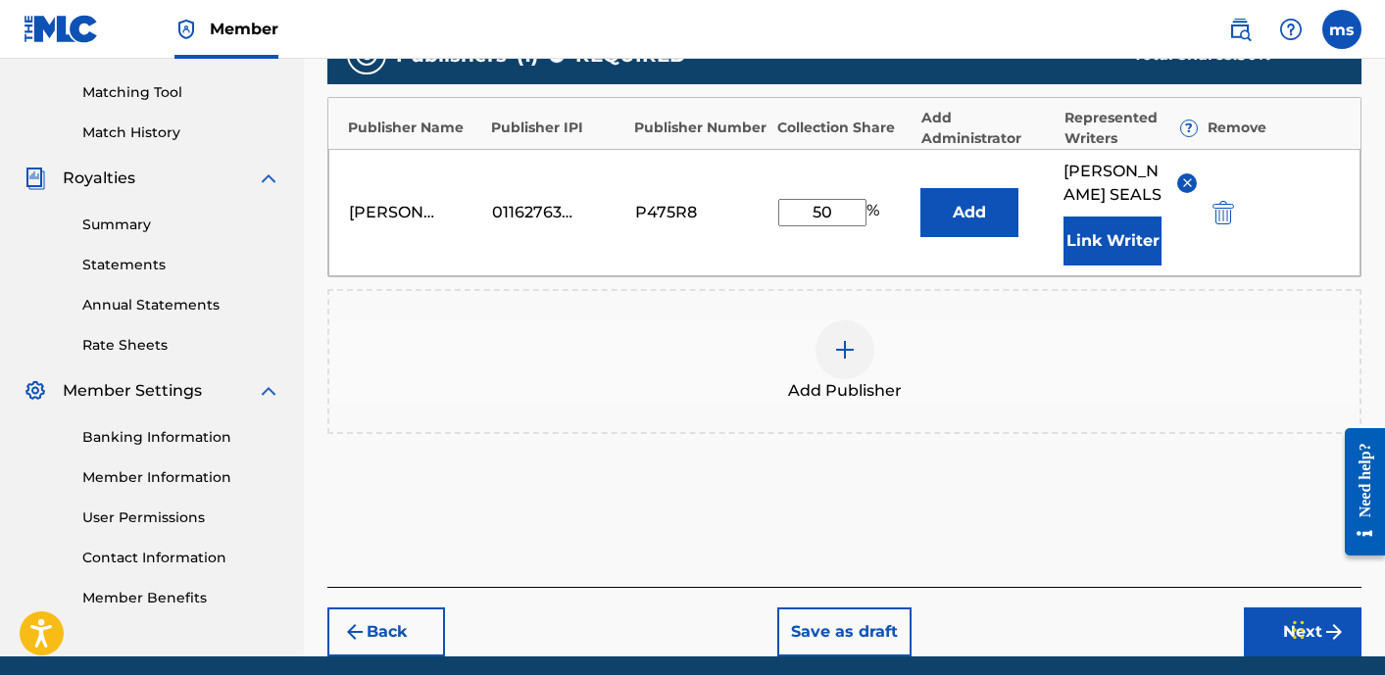
click at [857, 211] on input "50" at bounding box center [822, 212] width 88 height 27
type input "100"
click at [1211, 492] on div "Publishers ( 1 ) ? REQUIRED Total shares: 100 % Publisher Name Publisher IPI Pu…" at bounding box center [844, 258] width 1034 height 485
click at [1257, 622] on button "Next" at bounding box center [1303, 632] width 118 height 49
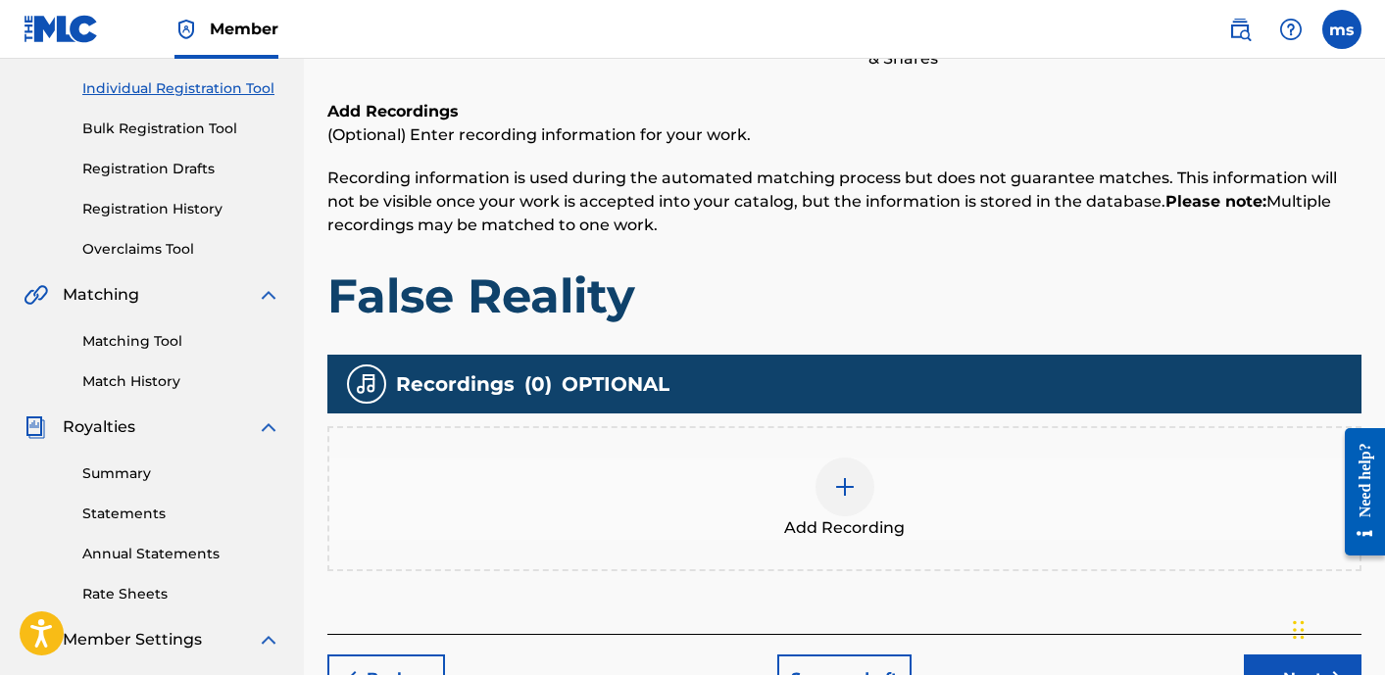
scroll to position [271, 0]
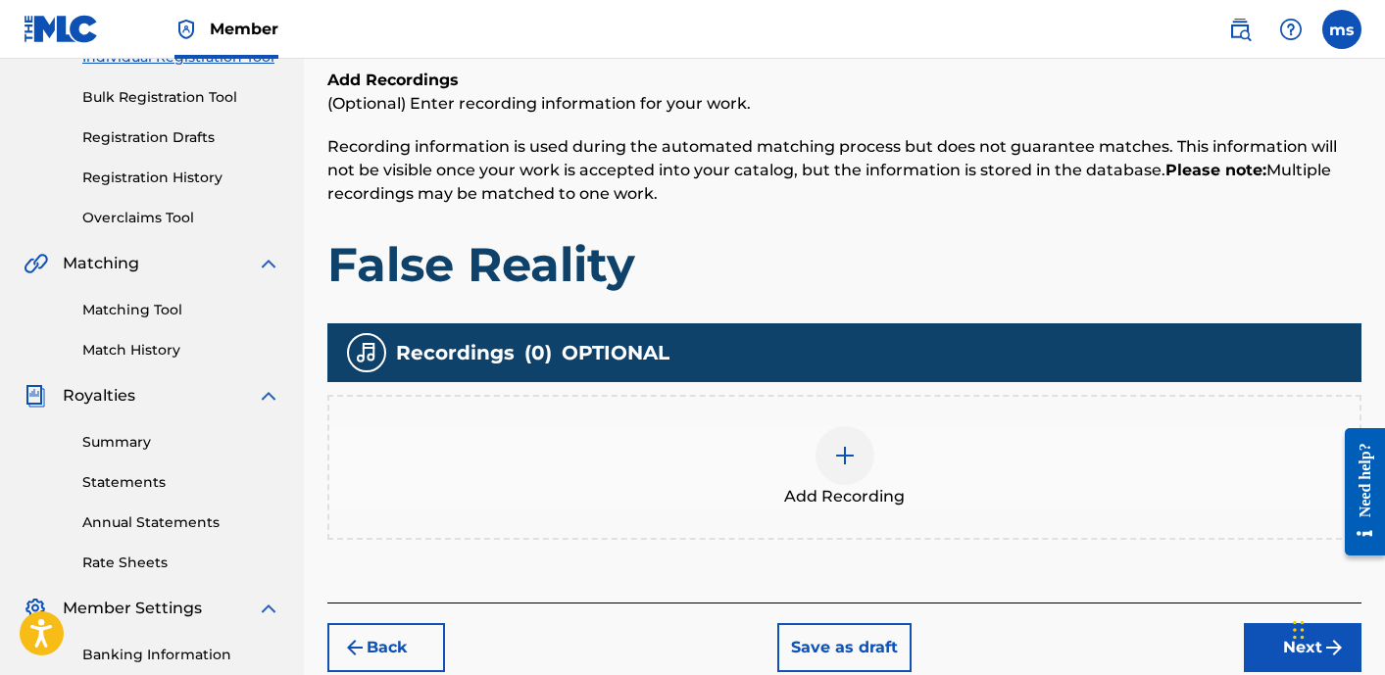
click at [840, 458] on img at bounding box center [845, 456] width 24 height 24
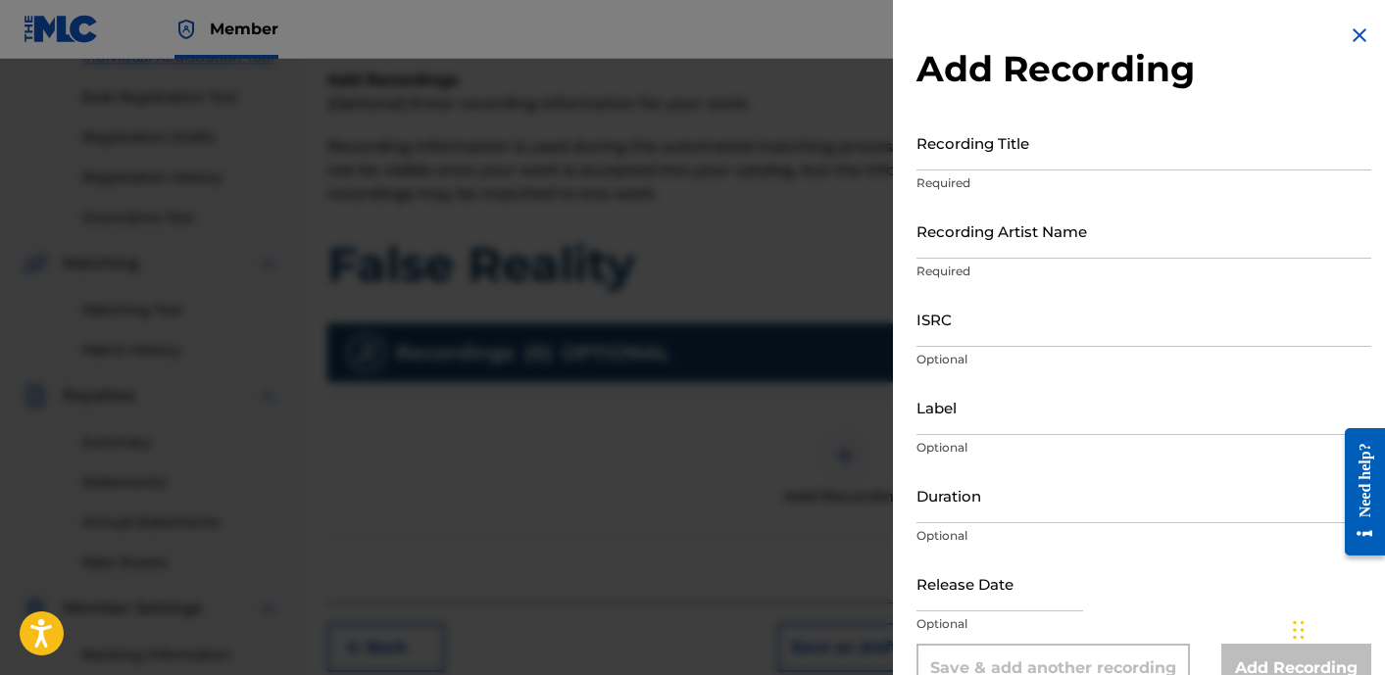
click at [972, 142] on input "Recording Title" at bounding box center [1143, 143] width 455 height 56
type input "False Reality"
click at [1009, 235] on input "Recording Artist Name" at bounding box center [1143, 231] width 455 height 56
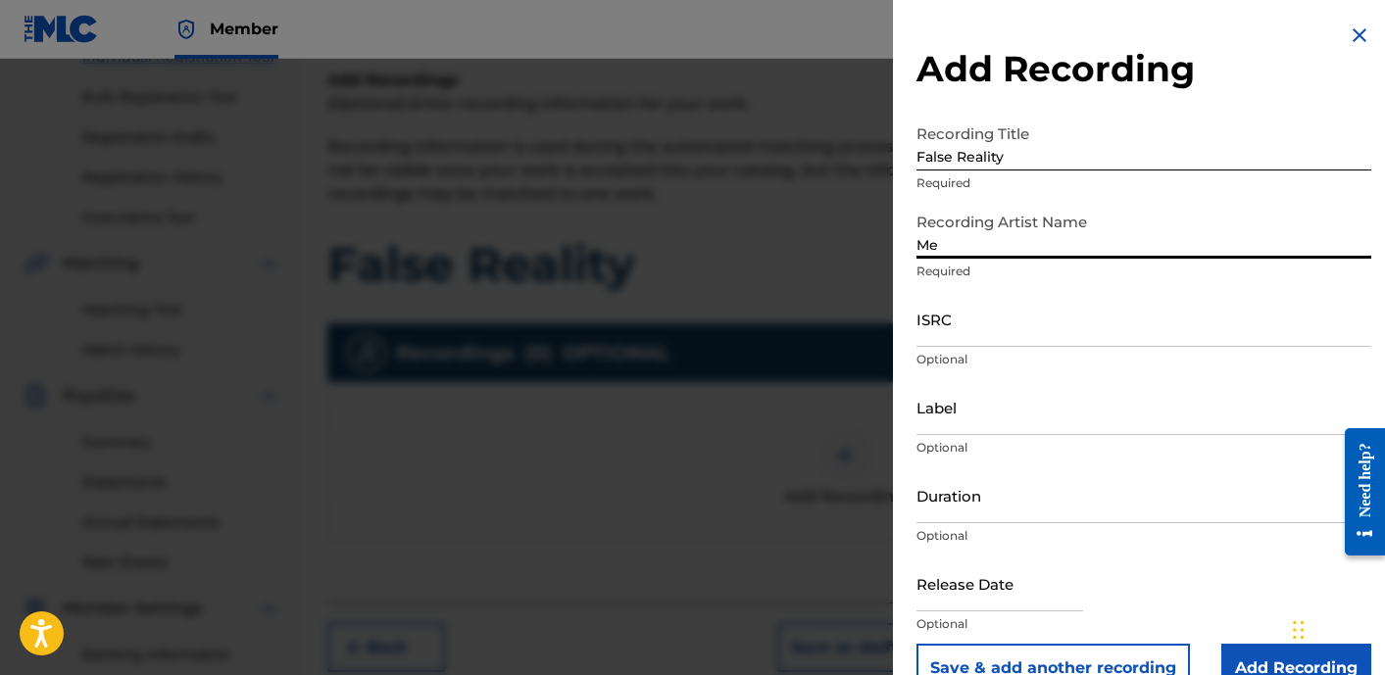
type input "[PERSON_NAME]"
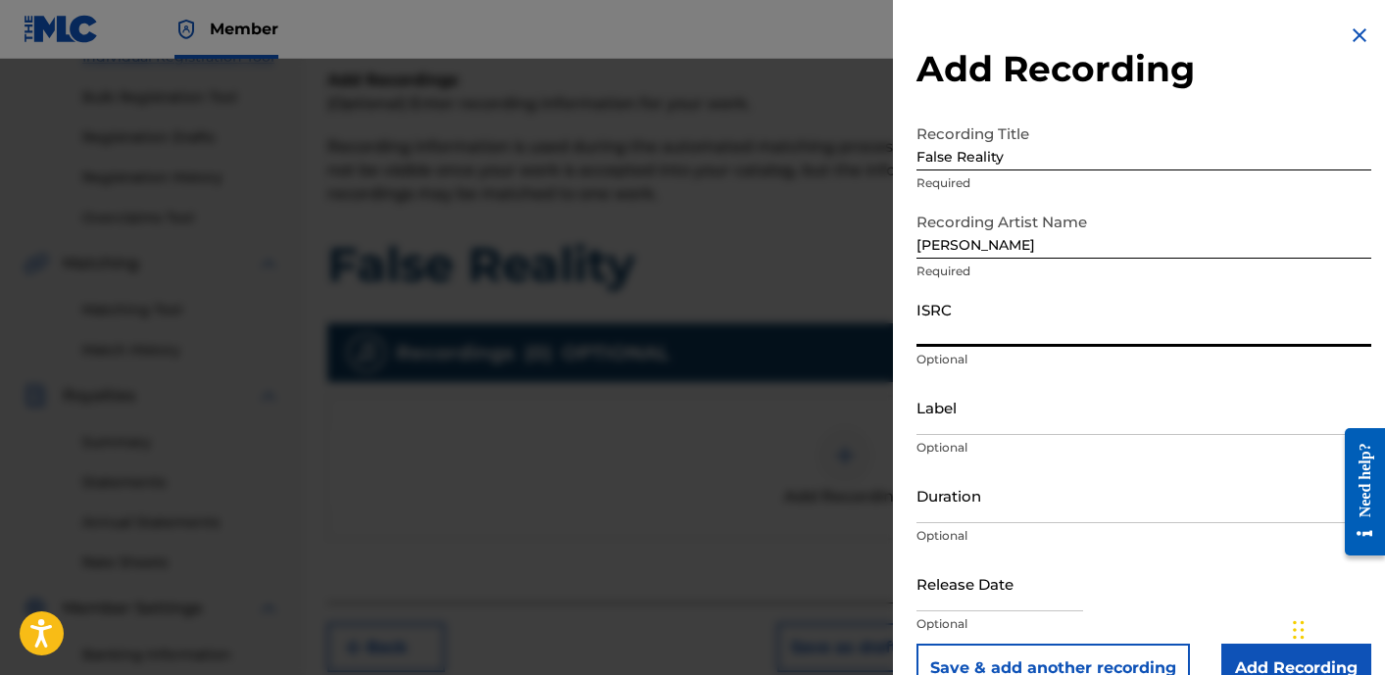
click at [970, 327] on input "ISRC" at bounding box center [1143, 319] width 455 height 56
paste input "QZK6J2509911"
type input "QZK6J2509911"
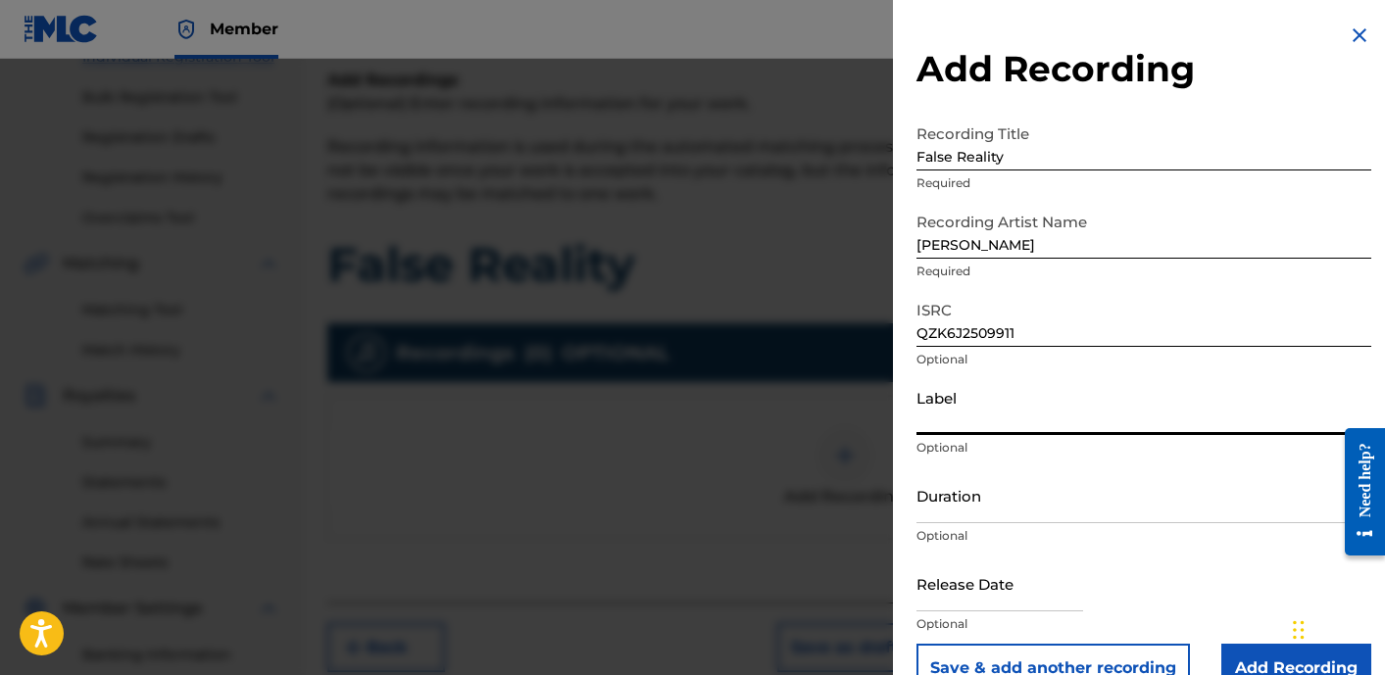
click at [963, 428] on input "Label" at bounding box center [1143, 407] width 455 height 56
type input "[PERSON_NAME] Records"
click at [928, 508] on input "Duration" at bounding box center [1143, 495] width 455 height 56
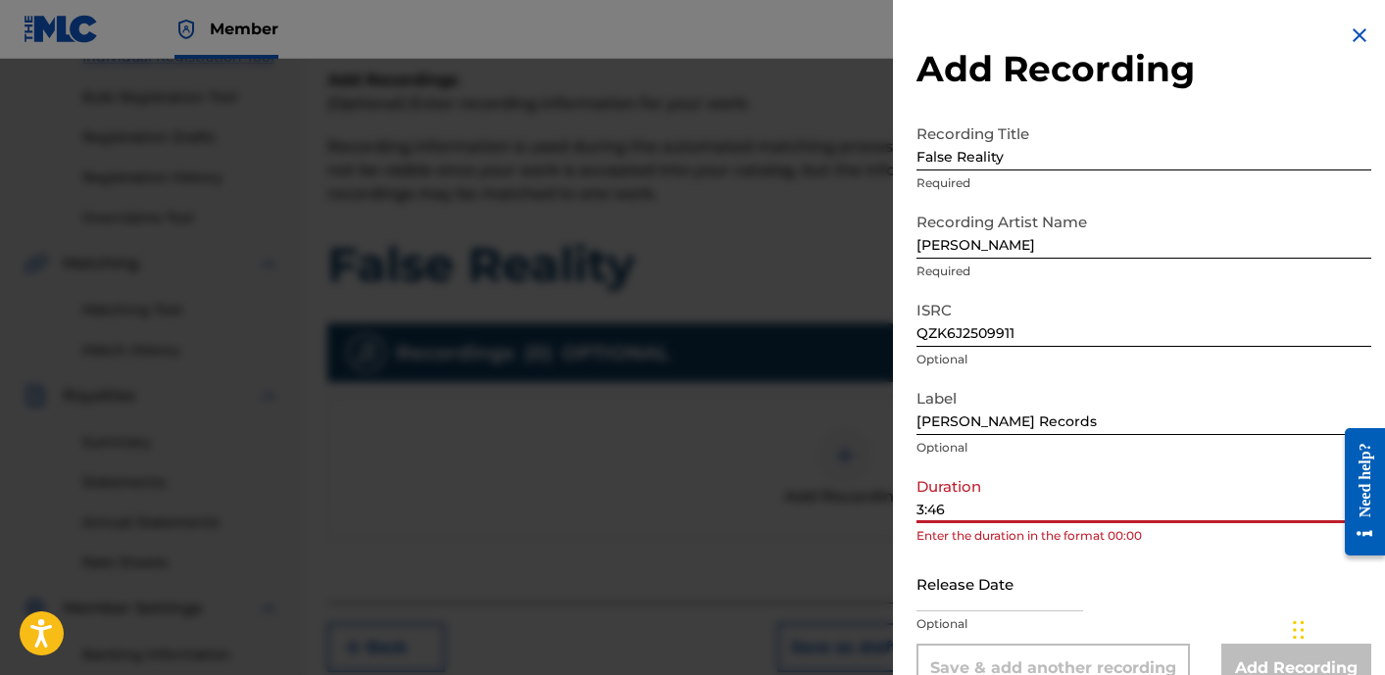
scroll to position [41, 0]
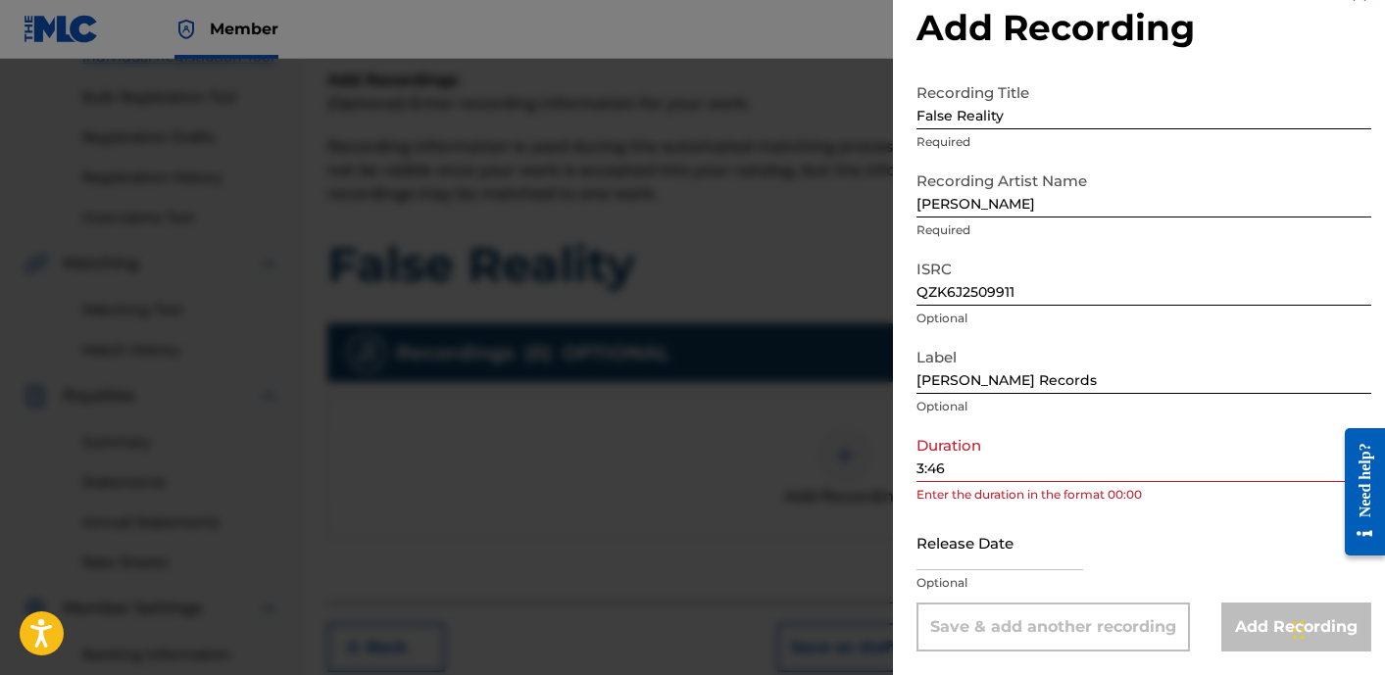
click at [905, 463] on div "Add Recording Recording Title False Reality Required Recording Artist Name [PER…" at bounding box center [1144, 317] width 502 height 716
click at [912, 466] on div "Add Recording Recording Title False Reality Required Recording Artist Name [PER…" at bounding box center [1144, 317] width 502 height 716
click at [915, 466] on div "Add Recording Recording Title False Reality Required Recording Artist Name [PER…" at bounding box center [1144, 317] width 502 height 716
click at [916, 471] on input "3:46" at bounding box center [1143, 454] width 455 height 56
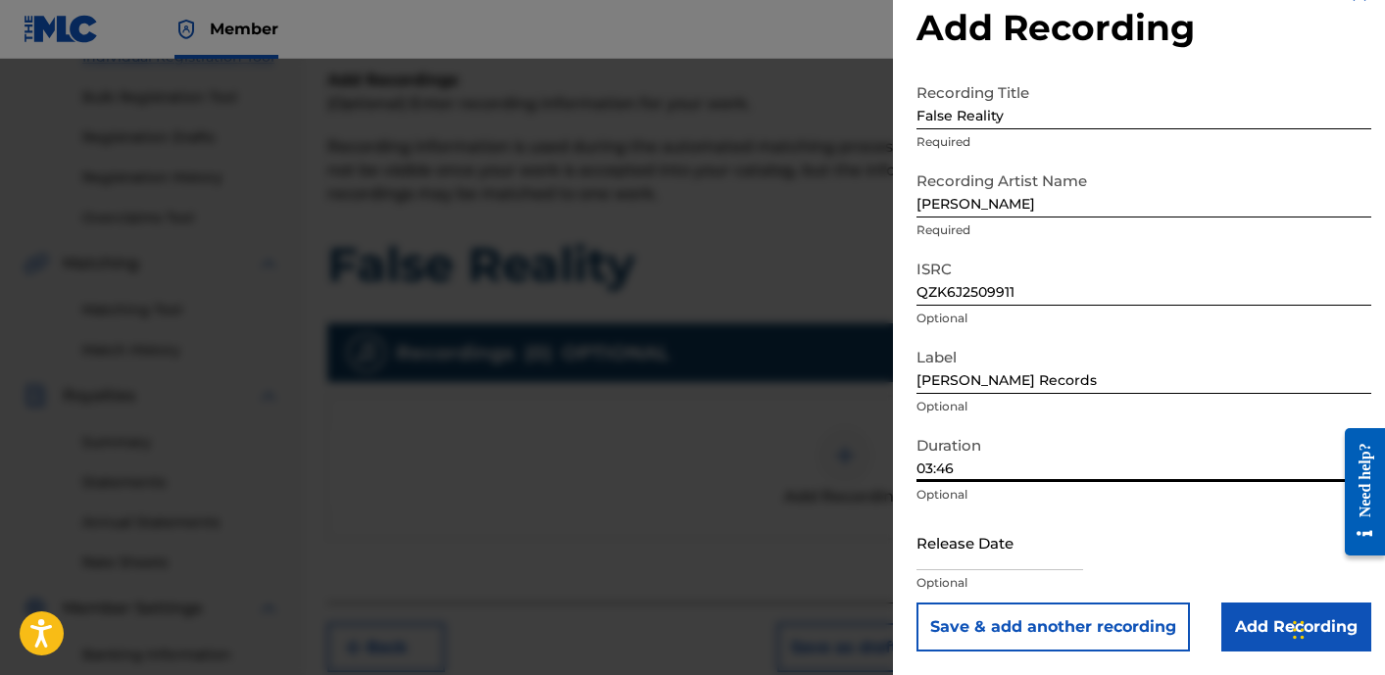
type input "03:46"
click at [978, 545] on input "text" at bounding box center [999, 542] width 167 height 56
select select "8"
select select "2025"
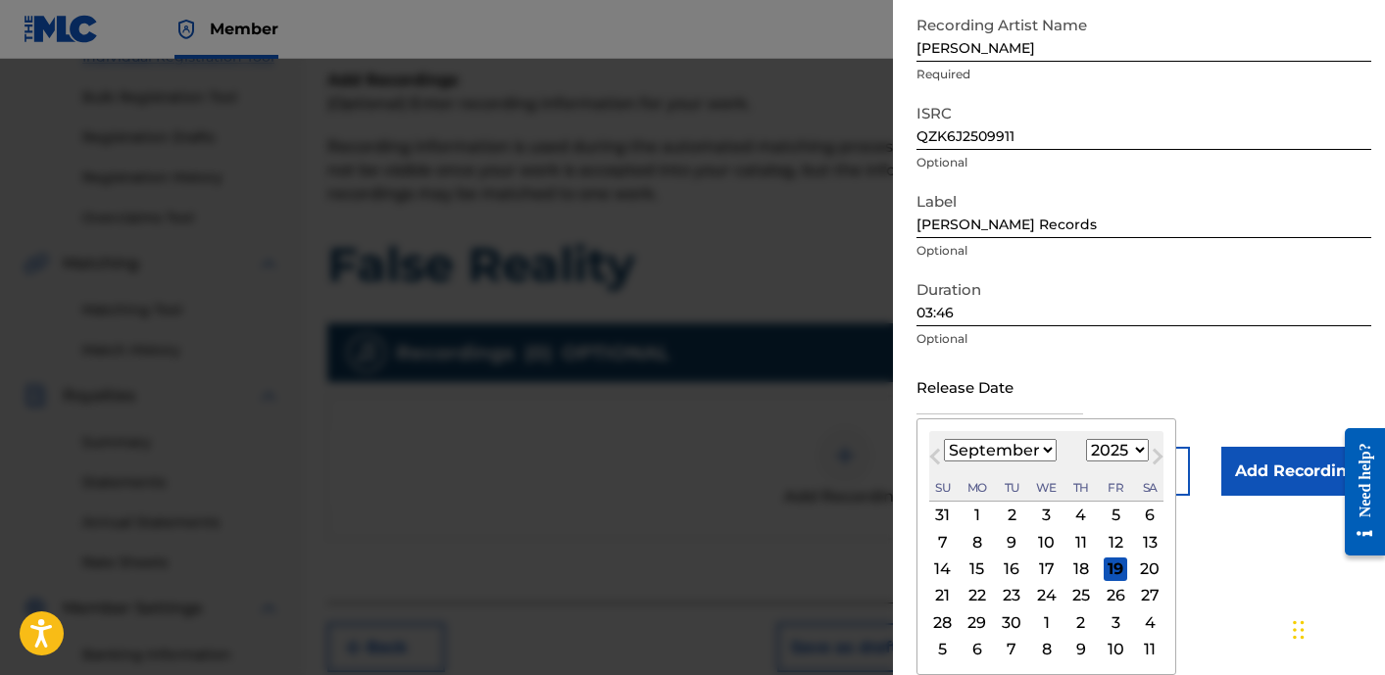
scroll to position [195, 0]
click at [1035, 448] on select "January February March April May June July August September October November De…" at bounding box center [1000, 452] width 113 height 23
select select "4"
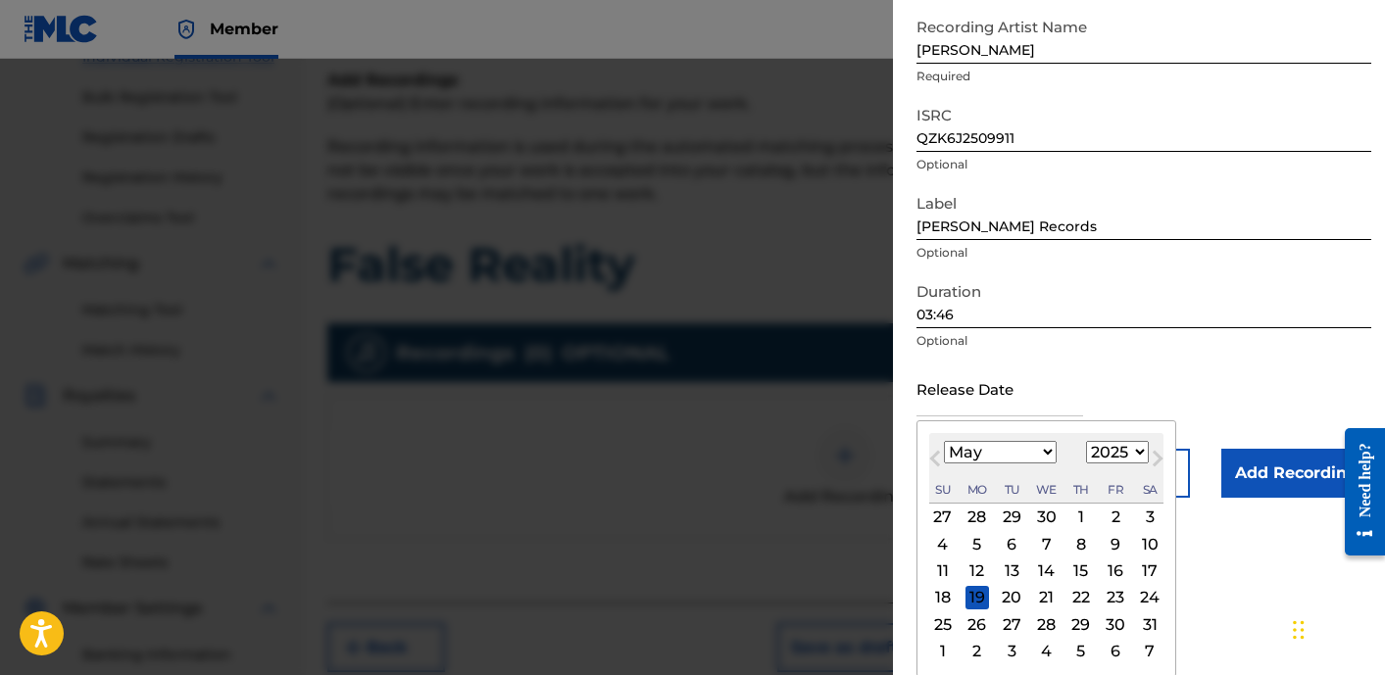
click at [1109, 571] on div "16" at bounding box center [1115, 572] width 24 height 24
type input "[DATE]"
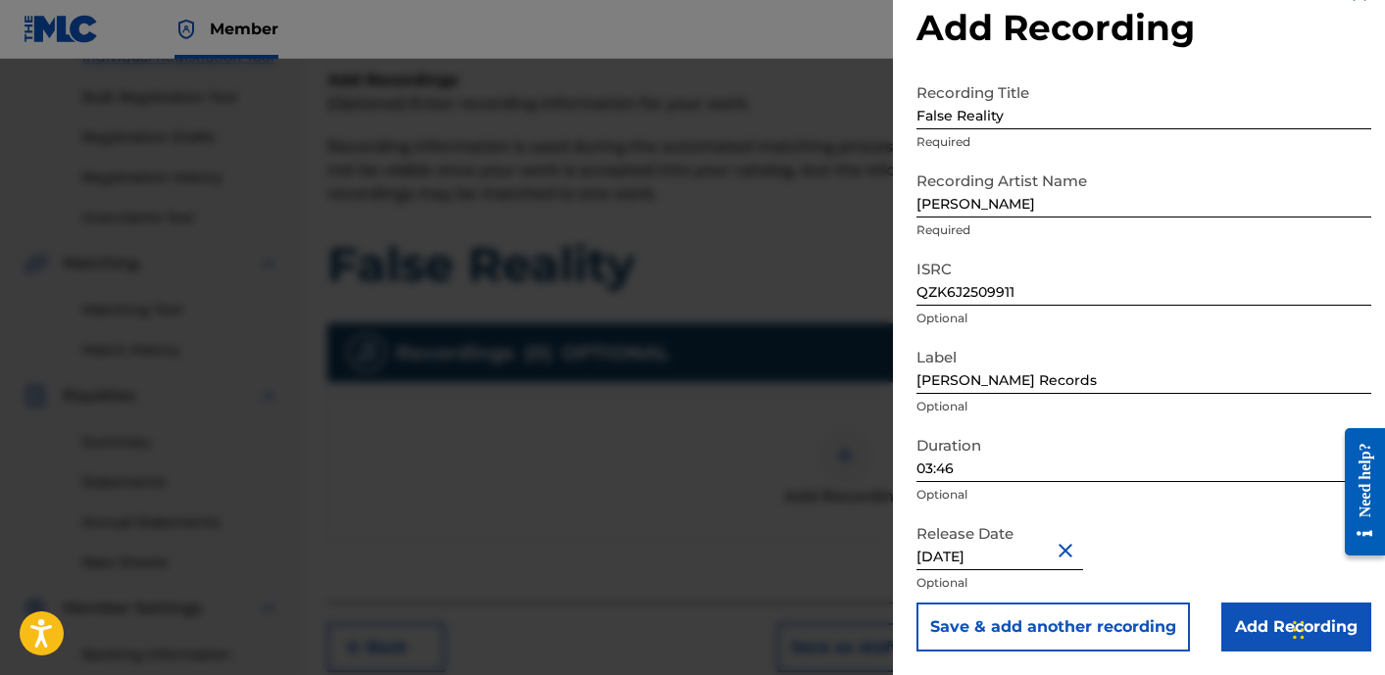
scroll to position [540, 0]
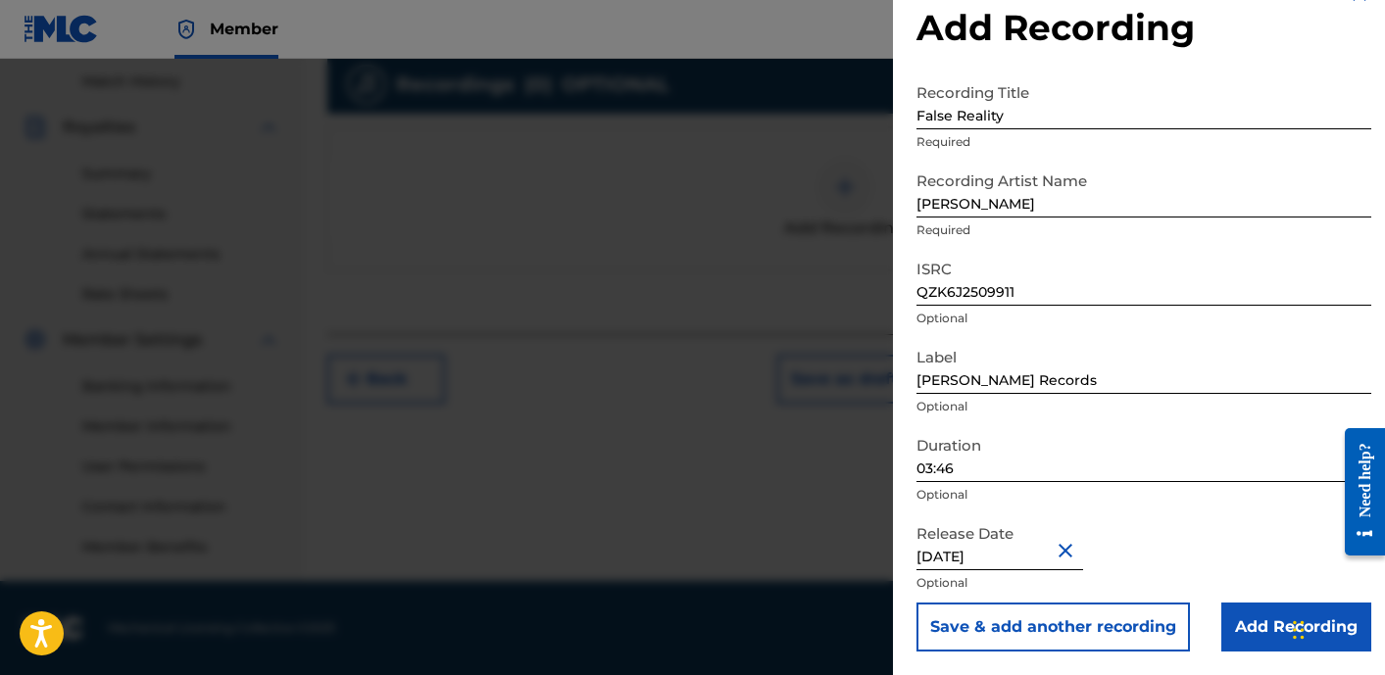
click at [1239, 612] on input "Add Recording" at bounding box center [1296, 627] width 150 height 49
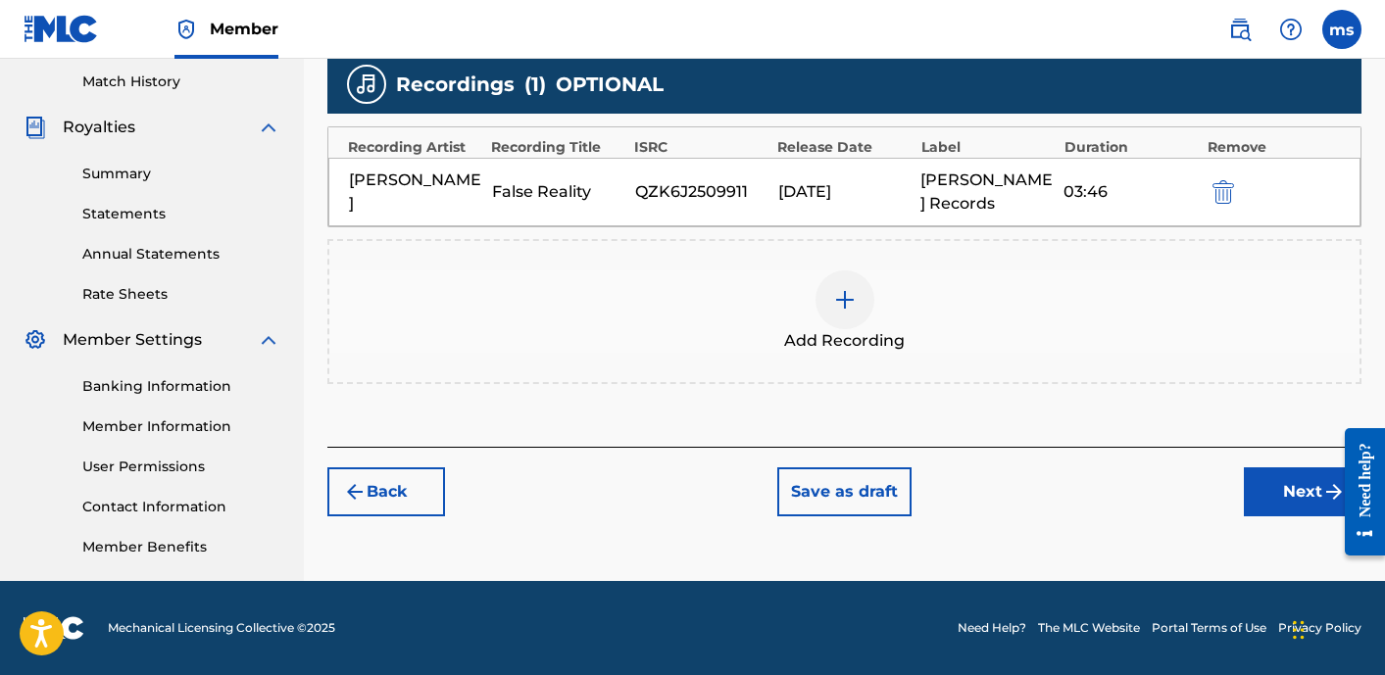
click at [1284, 505] on button "Next" at bounding box center [1303, 491] width 118 height 49
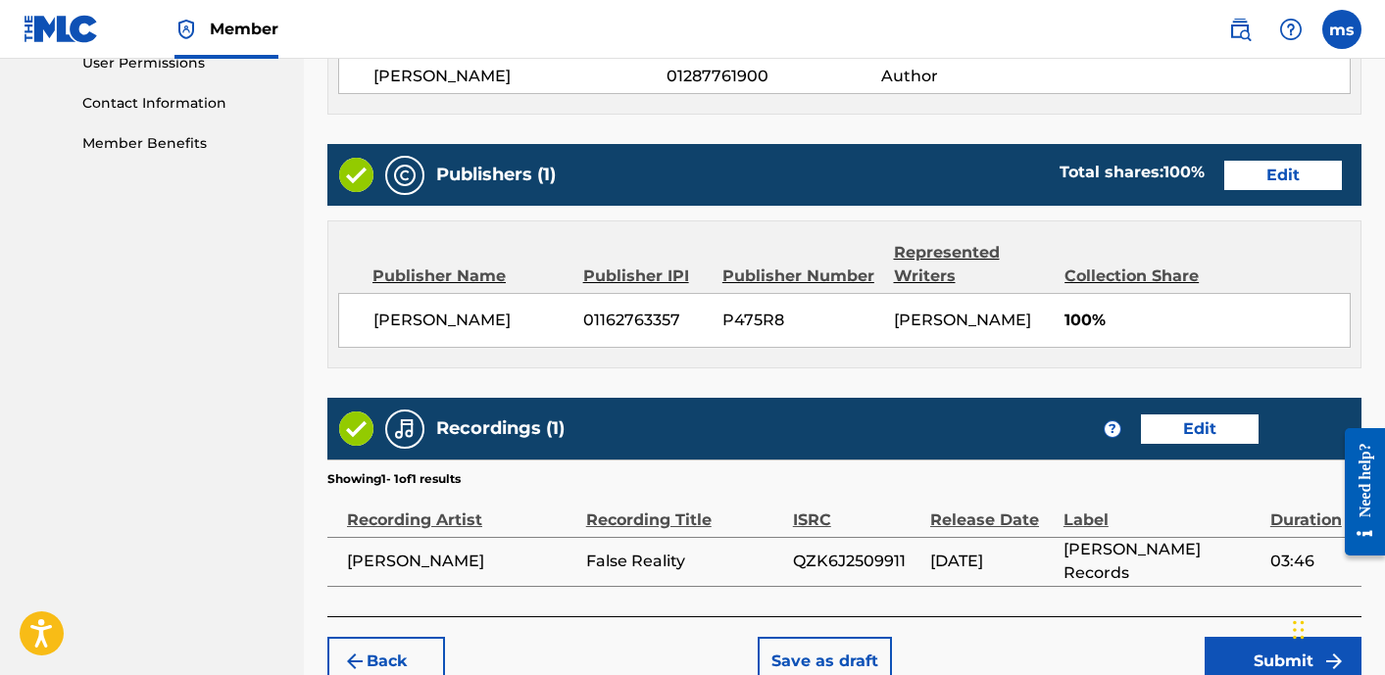
scroll to position [1046, 0]
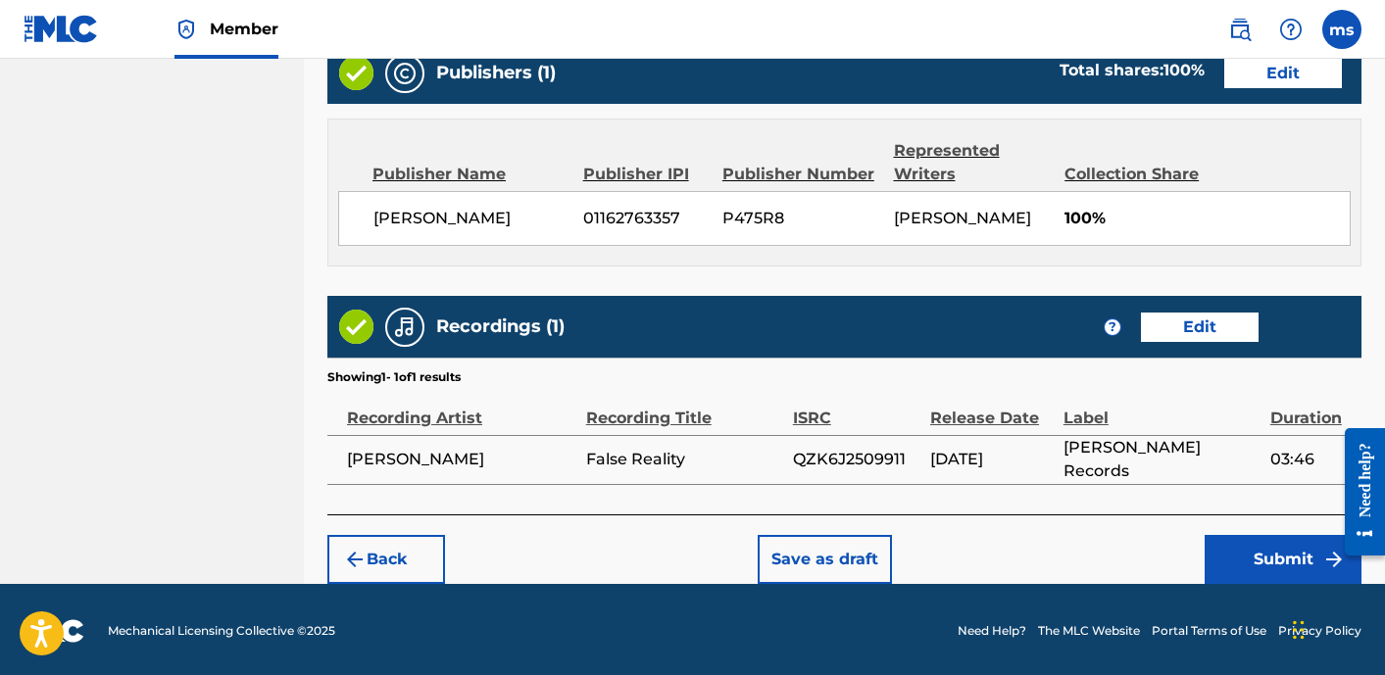
click at [1256, 549] on button "Submit" at bounding box center [1282, 559] width 157 height 49
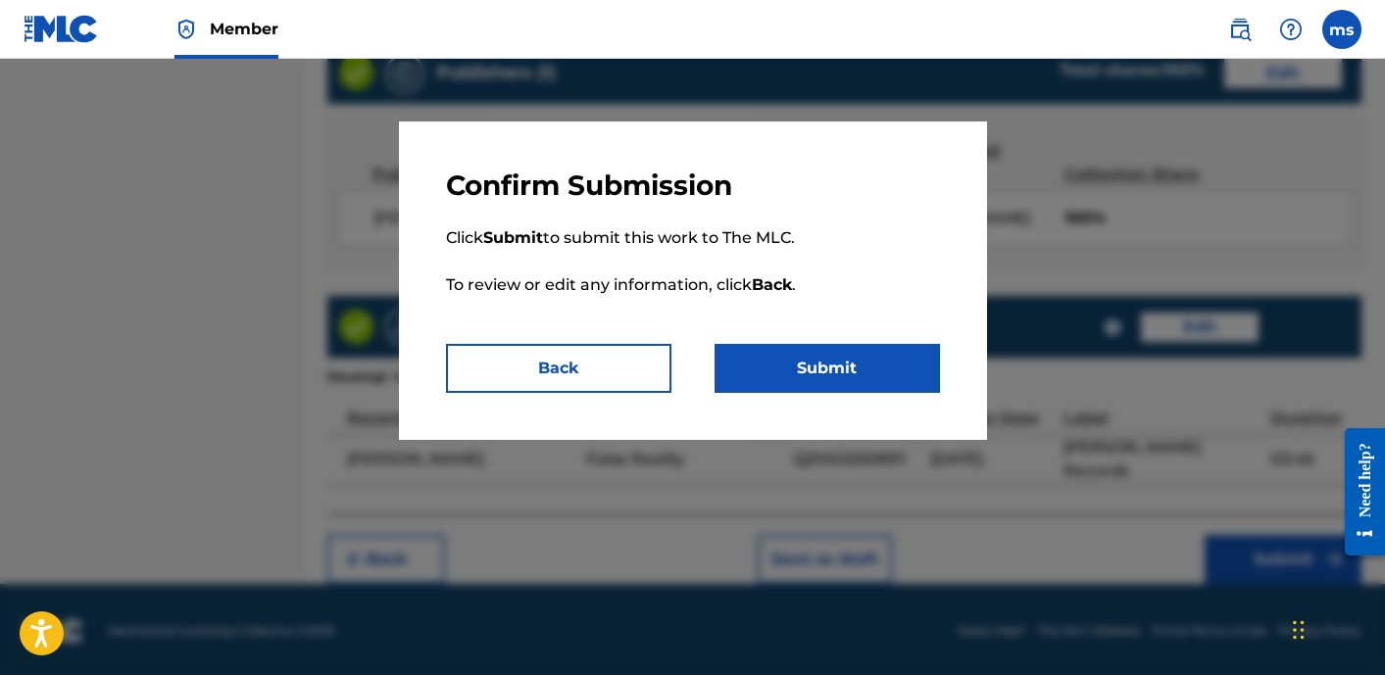
click at [855, 369] on button "Submit" at bounding box center [826, 368] width 225 height 49
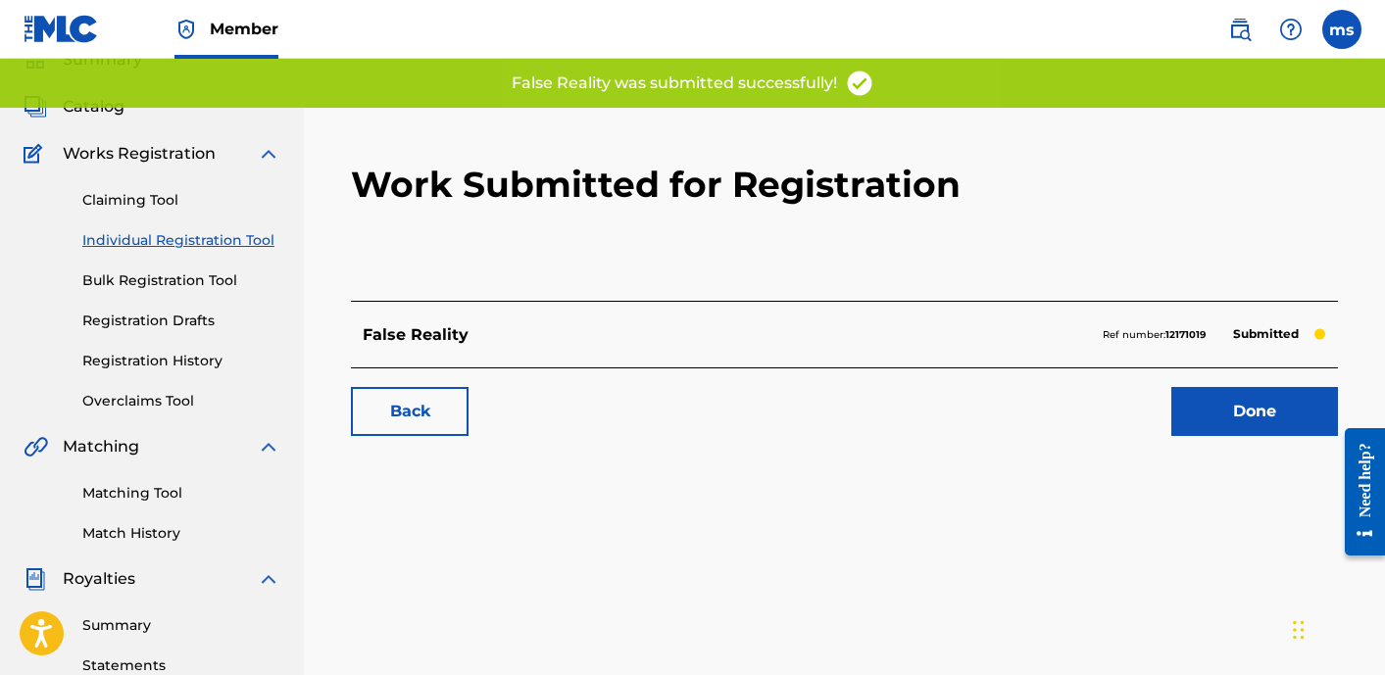
scroll to position [86, 0]
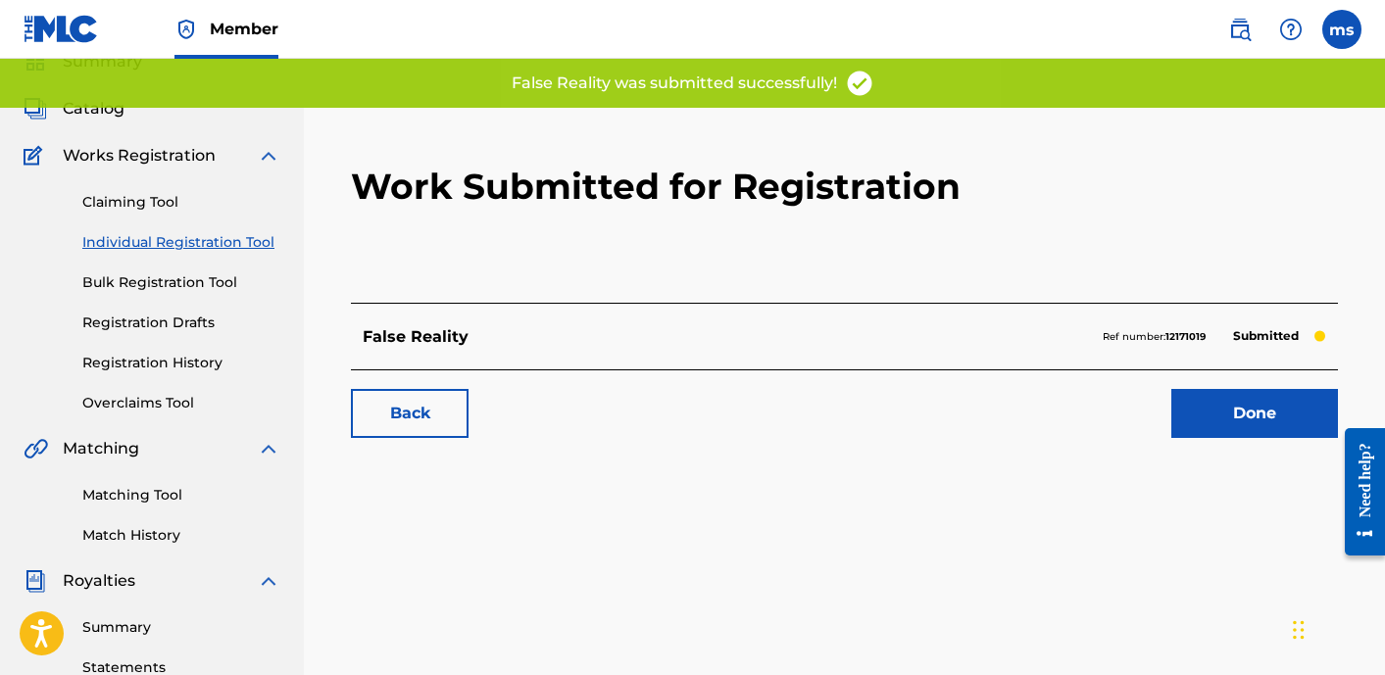
click at [1201, 429] on link "Done" at bounding box center [1254, 413] width 167 height 49
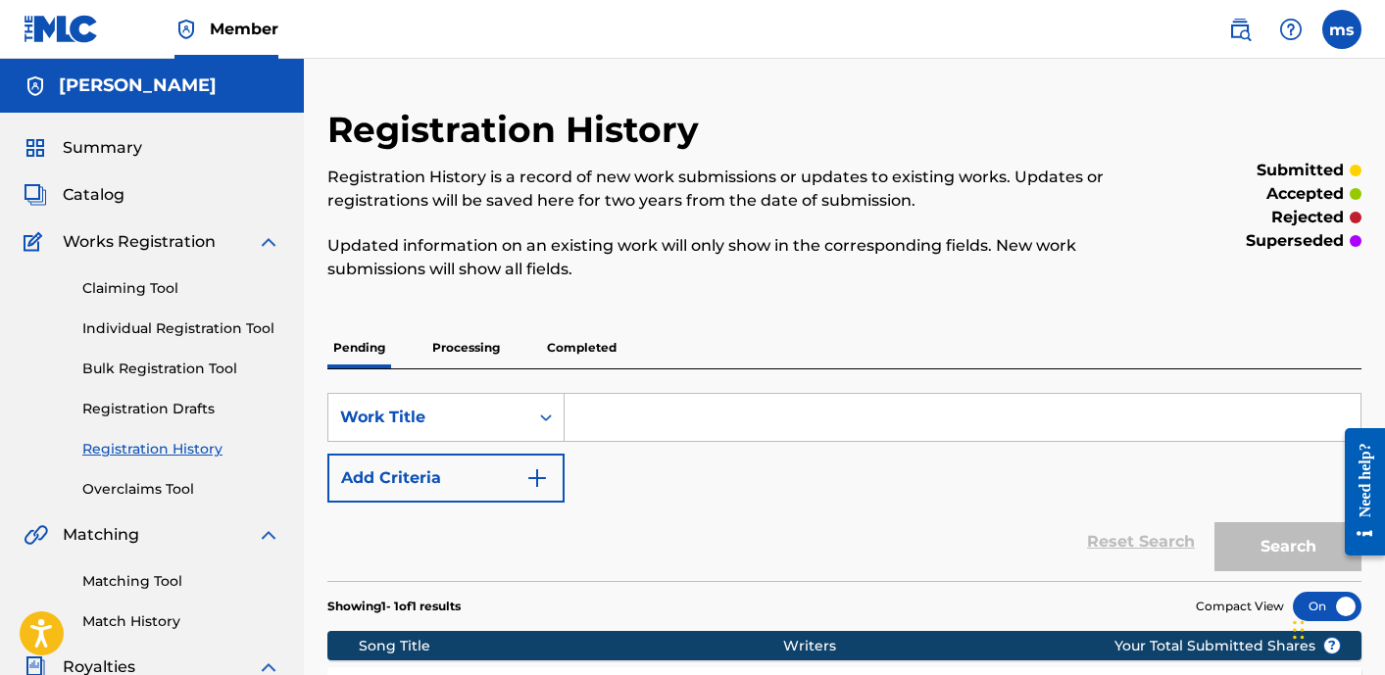
click at [101, 196] on span "Catalog" at bounding box center [94, 195] width 62 height 24
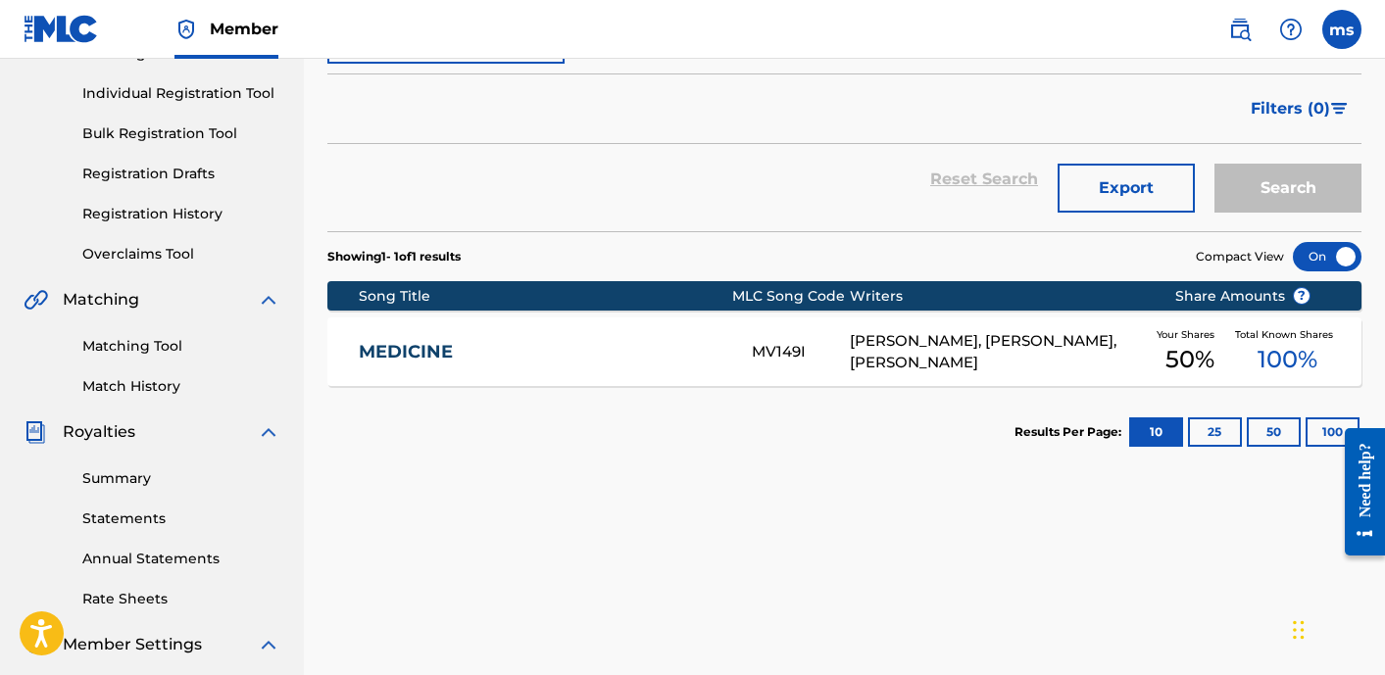
scroll to position [236, 0]
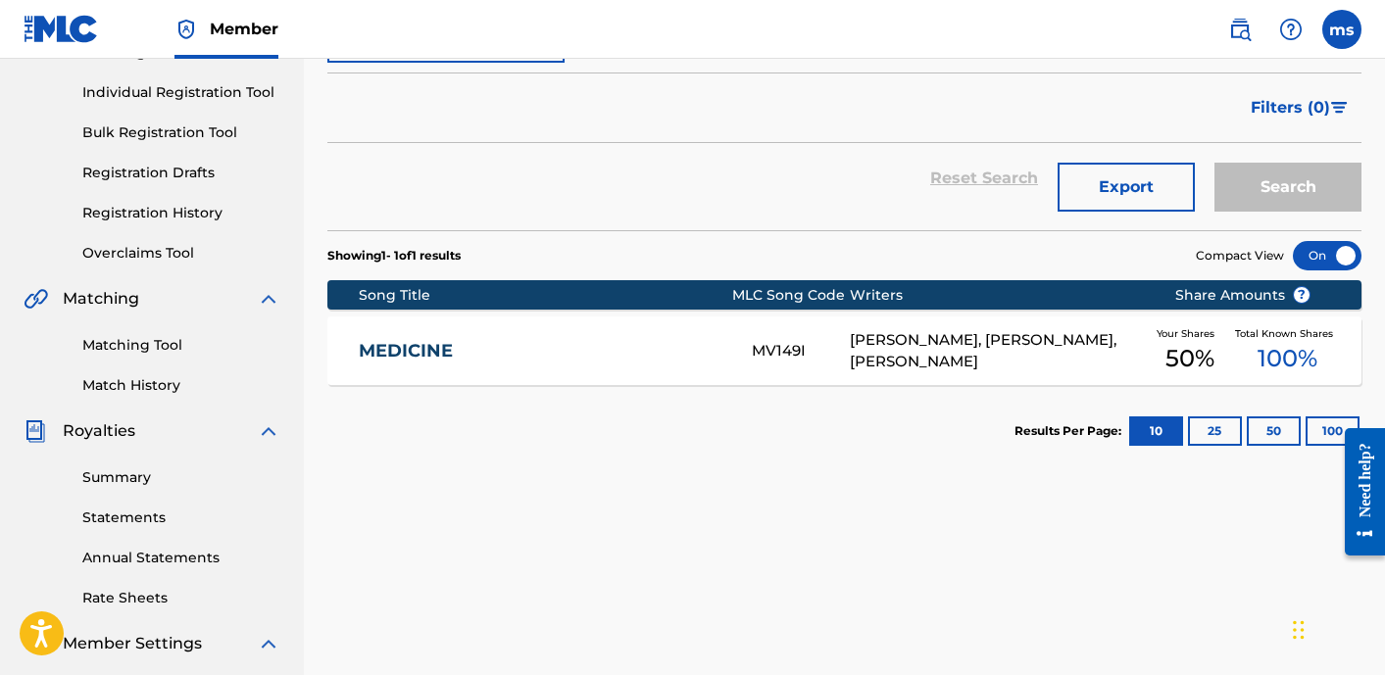
click at [1147, 286] on div "Share Amounts ?" at bounding box center [1243, 295] width 196 height 21
click at [1236, 347] on div "Total Known Shares 100 %" at bounding box center [1288, 351] width 106 height 60
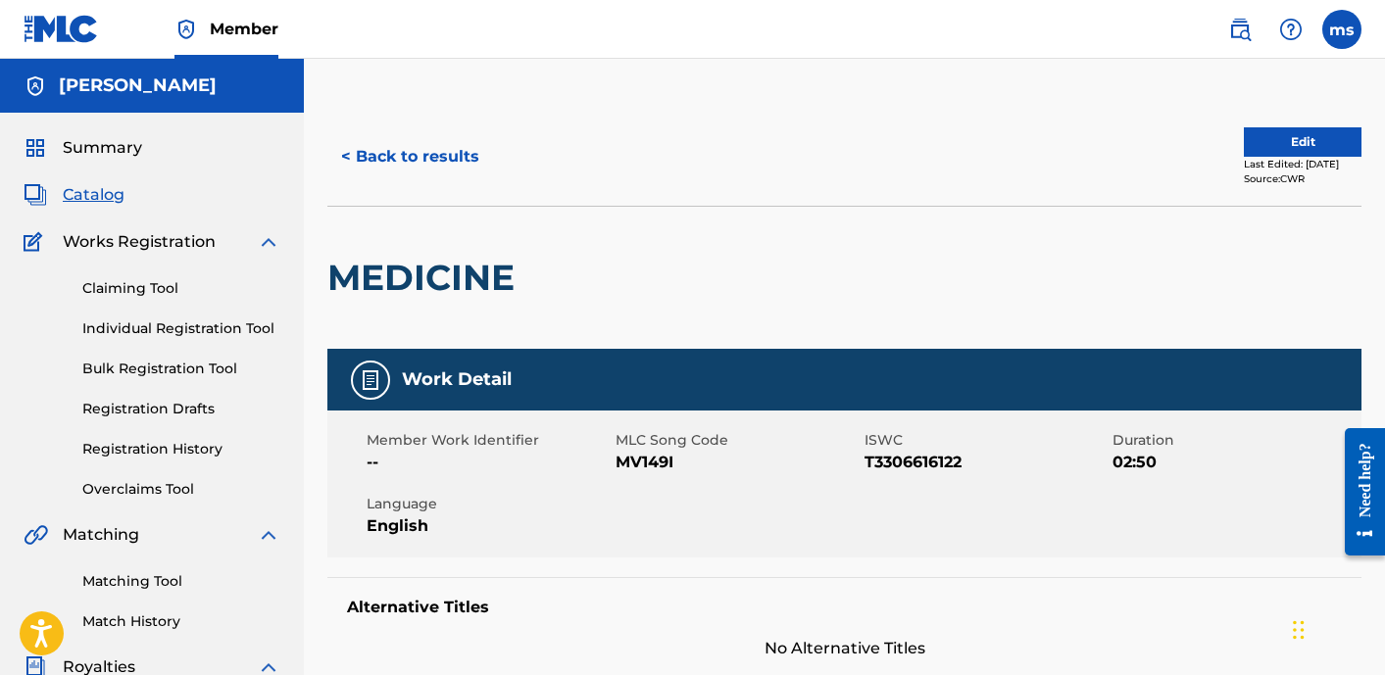
click at [1274, 134] on button "Edit" at bounding box center [1303, 141] width 118 height 29
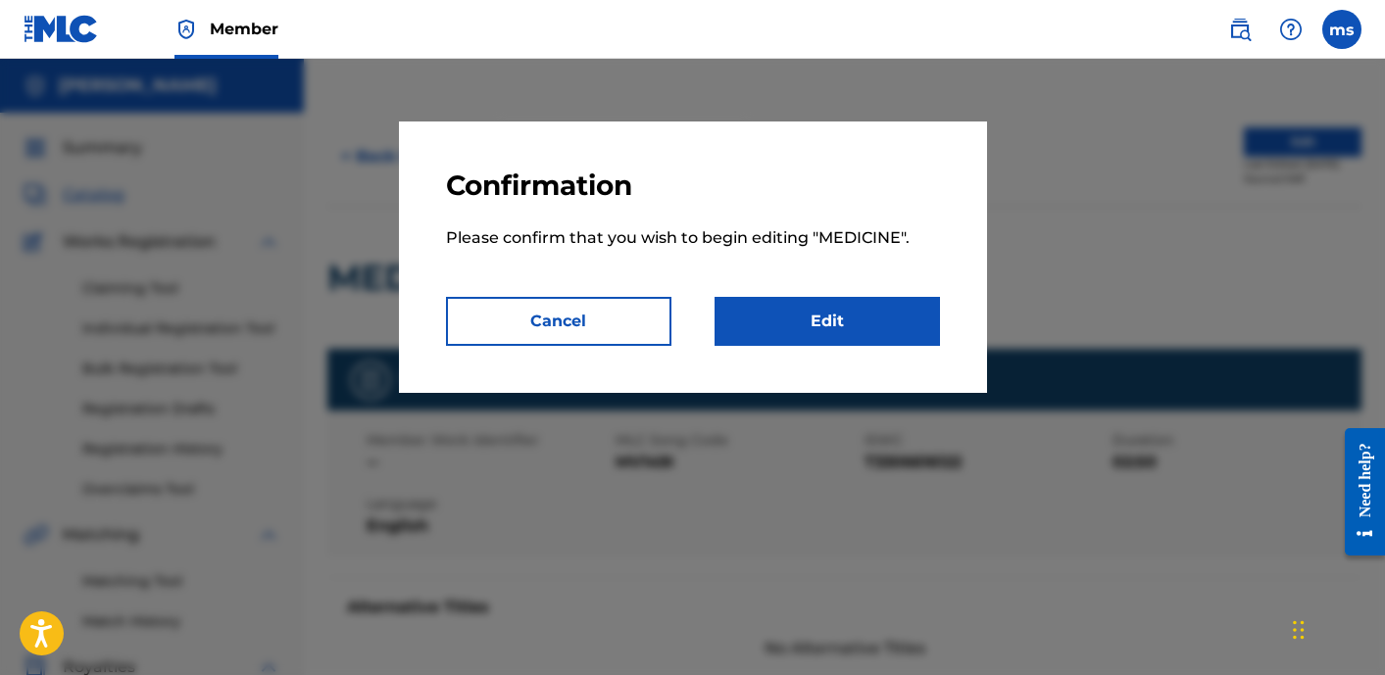
click at [873, 318] on link "Edit" at bounding box center [826, 321] width 225 height 49
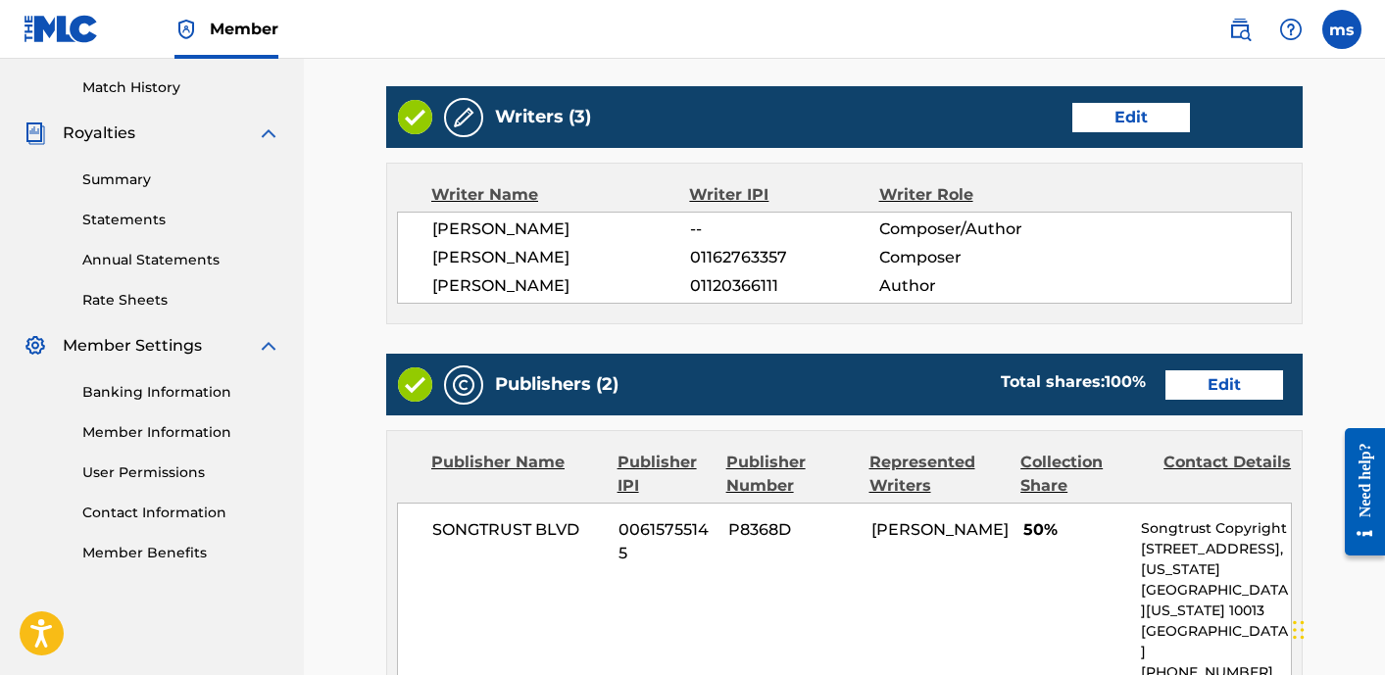
scroll to position [533, 0]
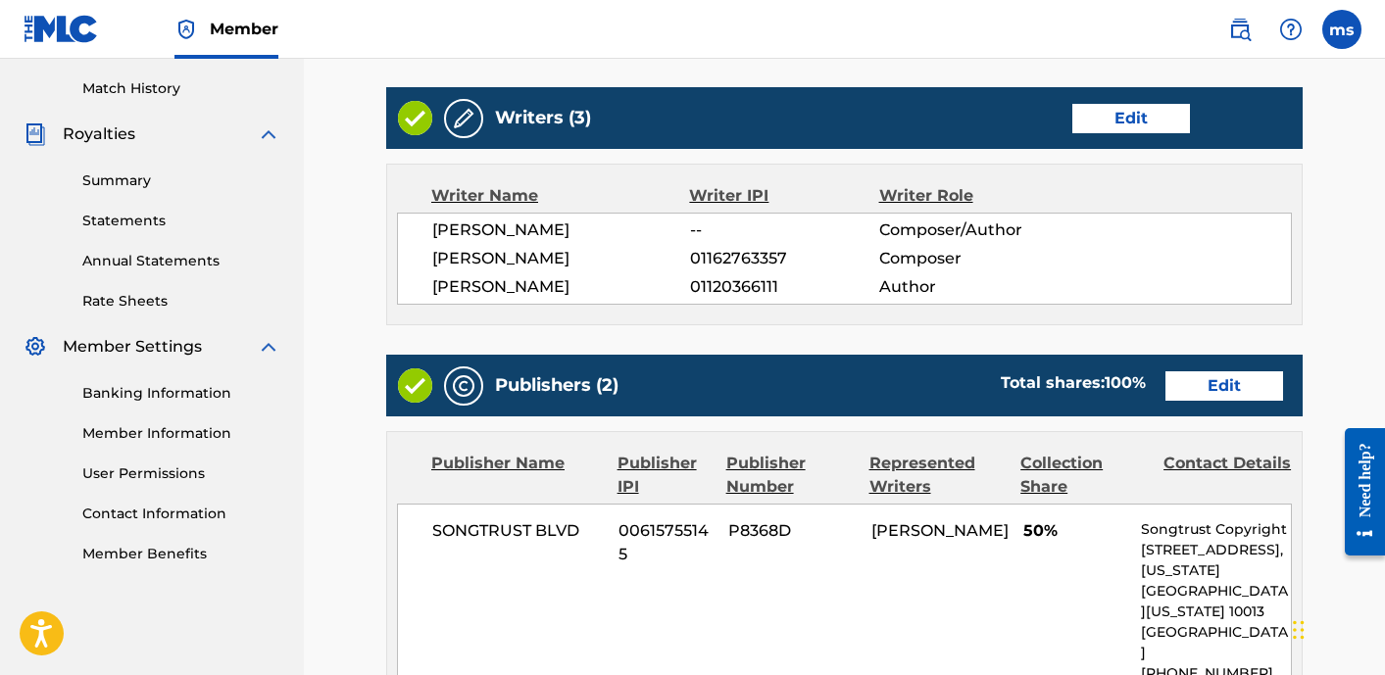
click at [1150, 139] on div "Writers (3) Edit" at bounding box center [844, 118] width 916 height 62
click at [1137, 128] on link "Edit" at bounding box center [1131, 118] width 118 height 29
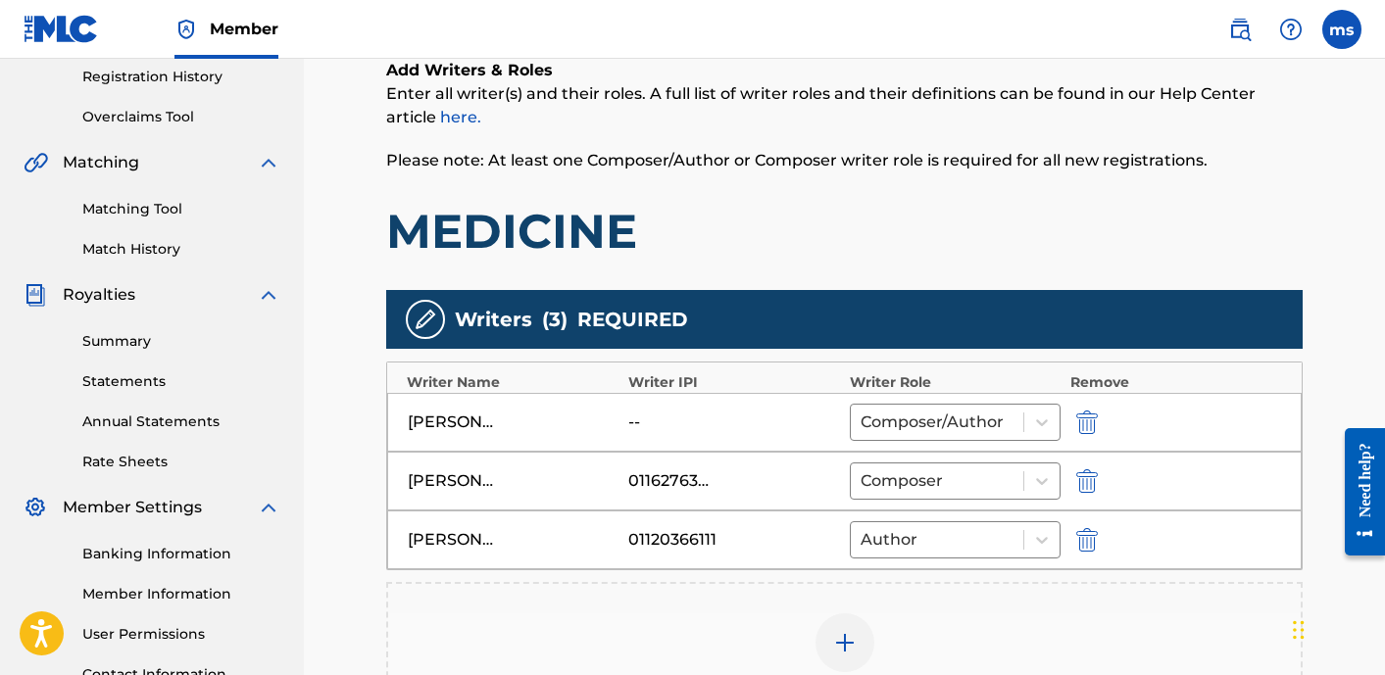
scroll to position [412, 0]
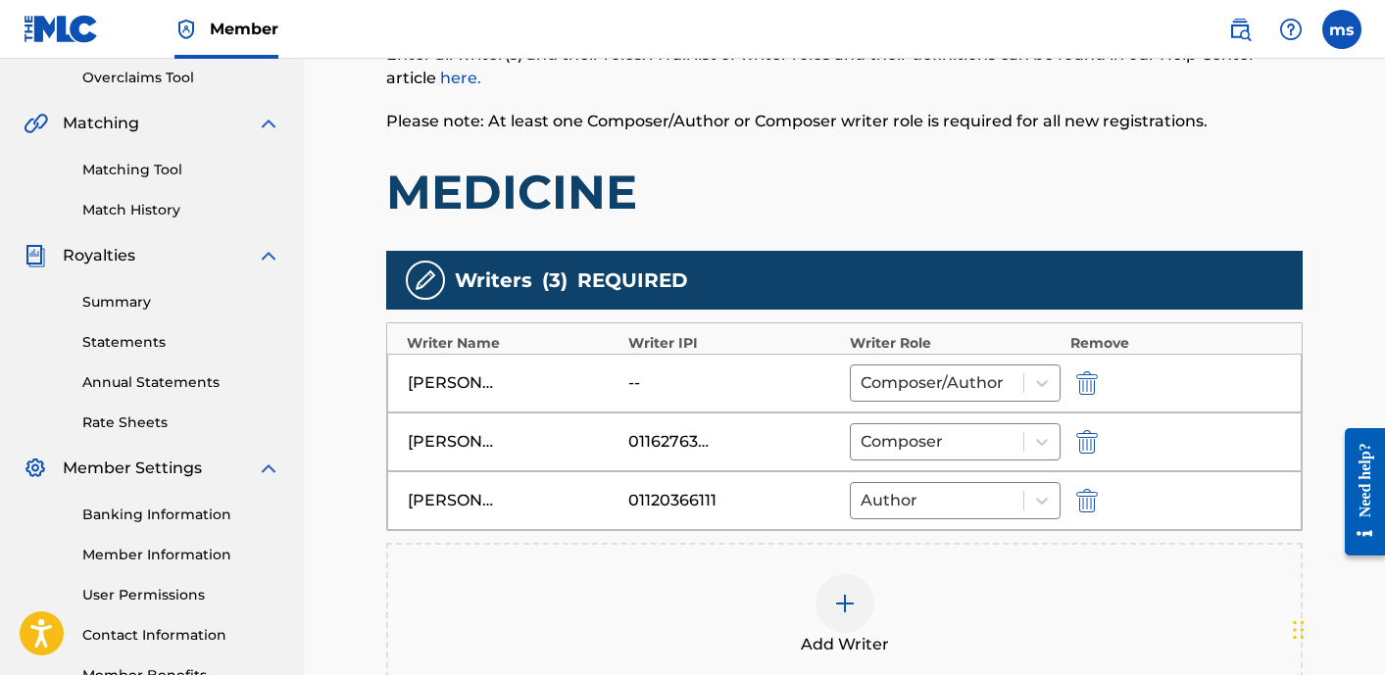
click at [1087, 386] on img "submit" at bounding box center [1087, 383] width 22 height 24
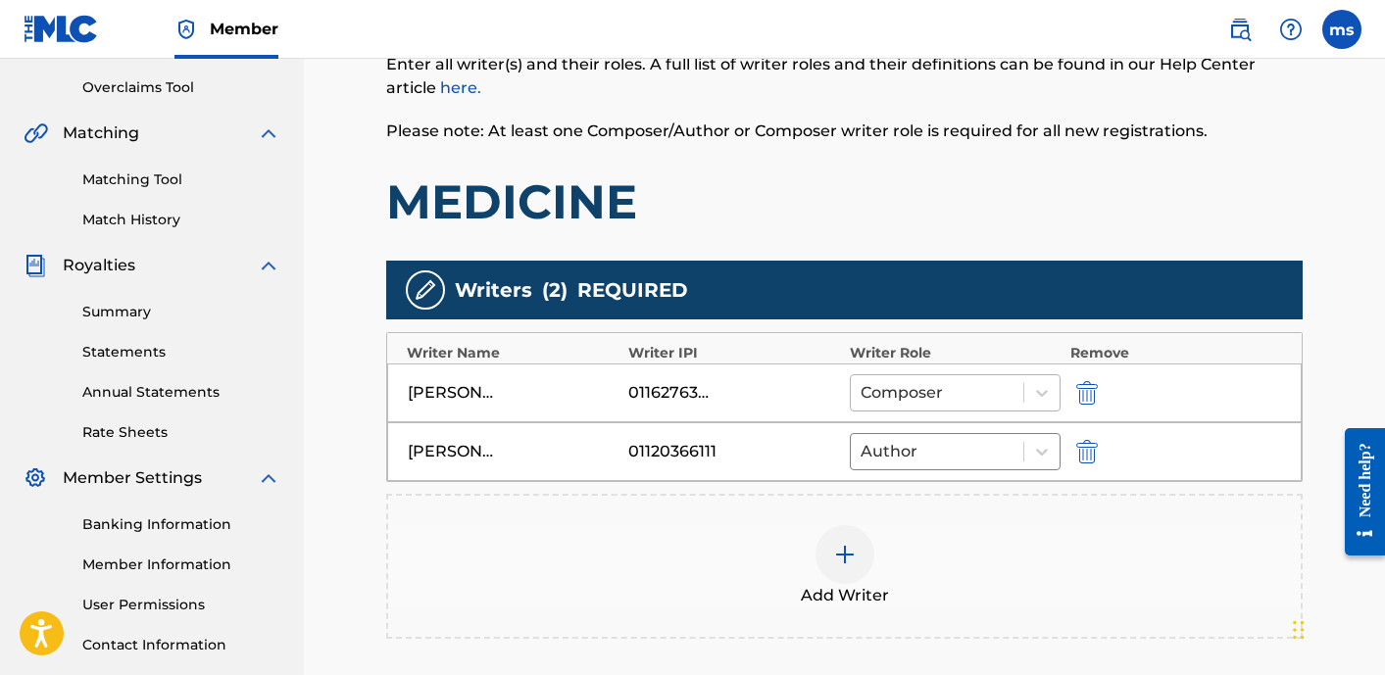
scroll to position [652, 0]
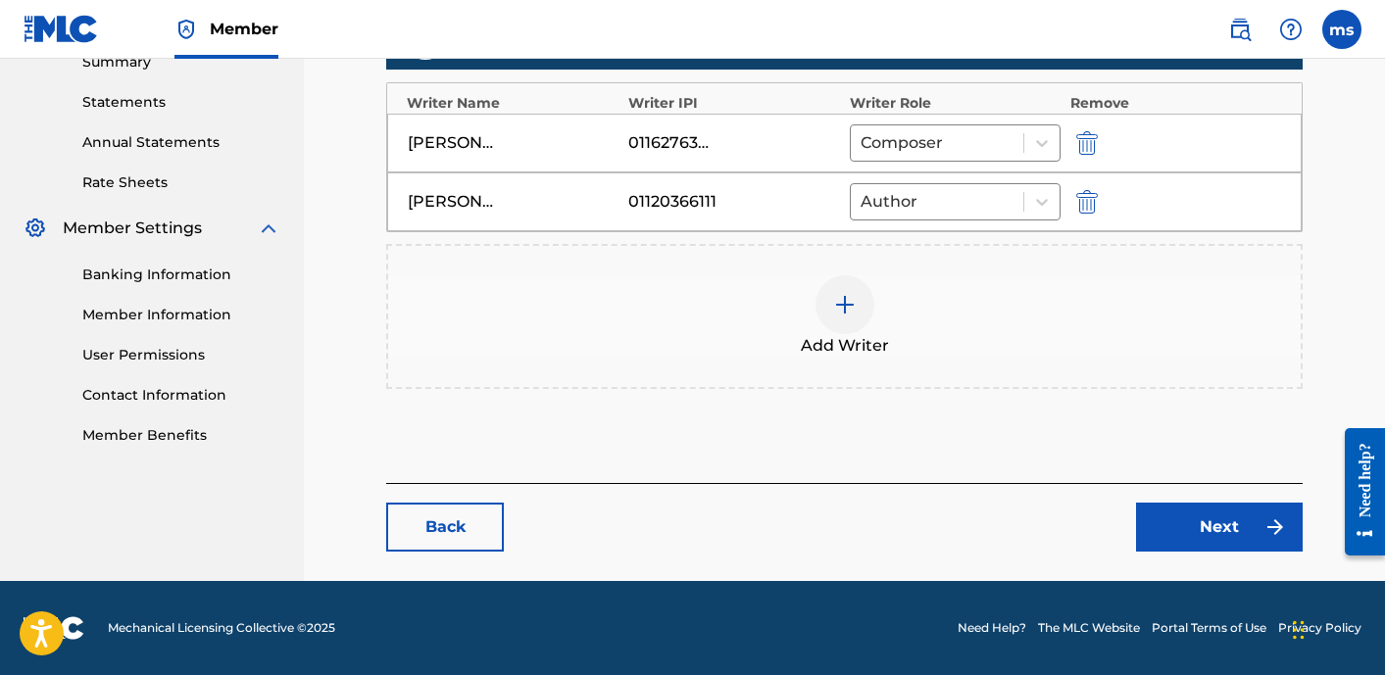
click at [1184, 525] on link "Next" at bounding box center [1219, 527] width 167 height 49
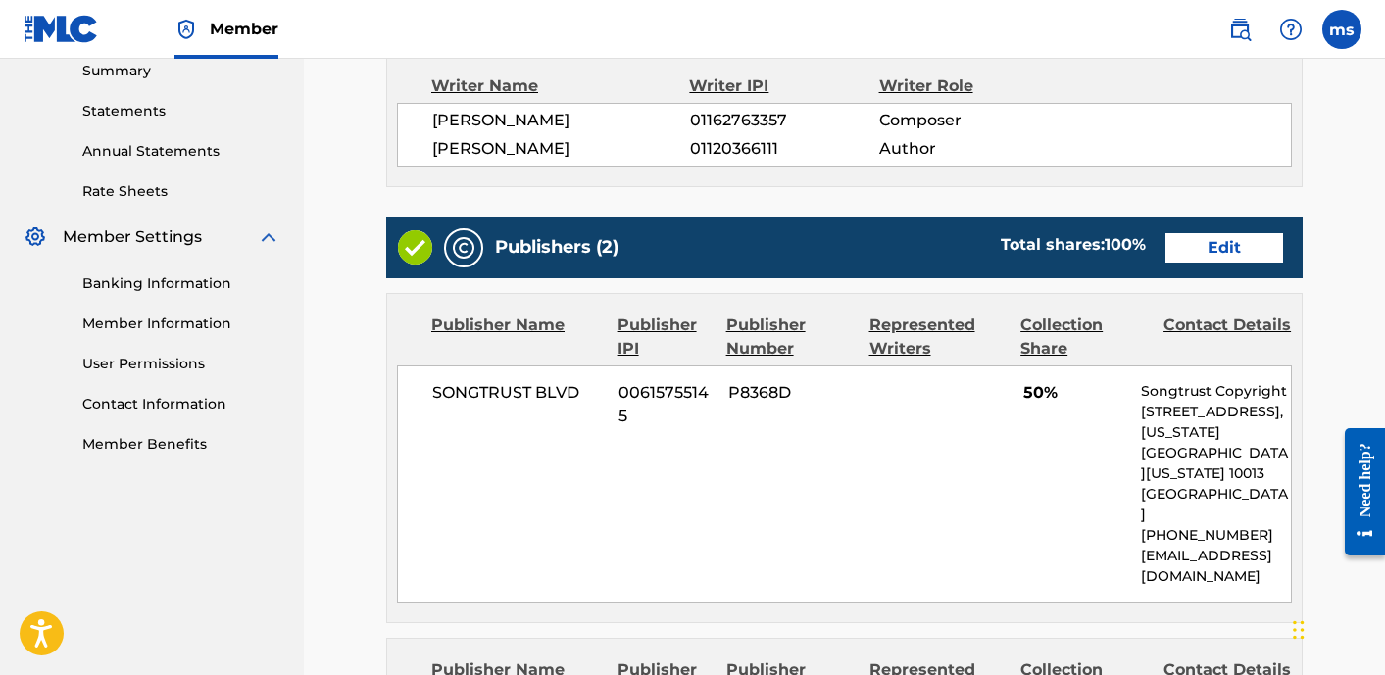
scroll to position [646, 0]
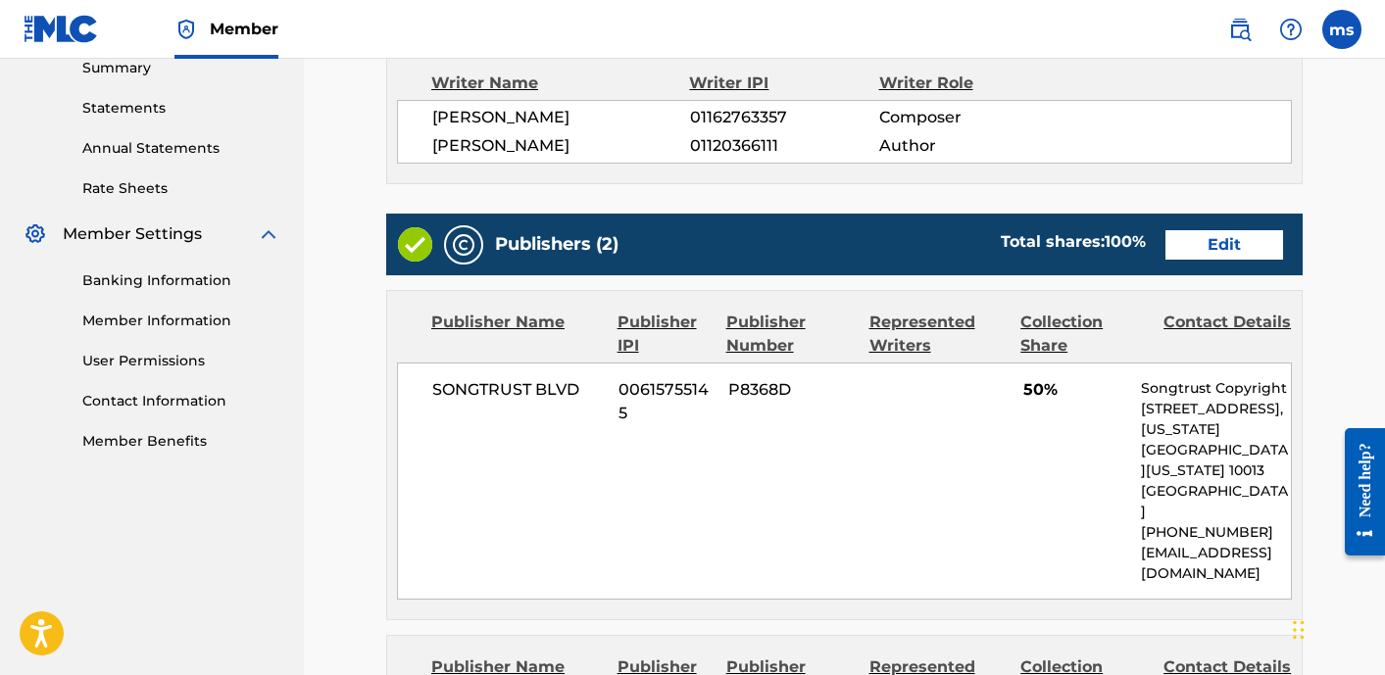
click at [1234, 242] on link "Edit" at bounding box center [1224, 244] width 118 height 29
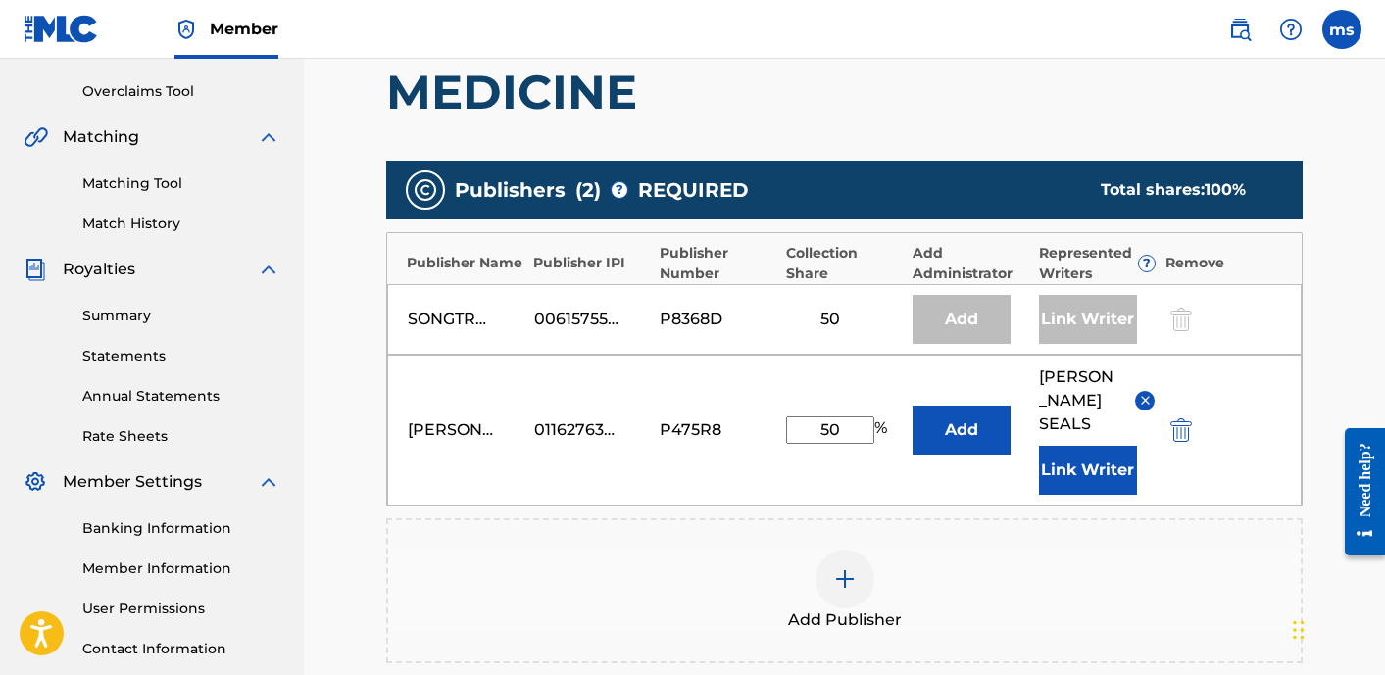
scroll to position [400, 0]
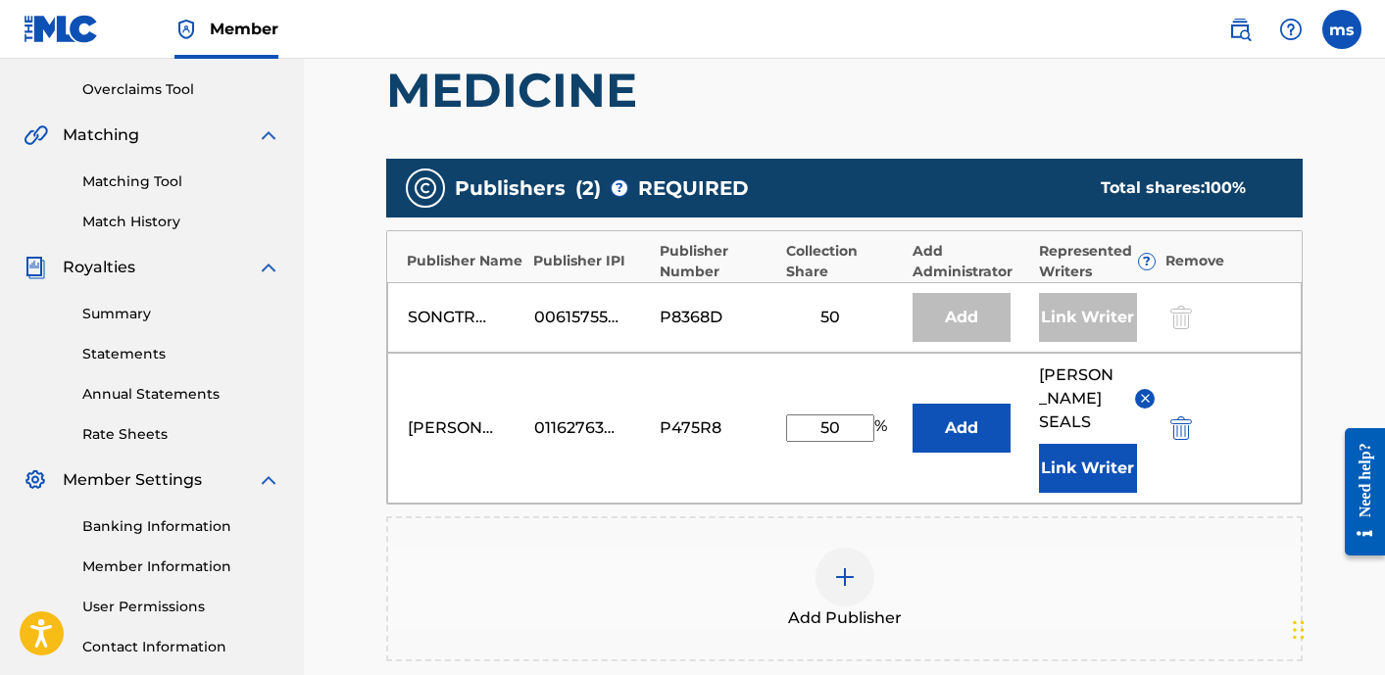
drag, startPoint x: 838, startPoint y: 315, endPoint x: 798, endPoint y: 368, distance: 67.2
click at [798, 368] on div "Publisher Name Publisher IPI Publisher Number Collection Share Add Administrato…" at bounding box center [844, 367] width 916 height 274
click at [839, 421] on input "50" at bounding box center [830, 428] width 88 height 27
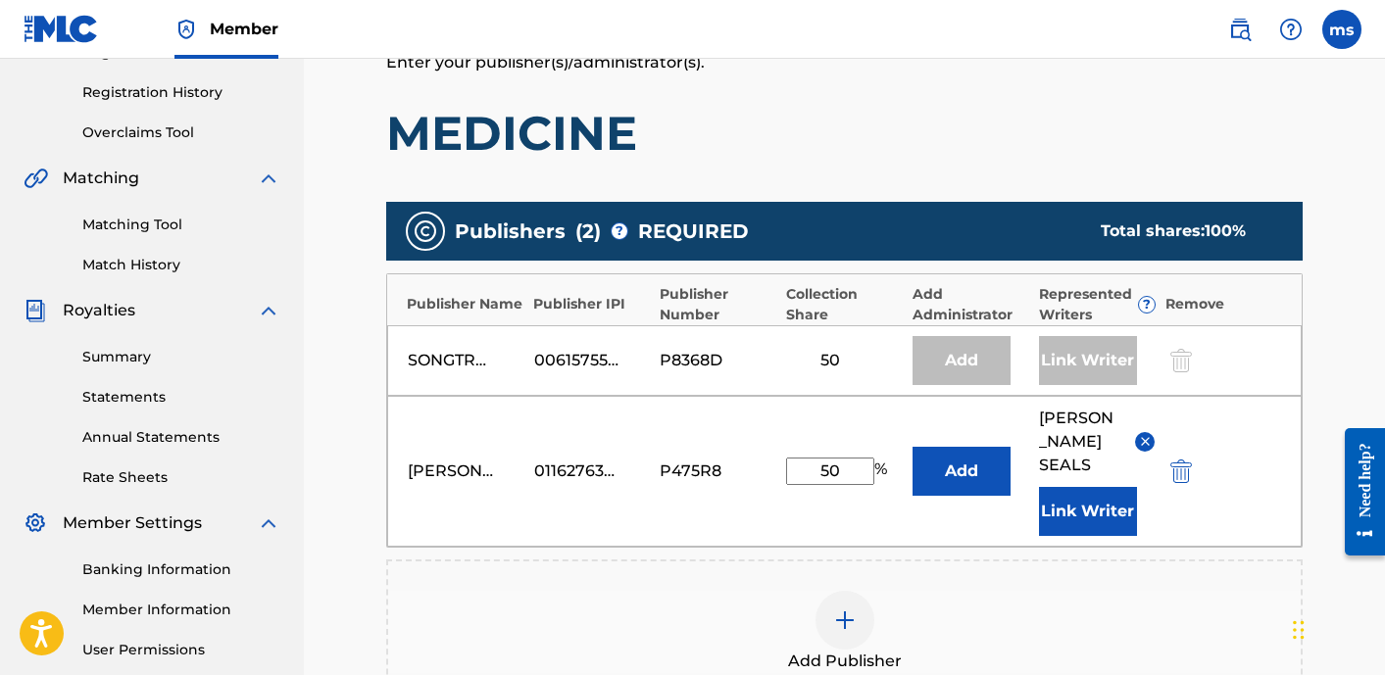
scroll to position [358, 0]
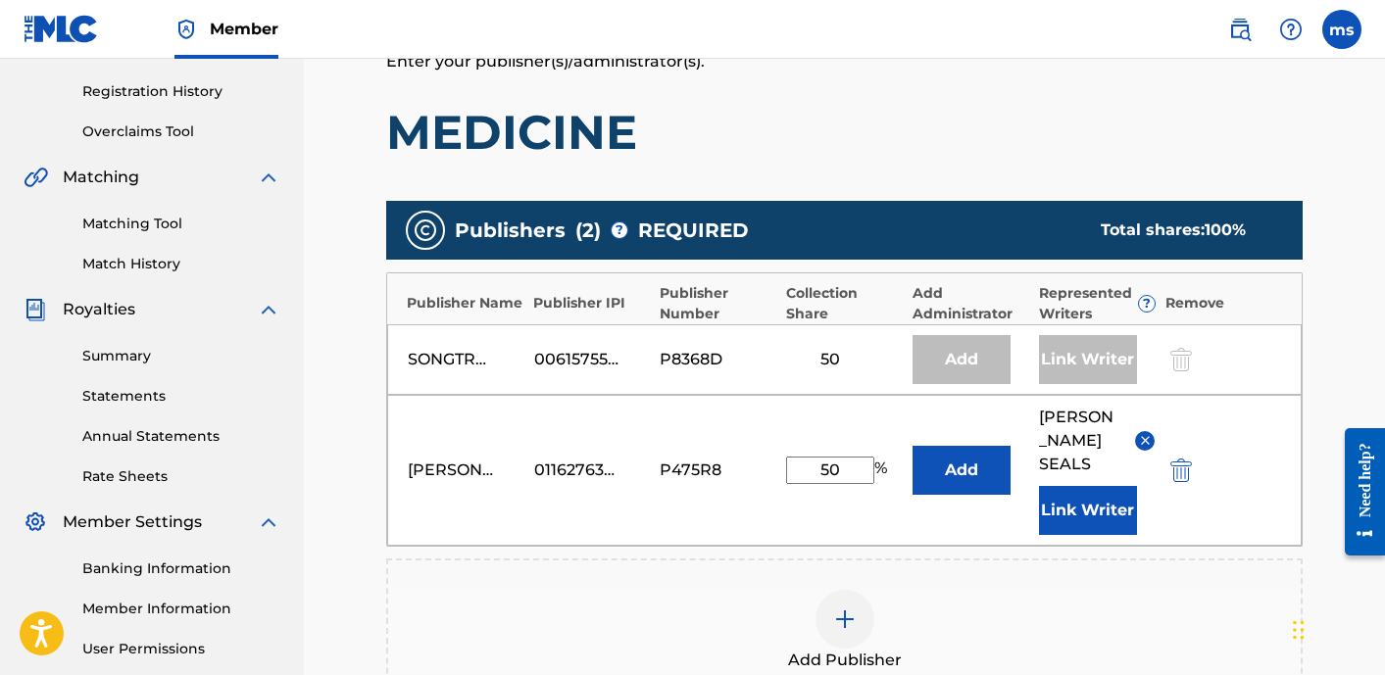
click at [581, 349] on div "00615755145" at bounding box center [578, 360] width 88 height 24
click at [760, 245] on div "Publishers ( 2 ) ? REQUIRED Total shares: 100 %" at bounding box center [844, 230] width 916 height 59
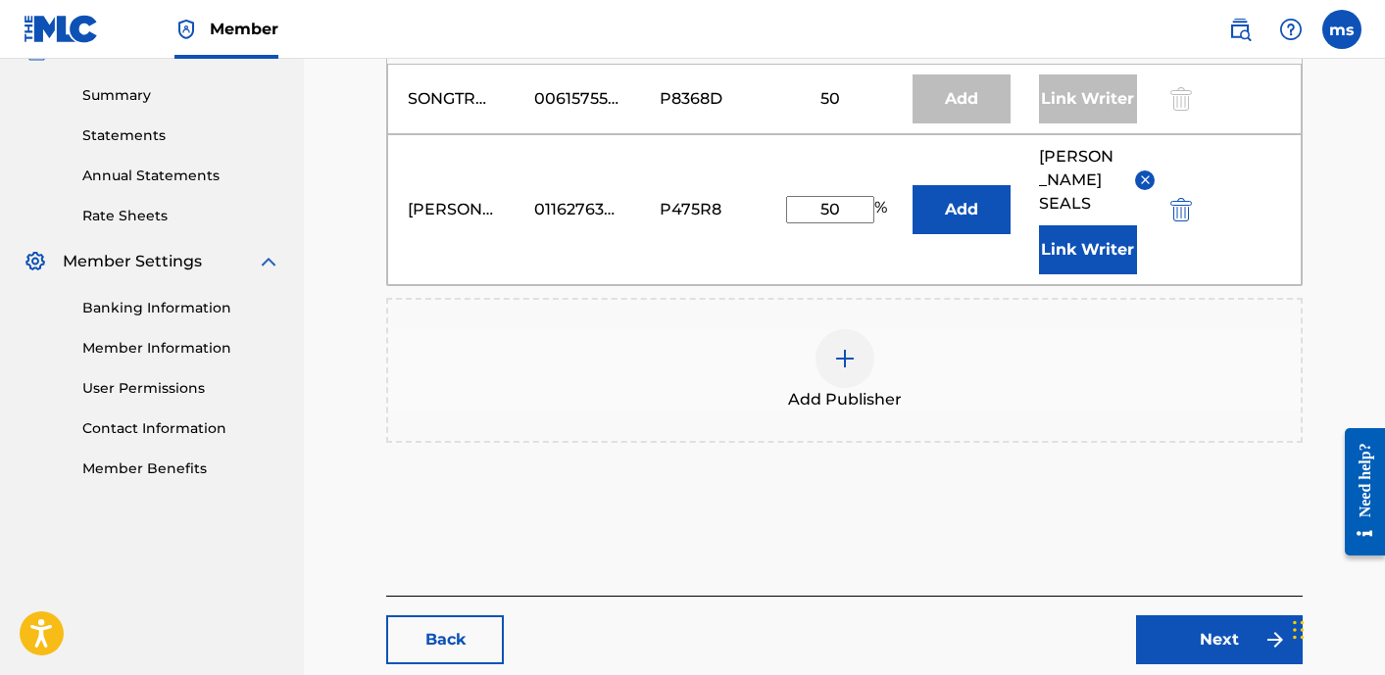
scroll to position [646, 0]
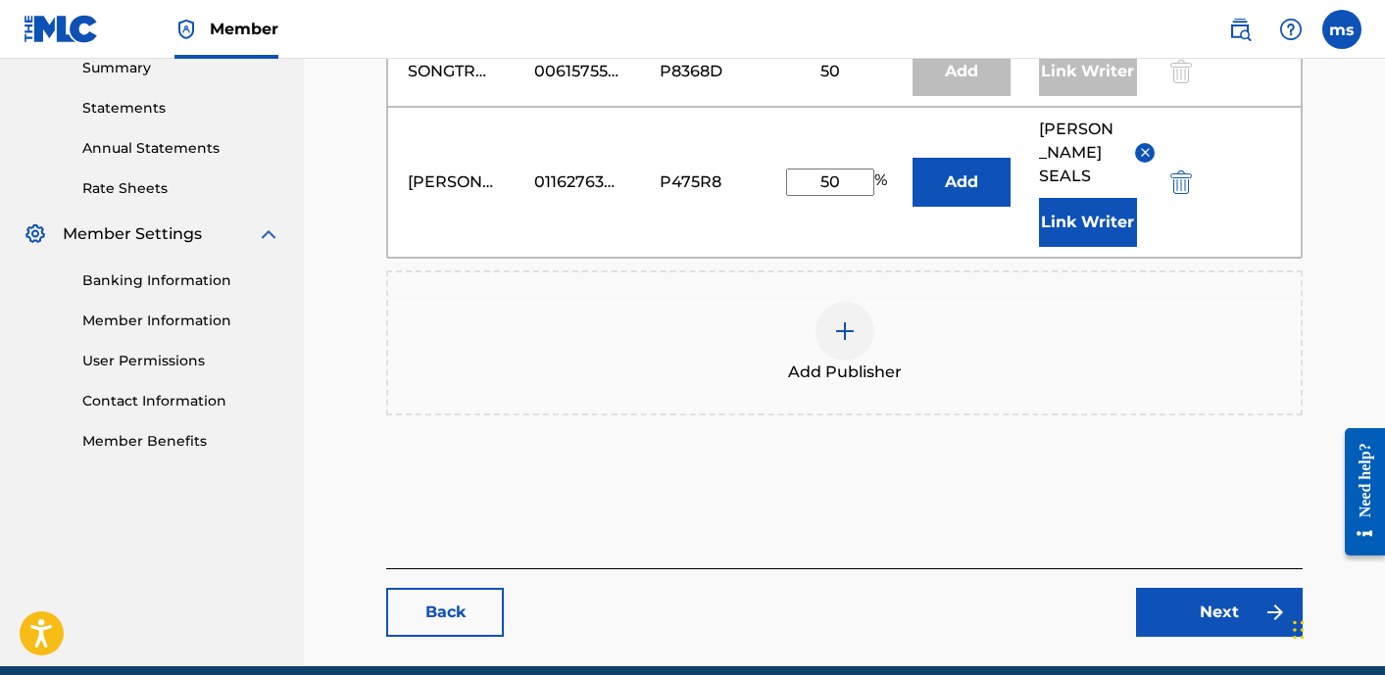
click at [1244, 588] on link "Next" at bounding box center [1219, 612] width 167 height 49
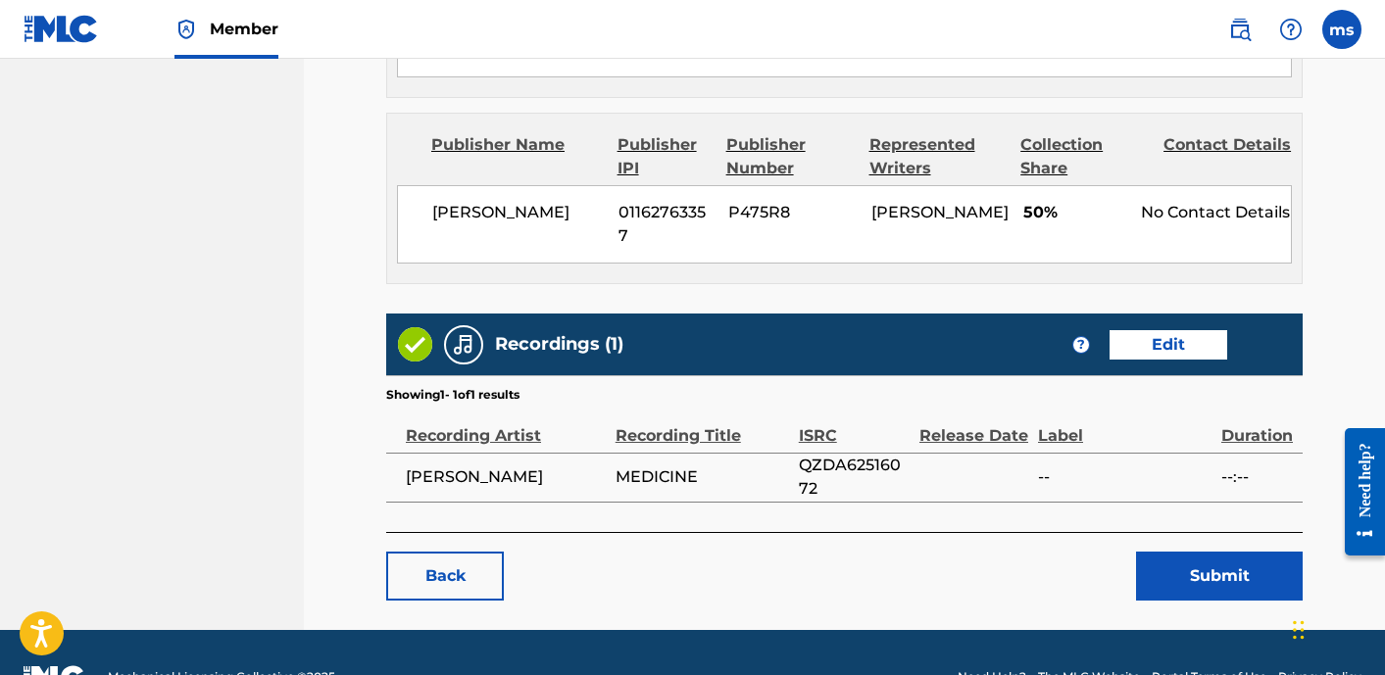
scroll to position [1172, 0]
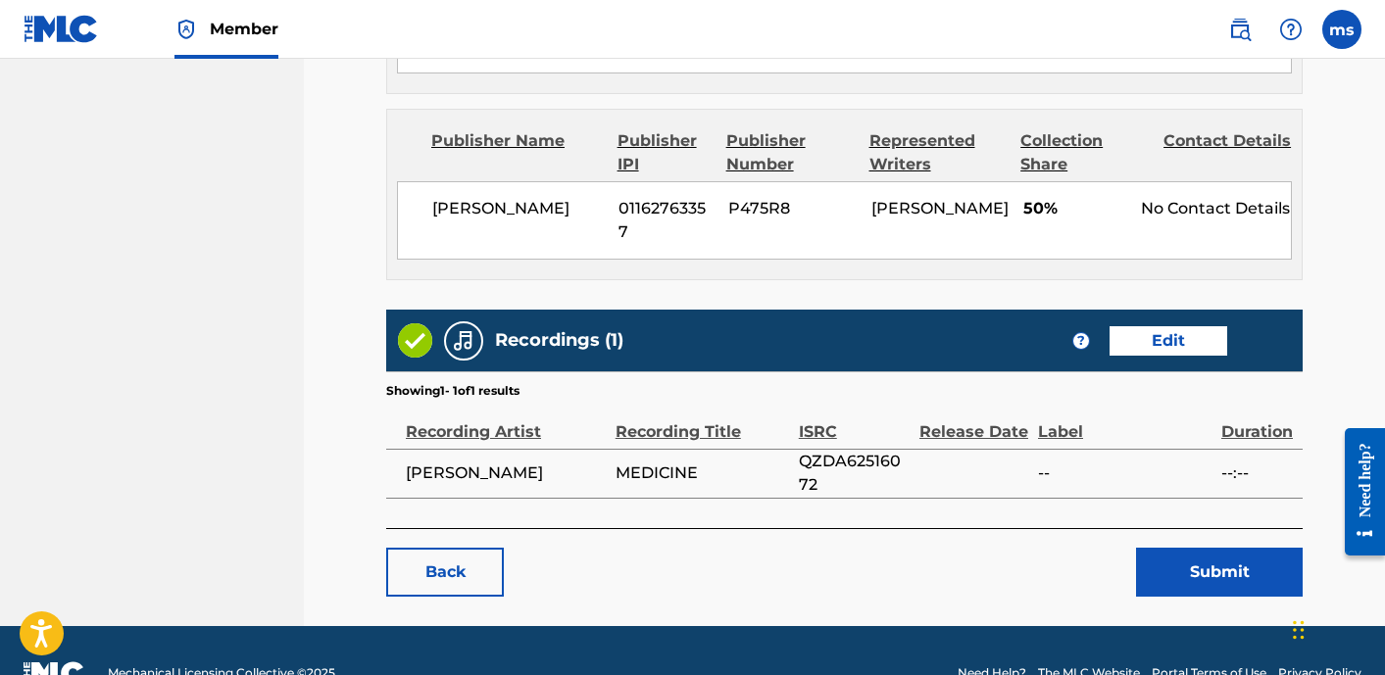
click at [1157, 326] on link "Edit" at bounding box center [1168, 340] width 118 height 29
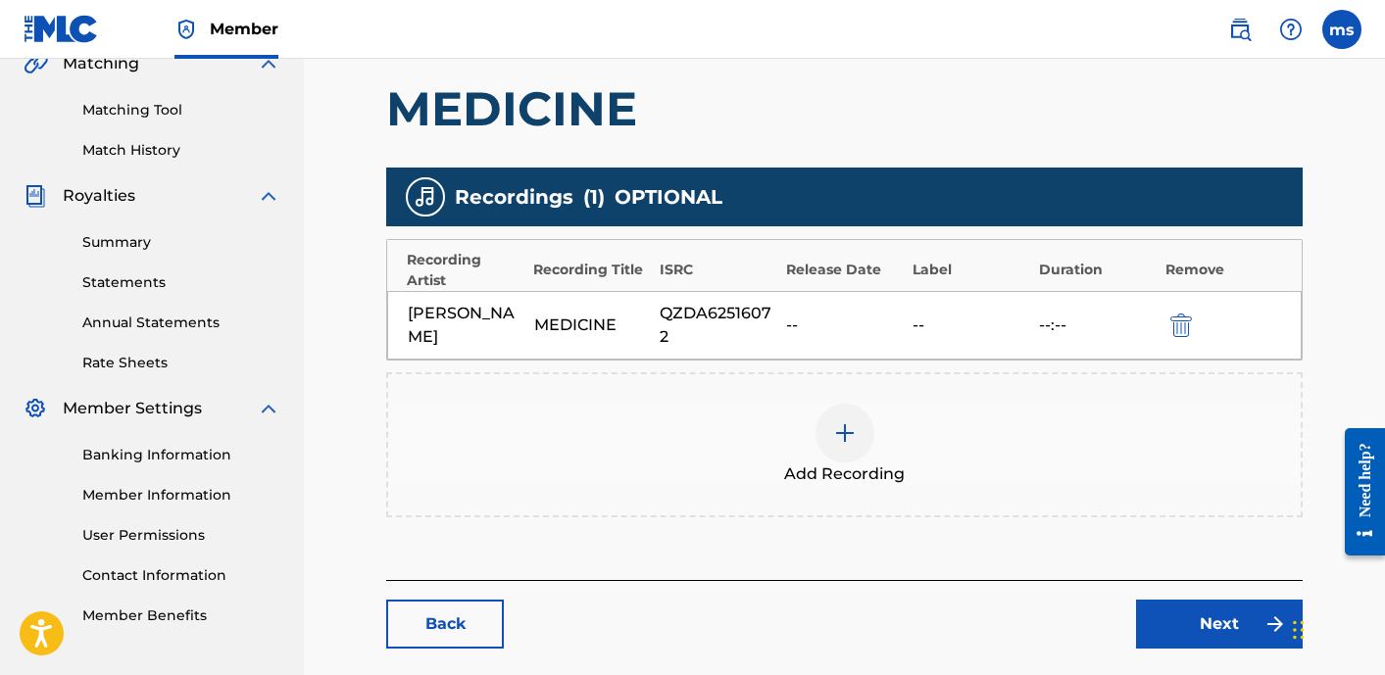
scroll to position [473, 0]
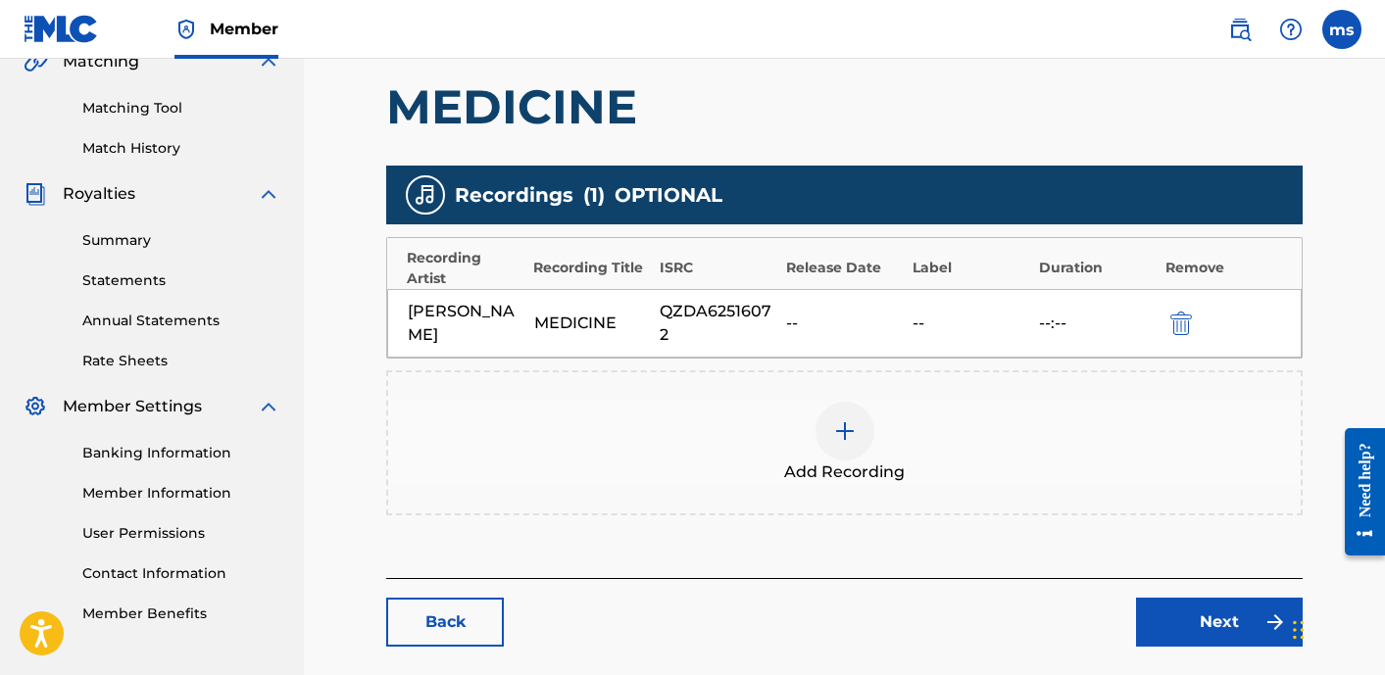
click at [831, 445] on div at bounding box center [844, 431] width 59 height 59
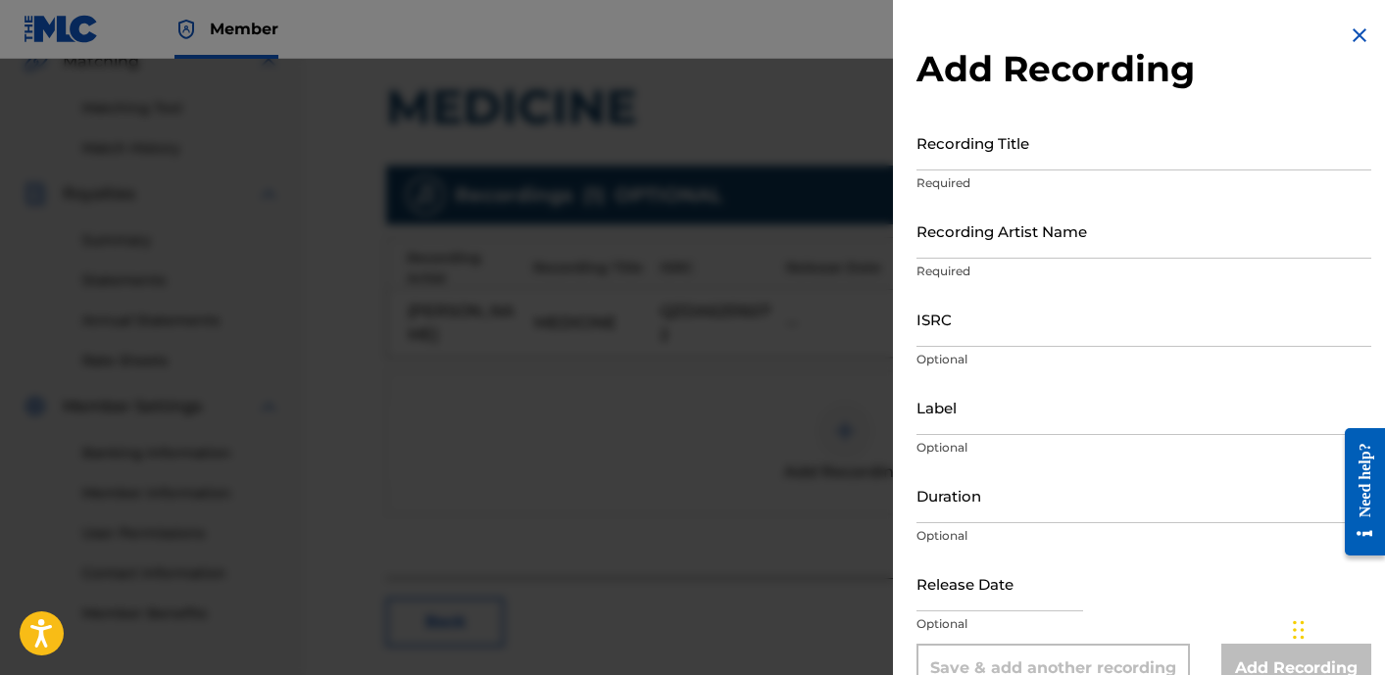
click at [972, 155] on input "Recording Title" at bounding box center [1143, 143] width 455 height 56
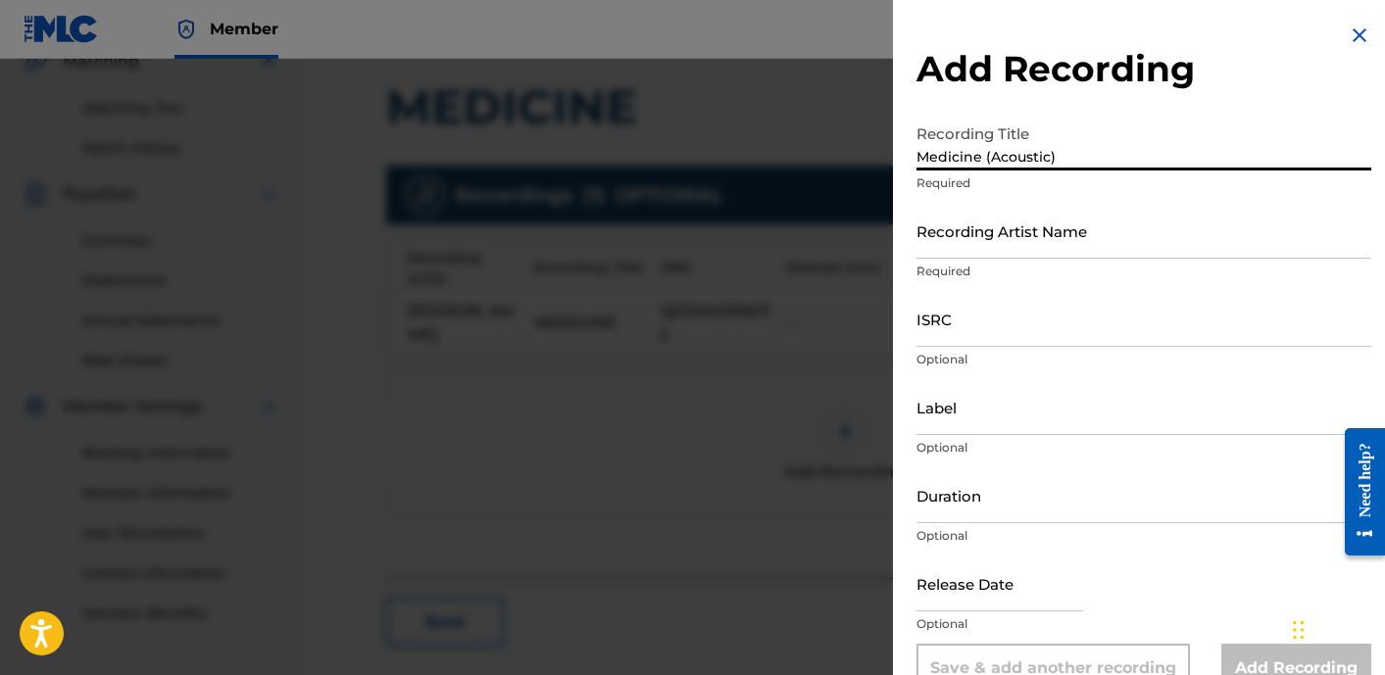
type input "Medicine (Acoustic)"
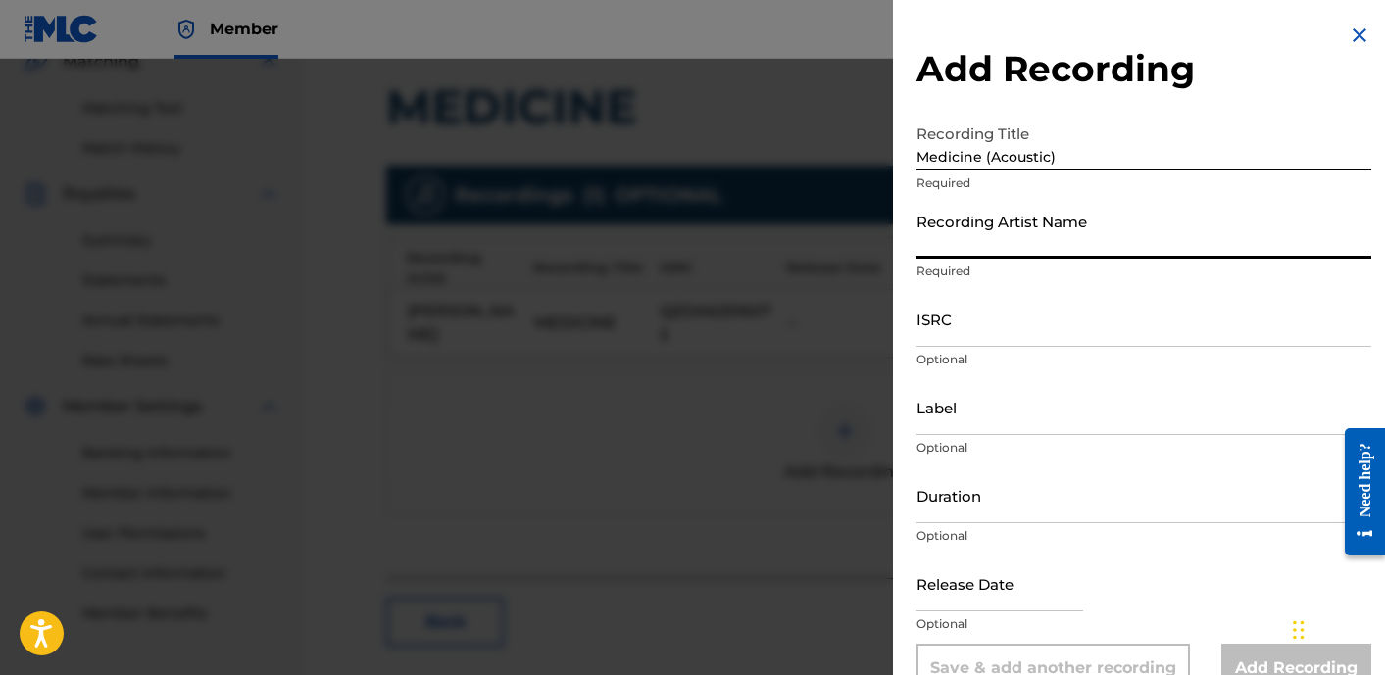
click at [1069, 231] on input "Recording Artist Name" at bounding box center [1143, 231] width 455 height 56
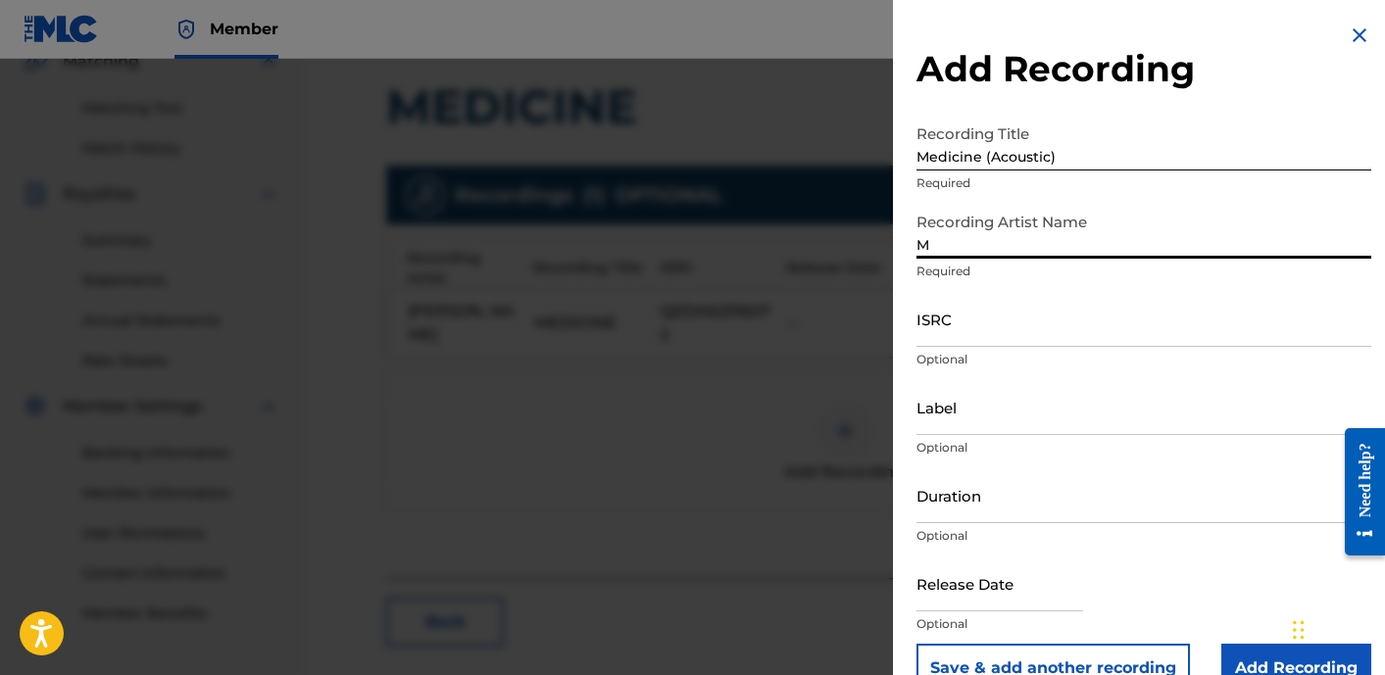
type input "[PERSON_NAME]"
click at [1020, 426] on input "Label" at bounding box center [1143, 407] width 455 height 56
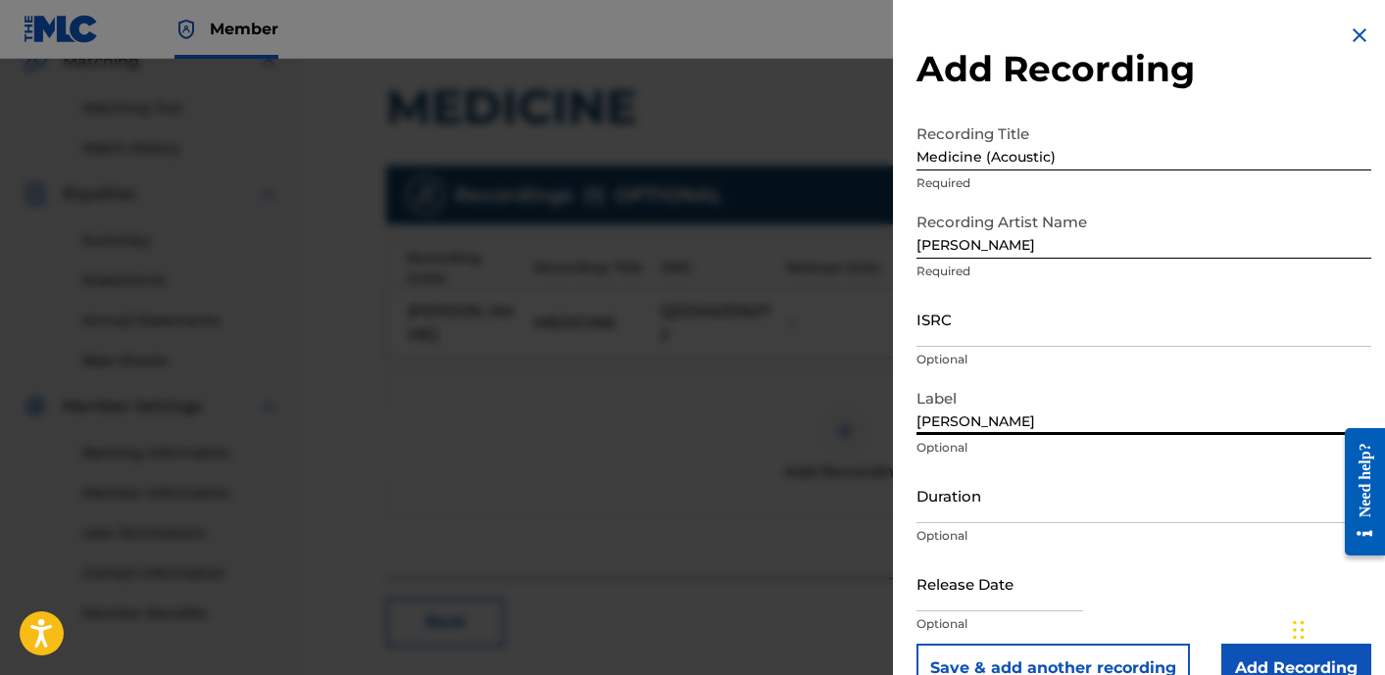
type input "[PERSON_NAME] Records"
click at [953, 597] on input "text" at bounding box center [999, 584] width 167 height 56
select select "8"
select select "2025"
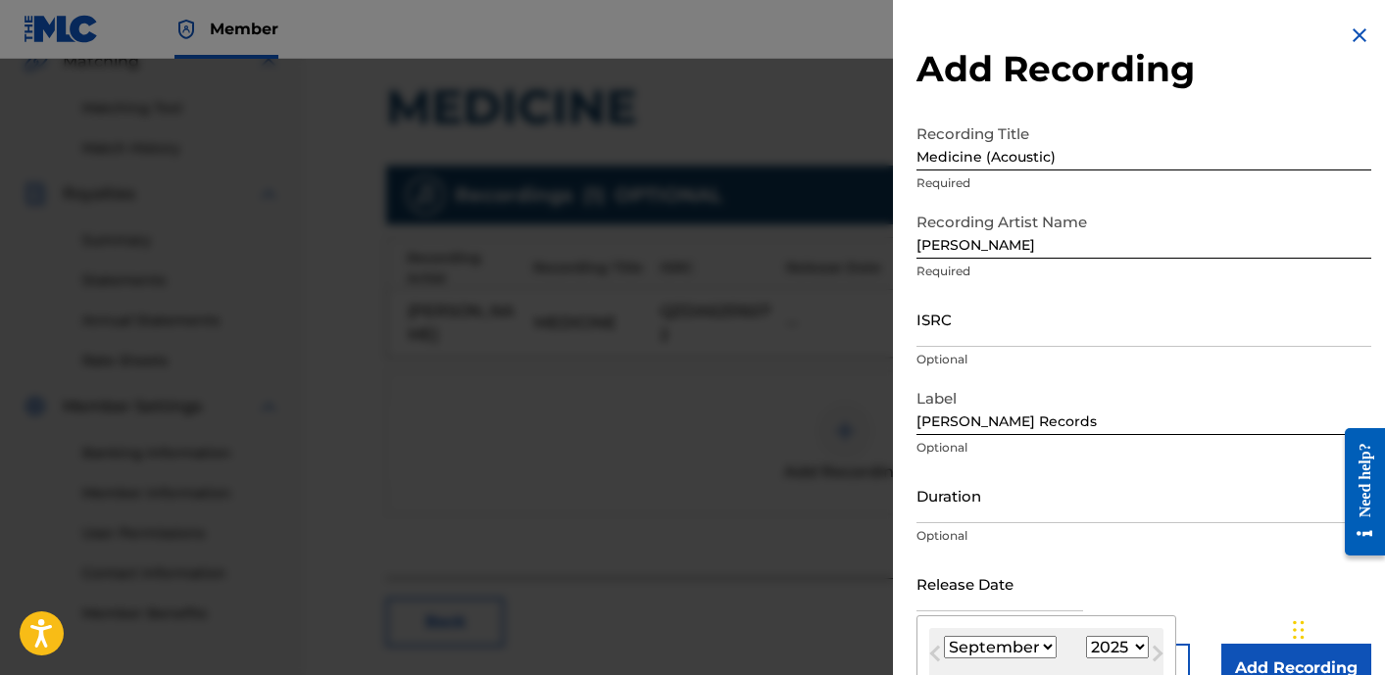
click at [950, 587] on input "text" at bounding box center [999, 584] width 167 height 56
click at [1028, 655] on select "January February March April May June July August September October November De…" at bounding box center [1000, 647] width 113 height 23
select select "4"
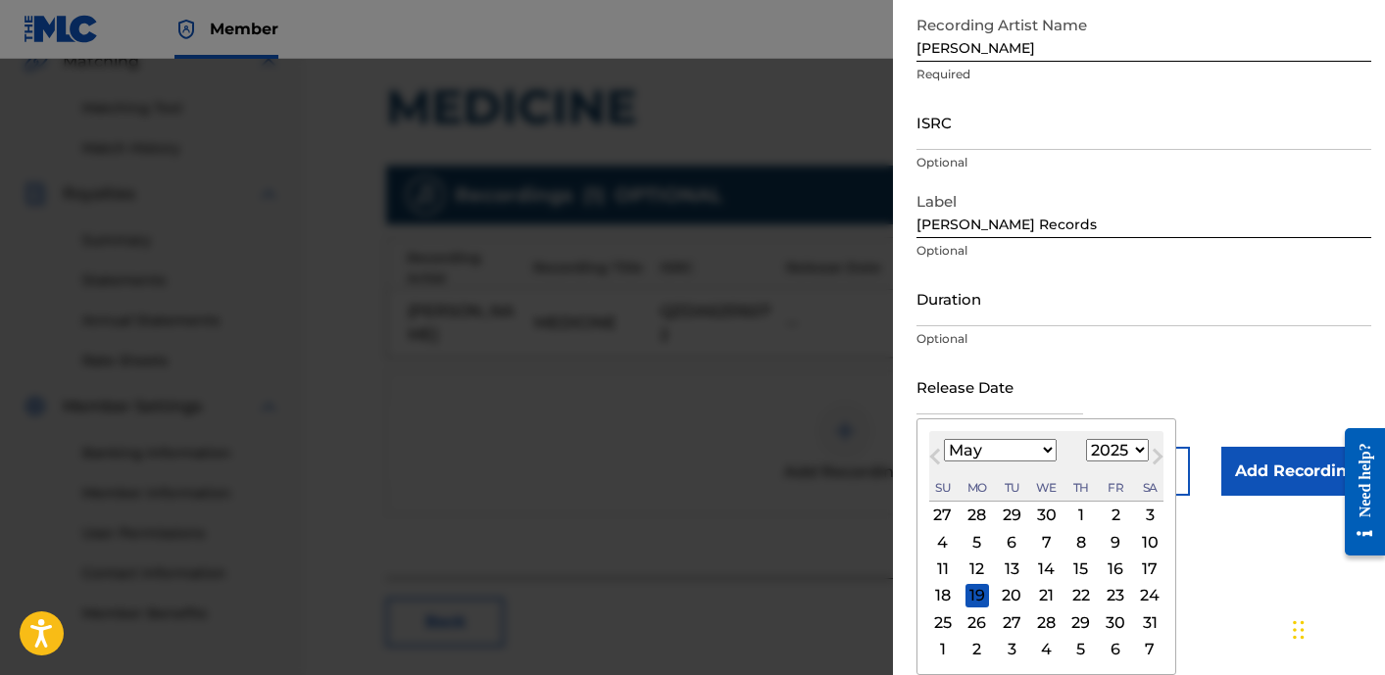
scroll to position [509, 0]
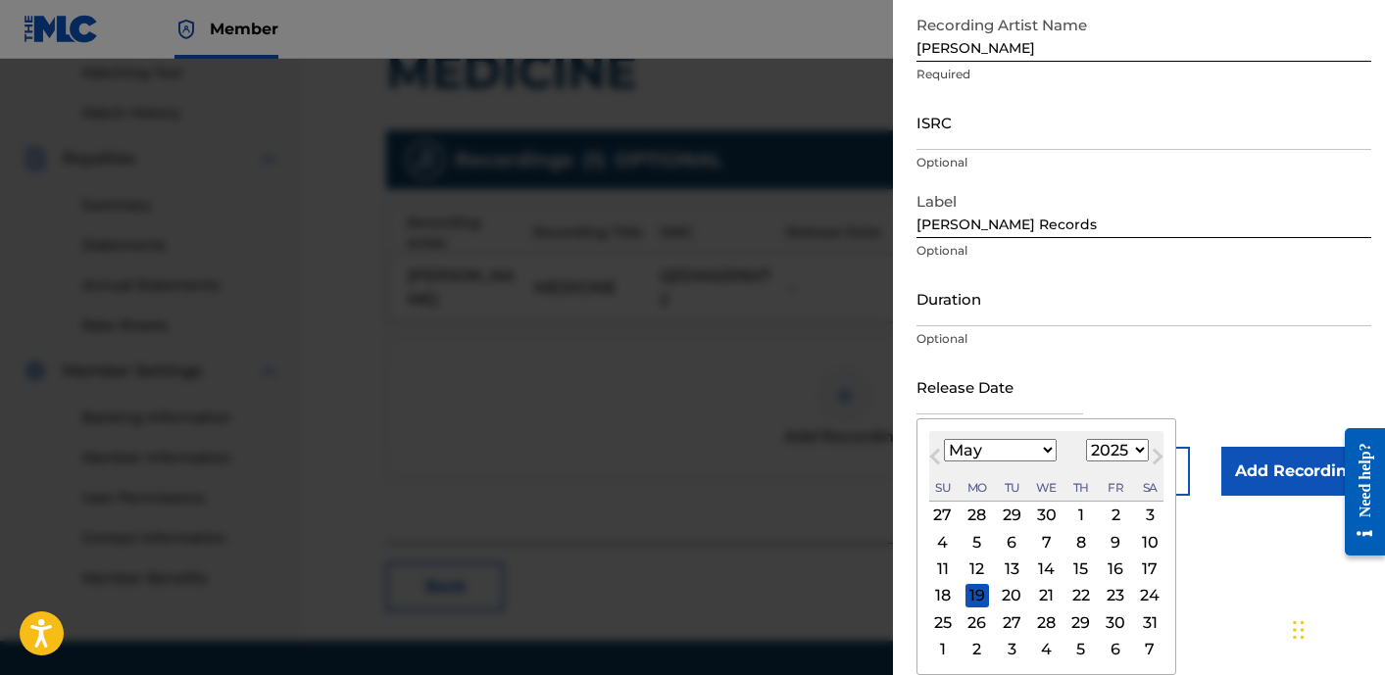
click at [1113, 544] on div "9" at bounding box center [1115, 542] width 24 height 24
type input "[DATE]"
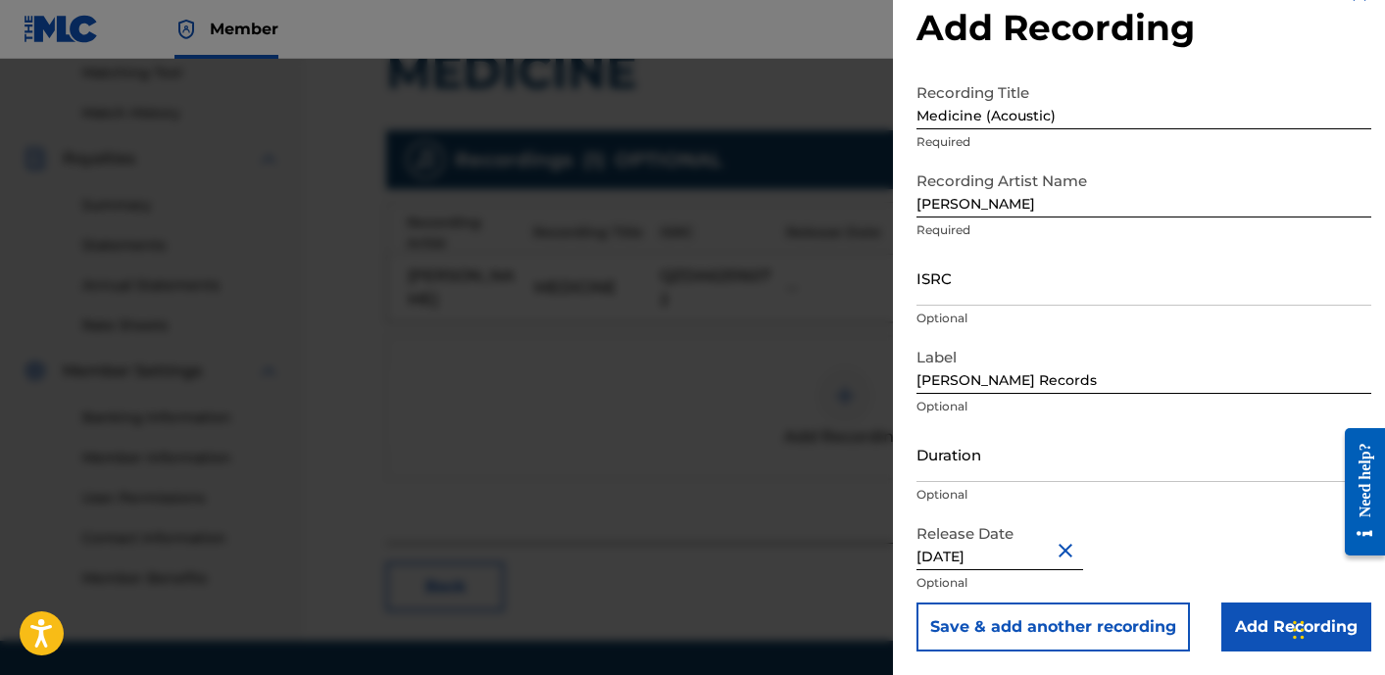
scroll to position [41, 0]
click at [1037, 459] on input "Duration" at bounding box center [1143, 454] width 455 height 56
click at [966, 557] on input "[DATE]" at bounding box center [999, 542] width 167 height 56
select select "4"
select select "2025"
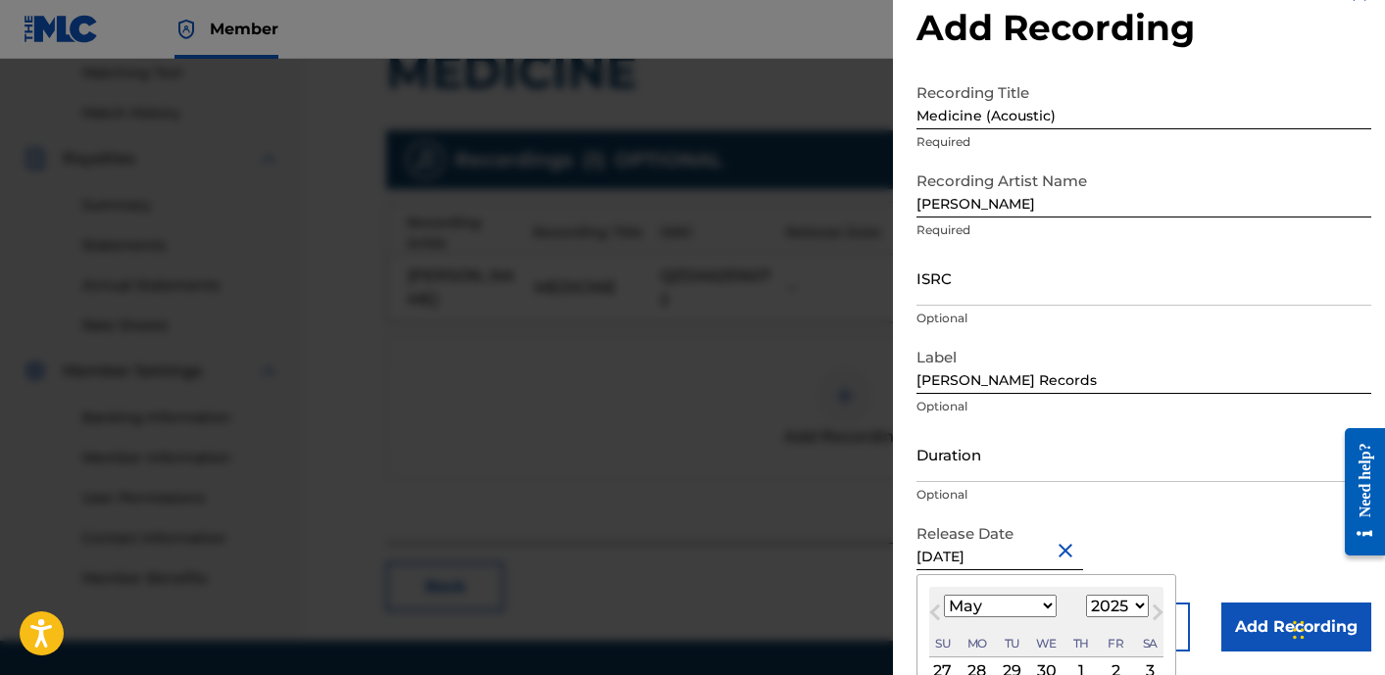
scroll to position [178, 0]
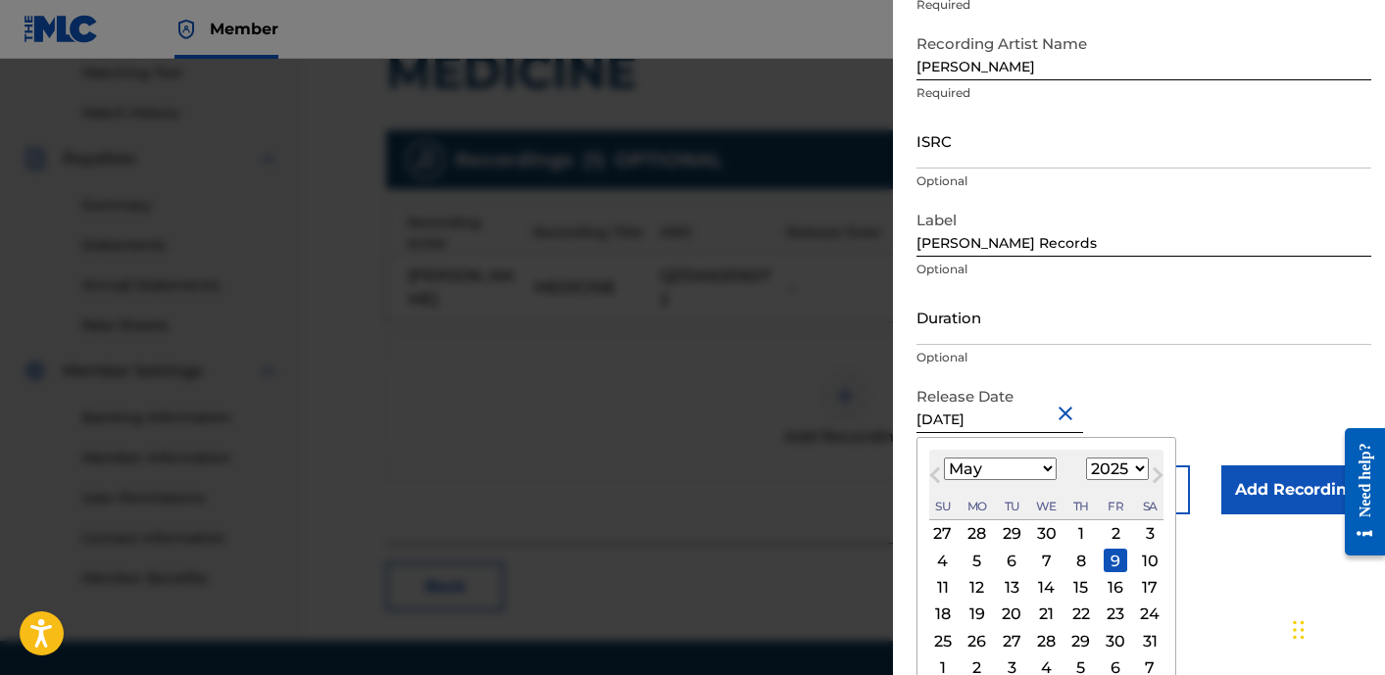
click at [1113, 561] on div "9" at bounding box center [1115, 561] width 24 height 24
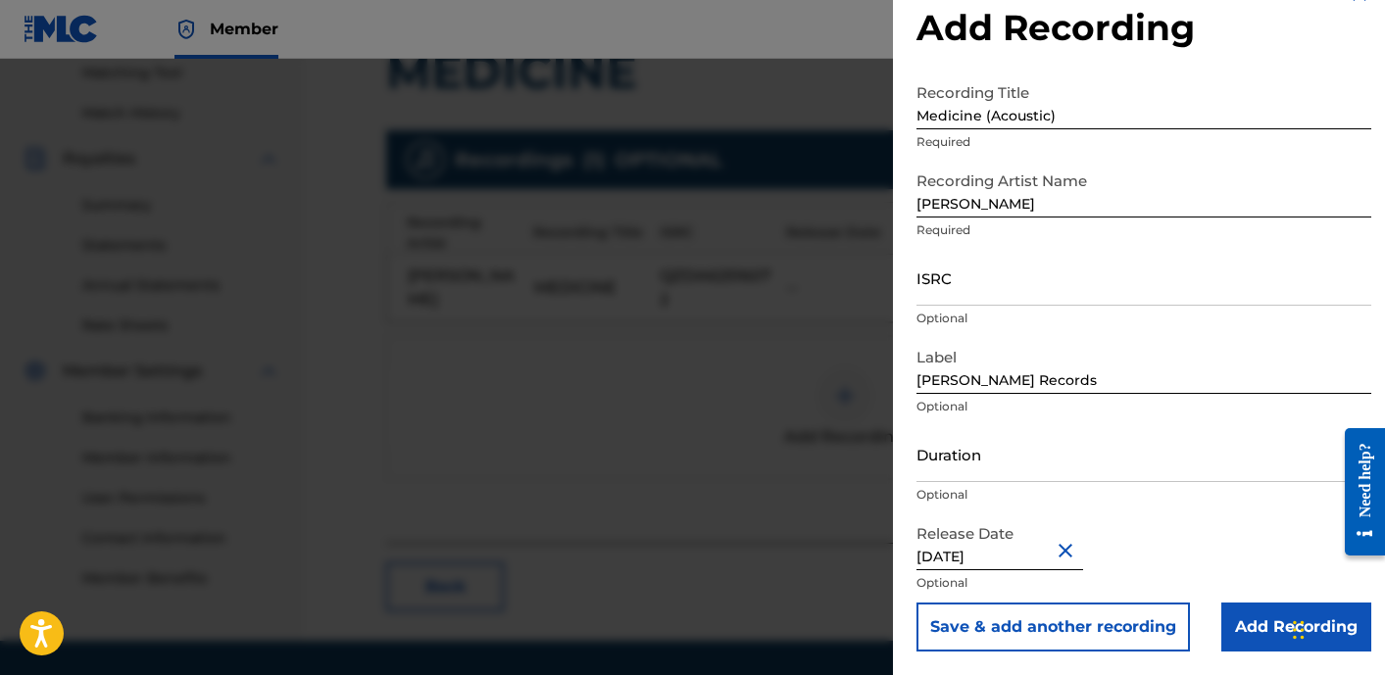
scroll to position [568, 0]
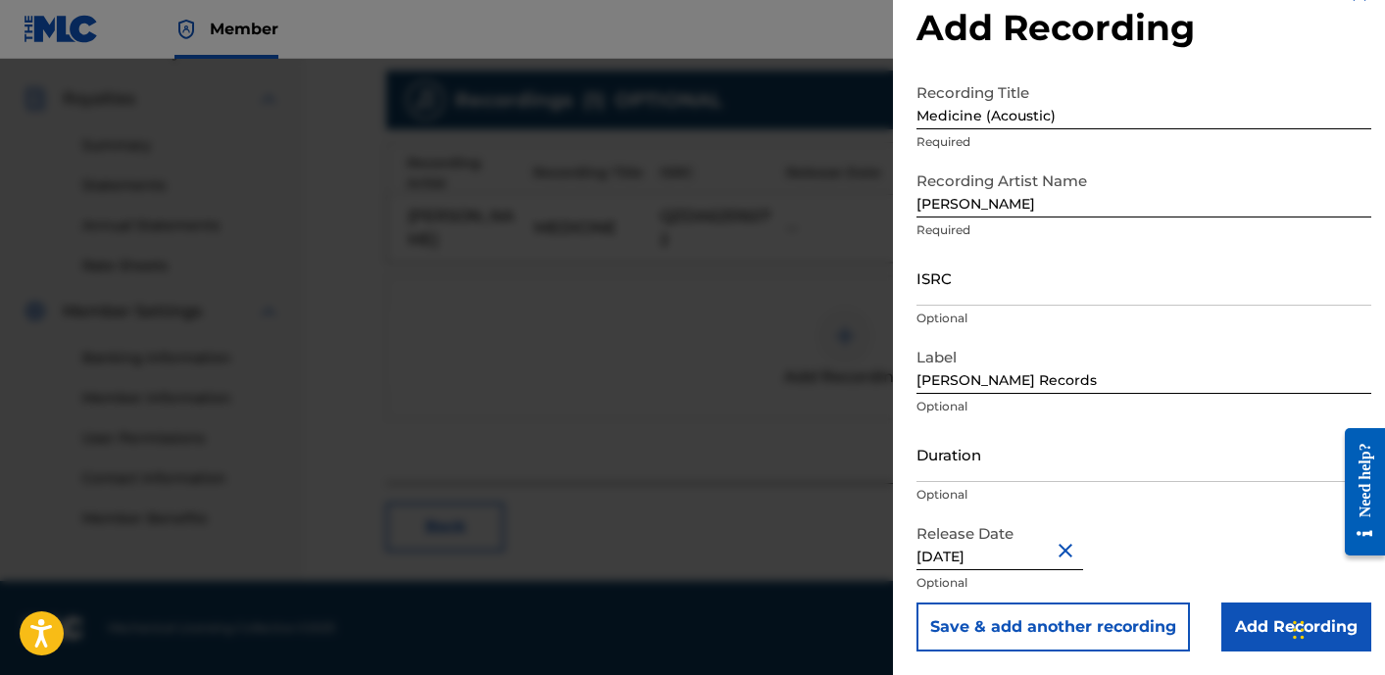
click at [954, 557] on input "[DATE]" at bounding box center [999, 542] width 167 height 56
select select "4"
select select "2025"
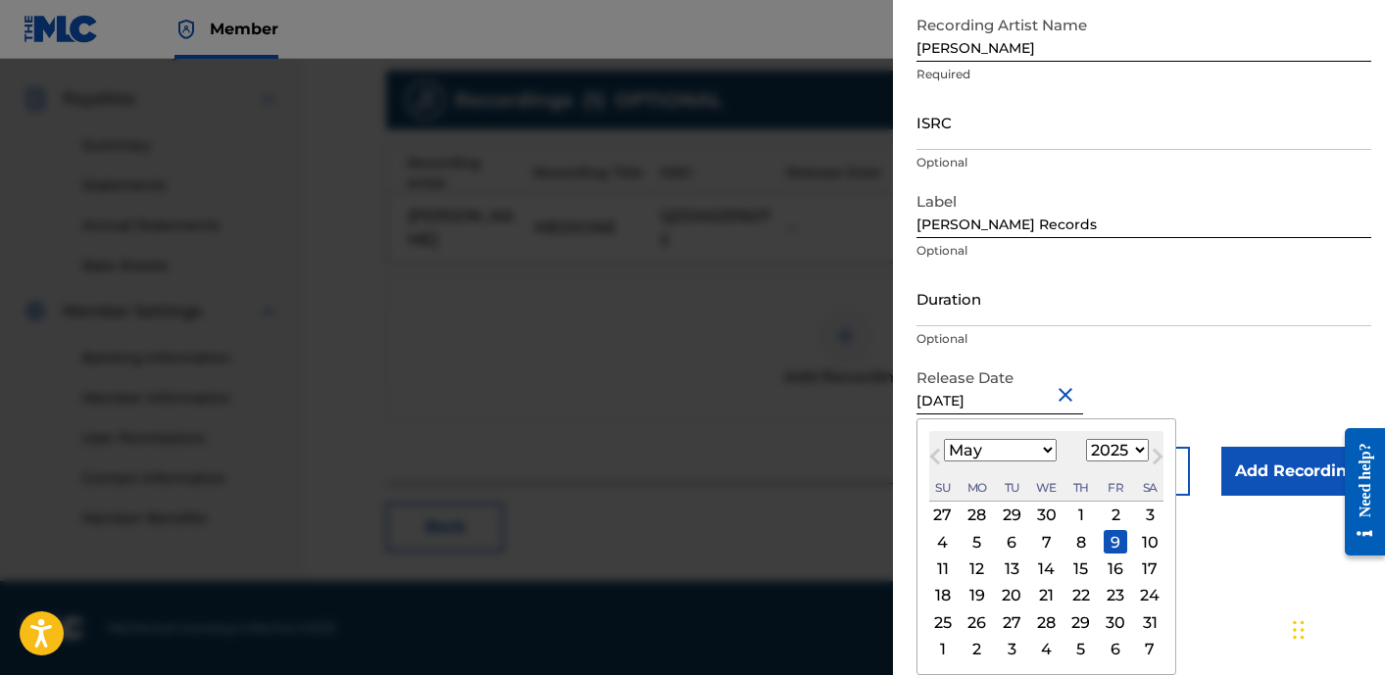
scroll to position [195, 0]
click at [1043, 552] on div "7" at bounding box center [1047, 544] width 24 height 24
type input "[DATE]"
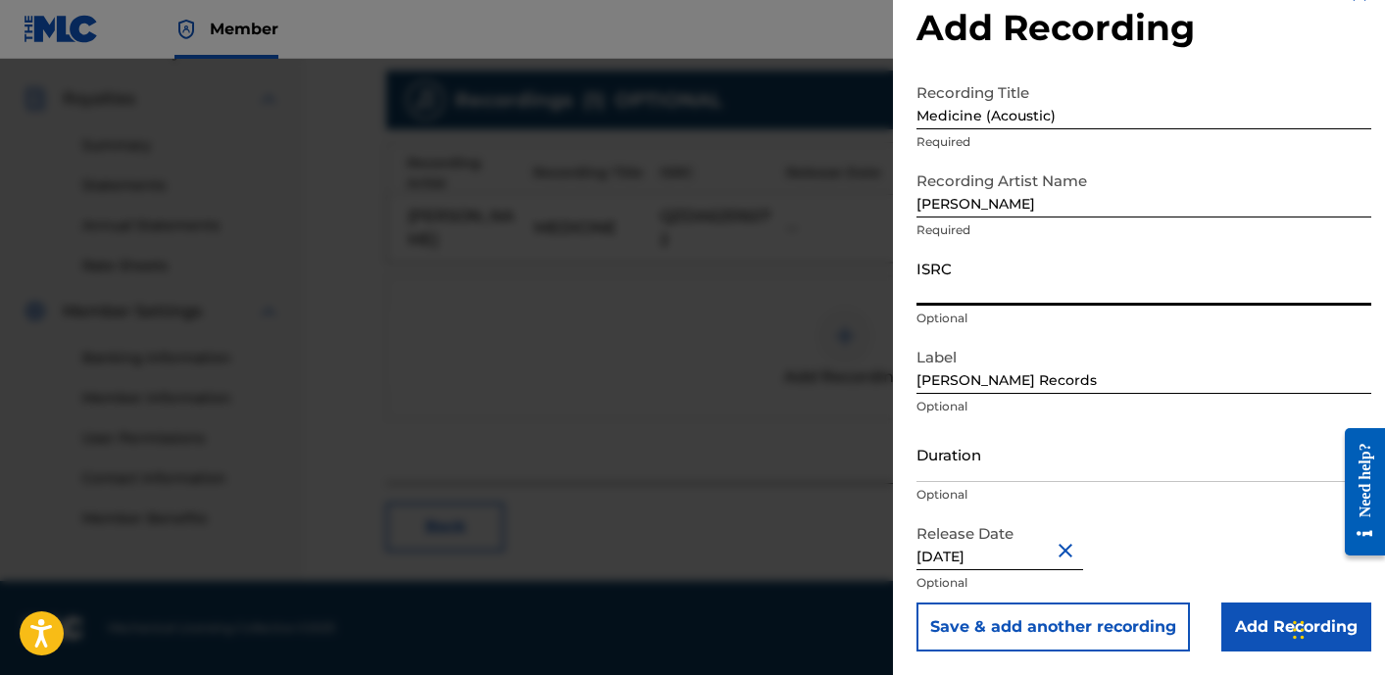
click at [966, 288] on input "ISRC" at bounding box center [1143, 278] width 455 height 56
paste input "QZNWU2568234"
type input "QZNWU2568234"
click at [940, 476] on input "Duration" at bounding box center [1143, 454] width 455 height 56
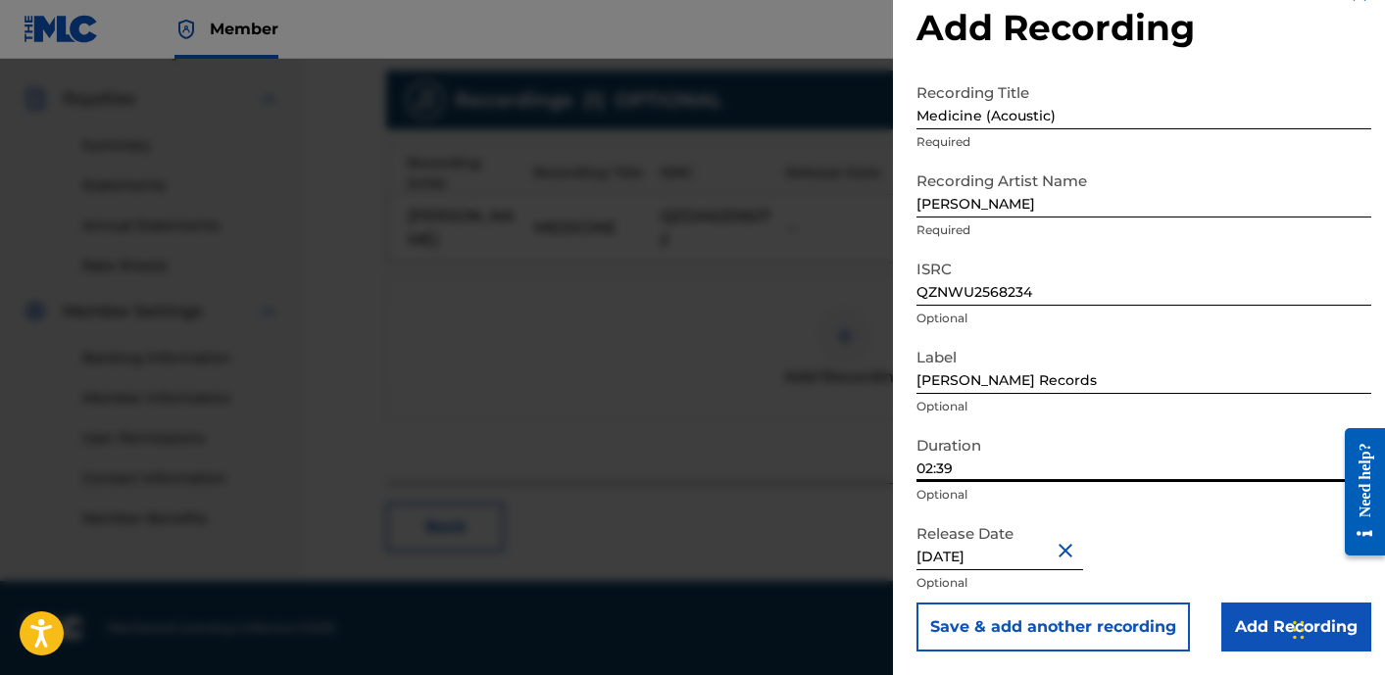
type input "02:39"
click at [1247, 613] on input "Add Recording" at bounding box center [1296, 627] width 150 height 49
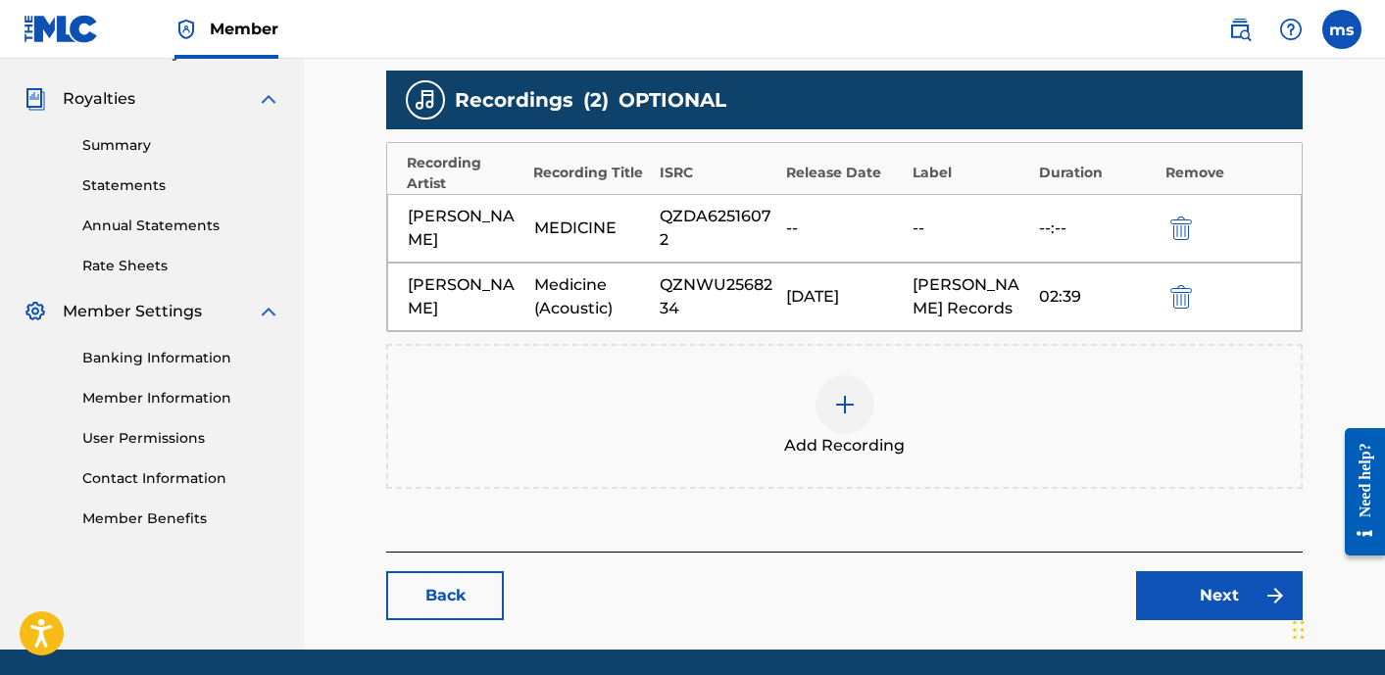
click at [707, 214] on div "QZDA62516072" at bounding box center [718, 228] width 117 height 47
click at [744, 219] on div "QZDA62516072" at bounding box center [718, 228] width 117 height 47
click at [744, 216] on div "QZDA62516072" at bounding box center [718, 228] width 117 height 47
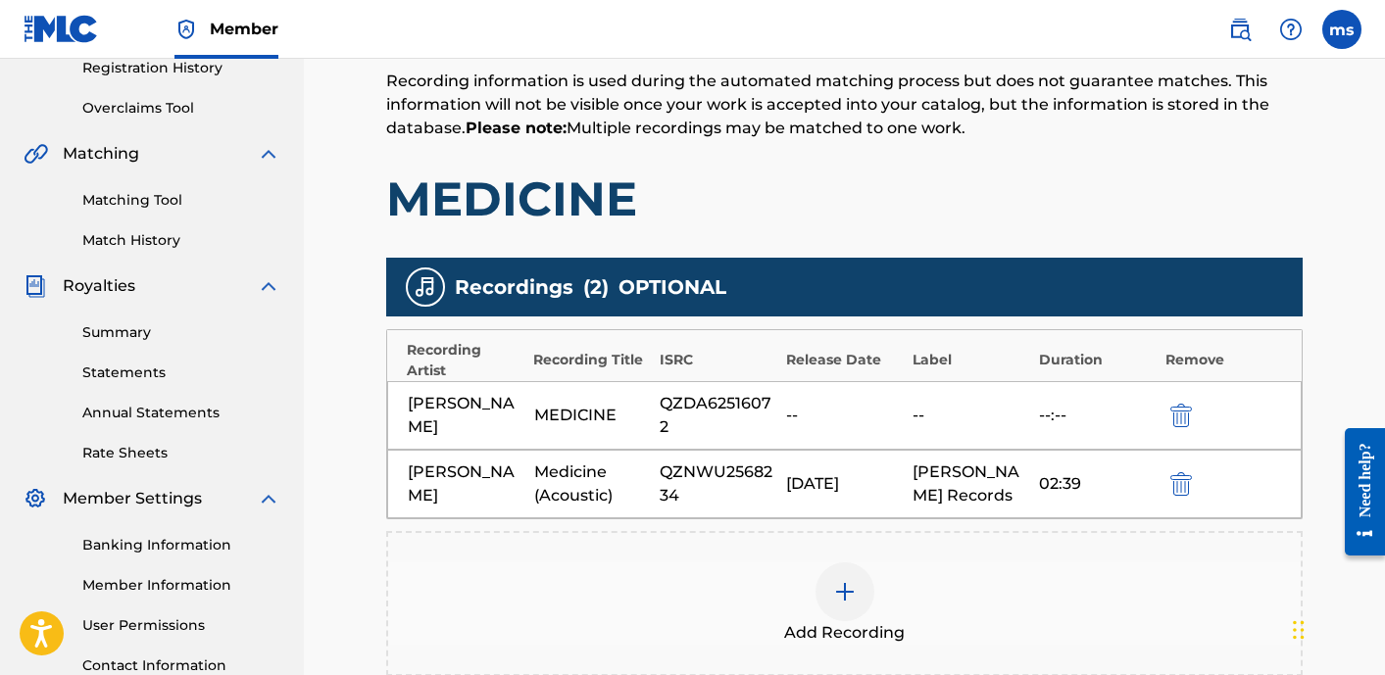
scroll to position [637, 0]
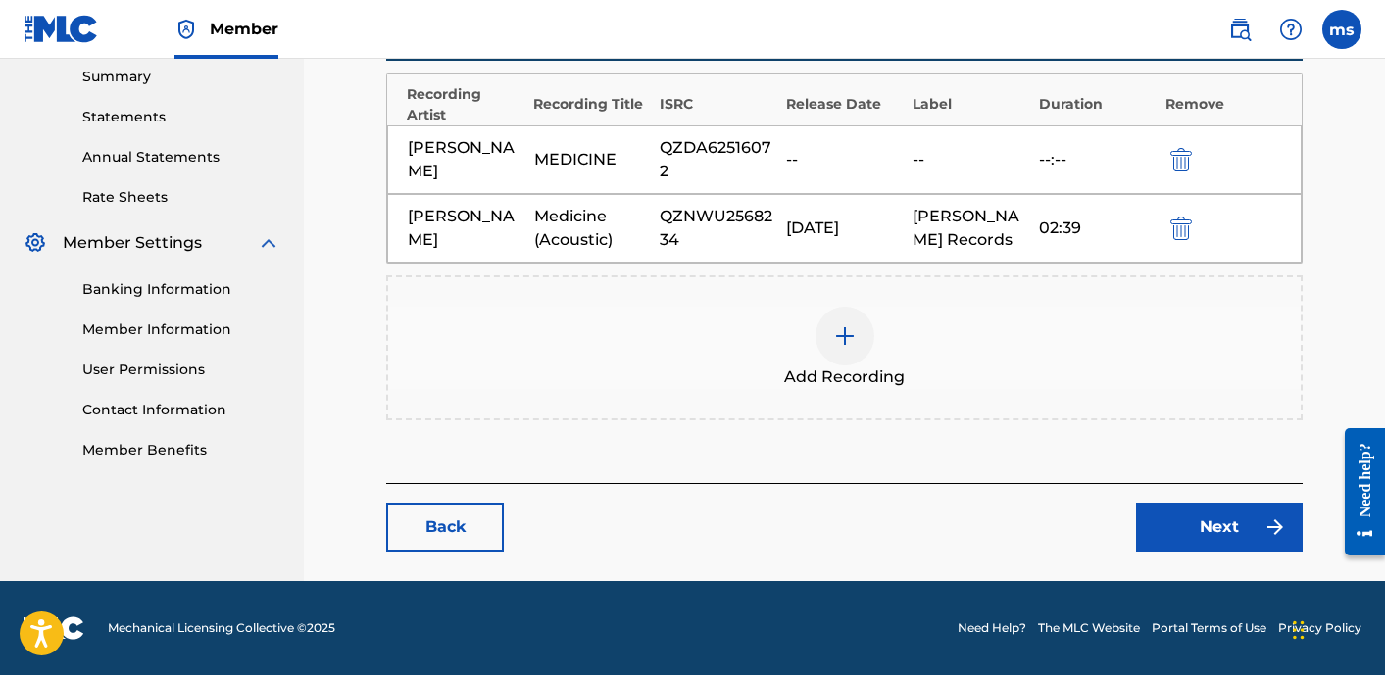
click at [1222, 545] on link "Next" at bounding box center [1219, 527] width 167 height 49
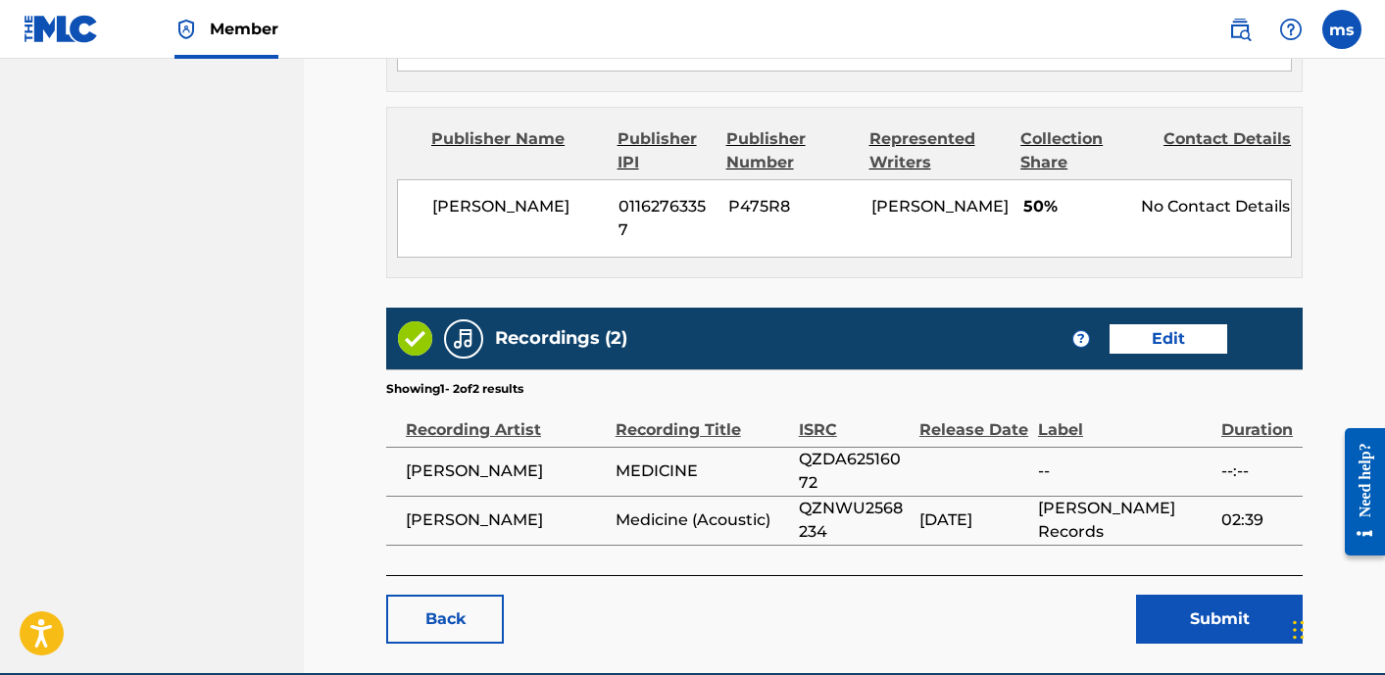
scroll to position [1221, 0]
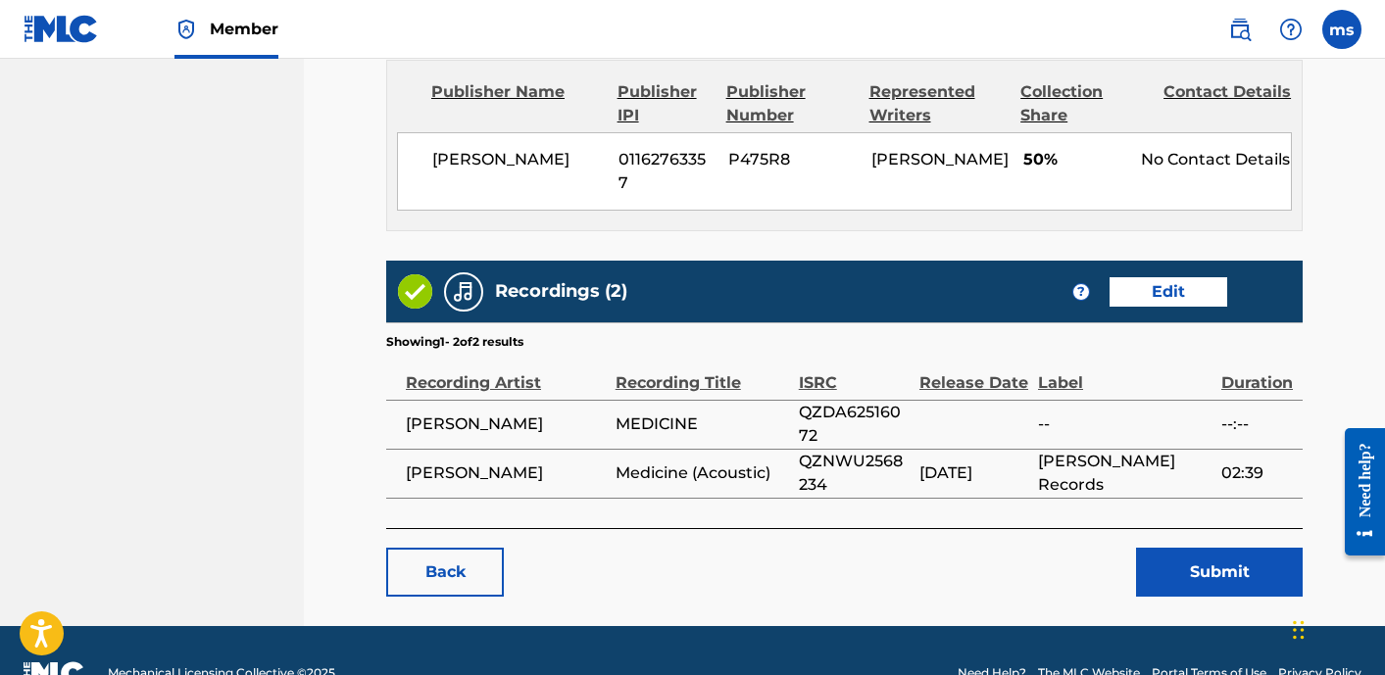
click at [1210, 548] on button "Submit" at bounding box center [1219, 572] width 167 height 49
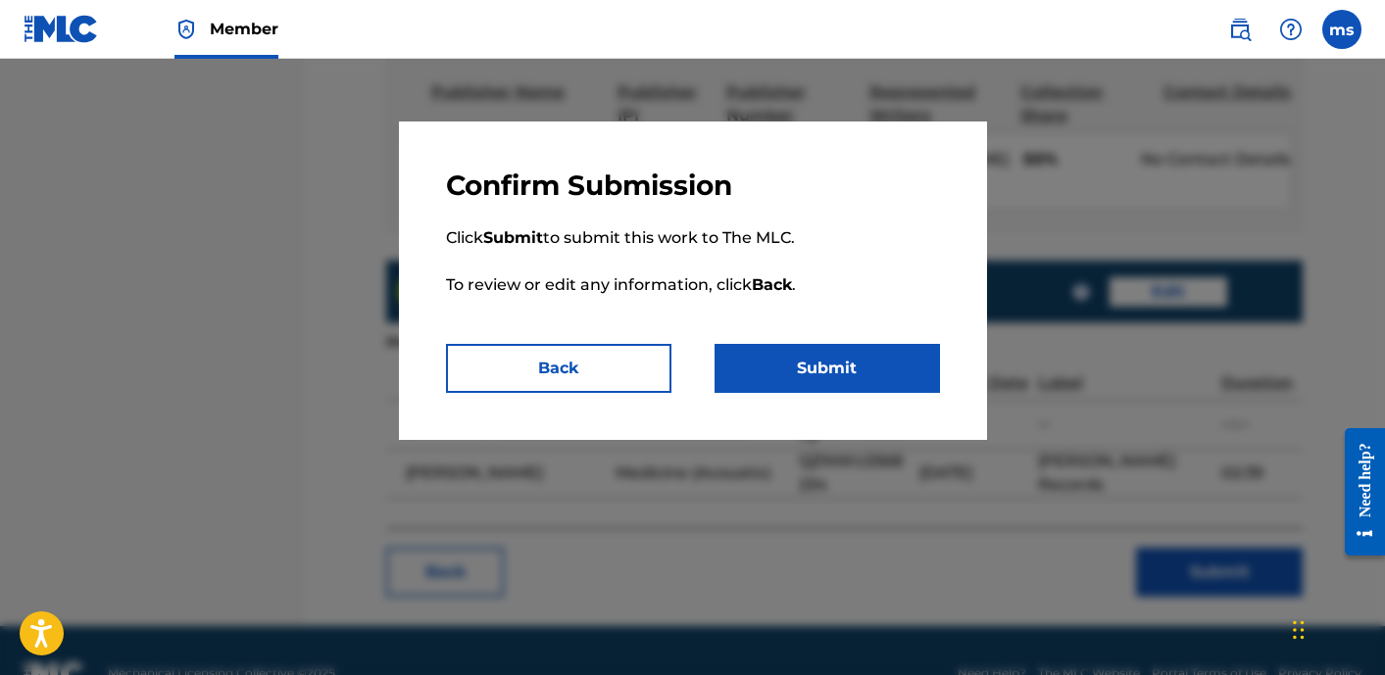
click at [842, 364] on button "Submit" at bounding box center [826, 368] width 225 height 49
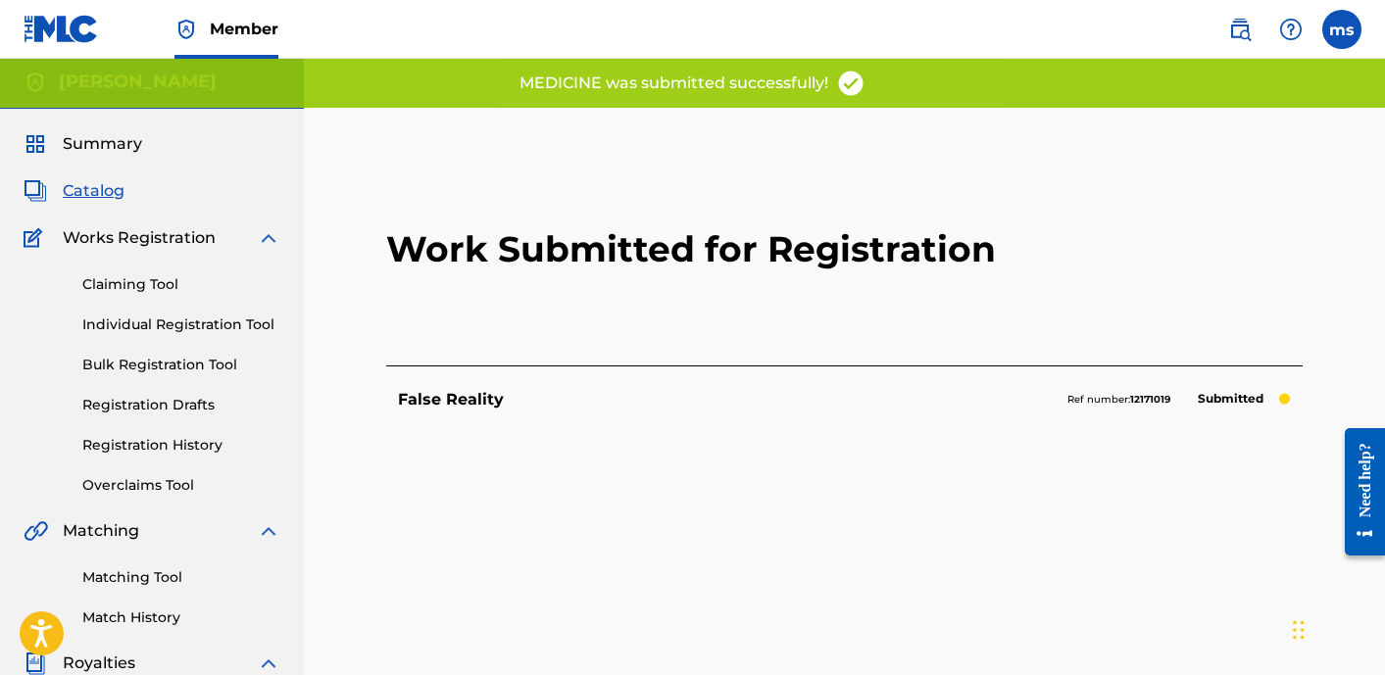
scroll to position [7, 0]
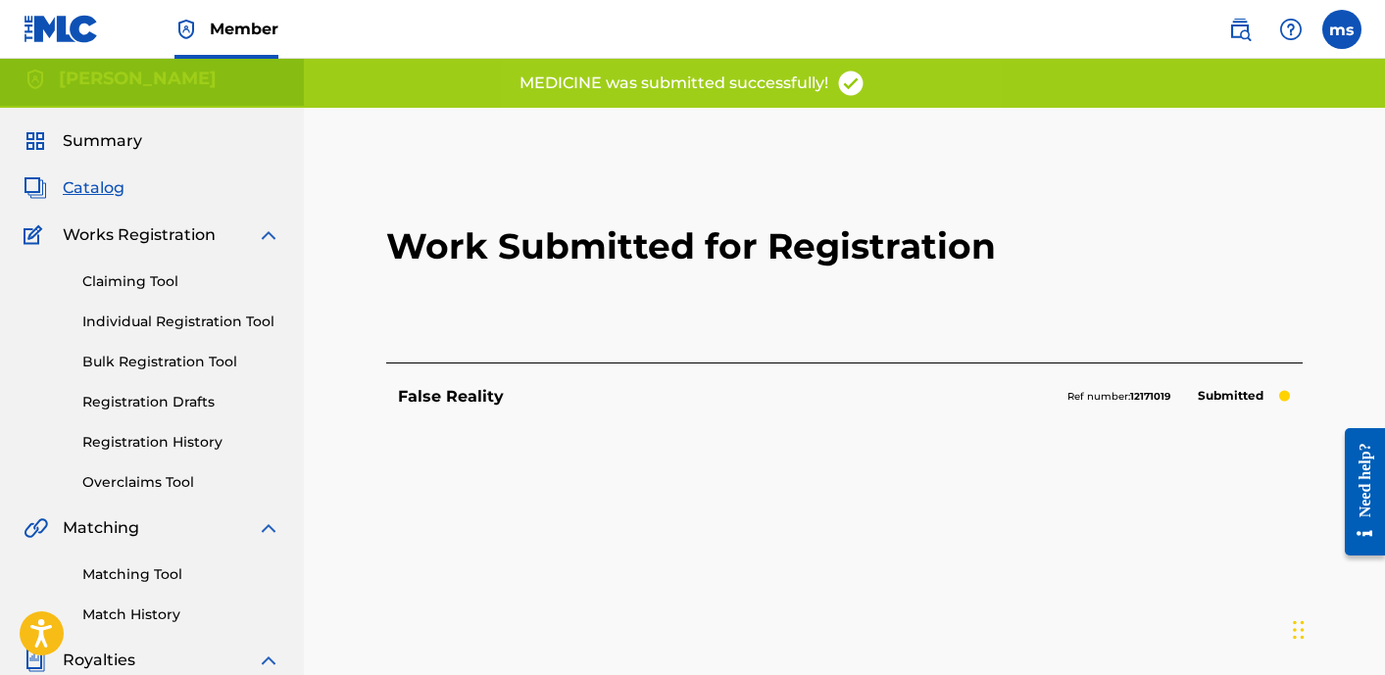
click at [694, 316] on h2 "Work Submitted for Registration" at bounding box center [844, 246] width 916 height 232
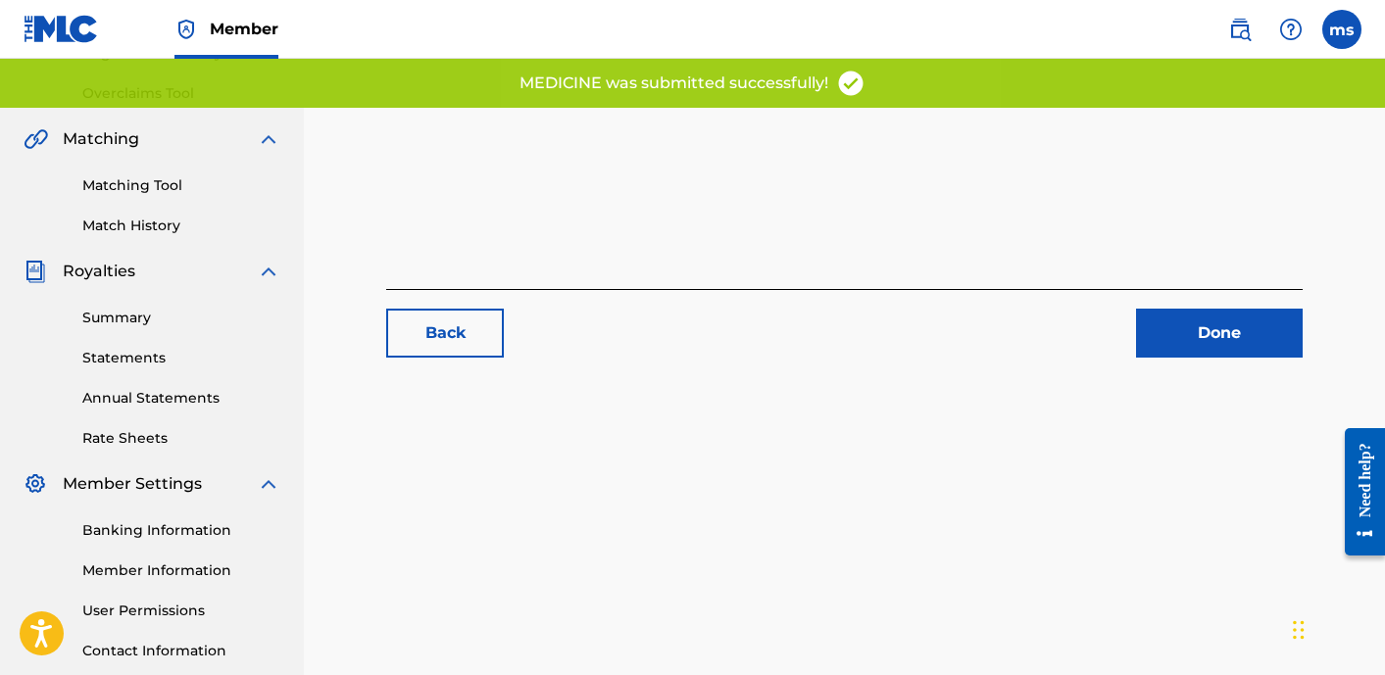
click at [1218, 342] on link "Done" at bounding box center [1219, 333] width 167 height 49
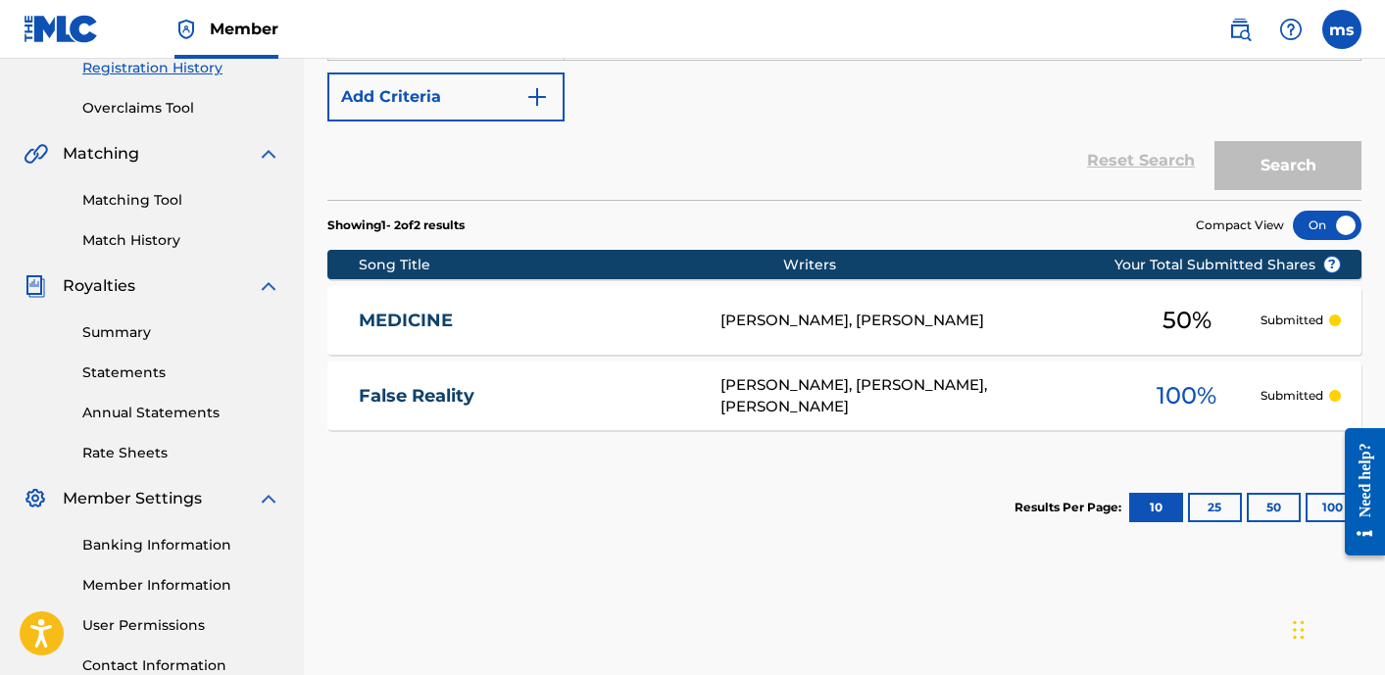
scroll to position [387, 0]
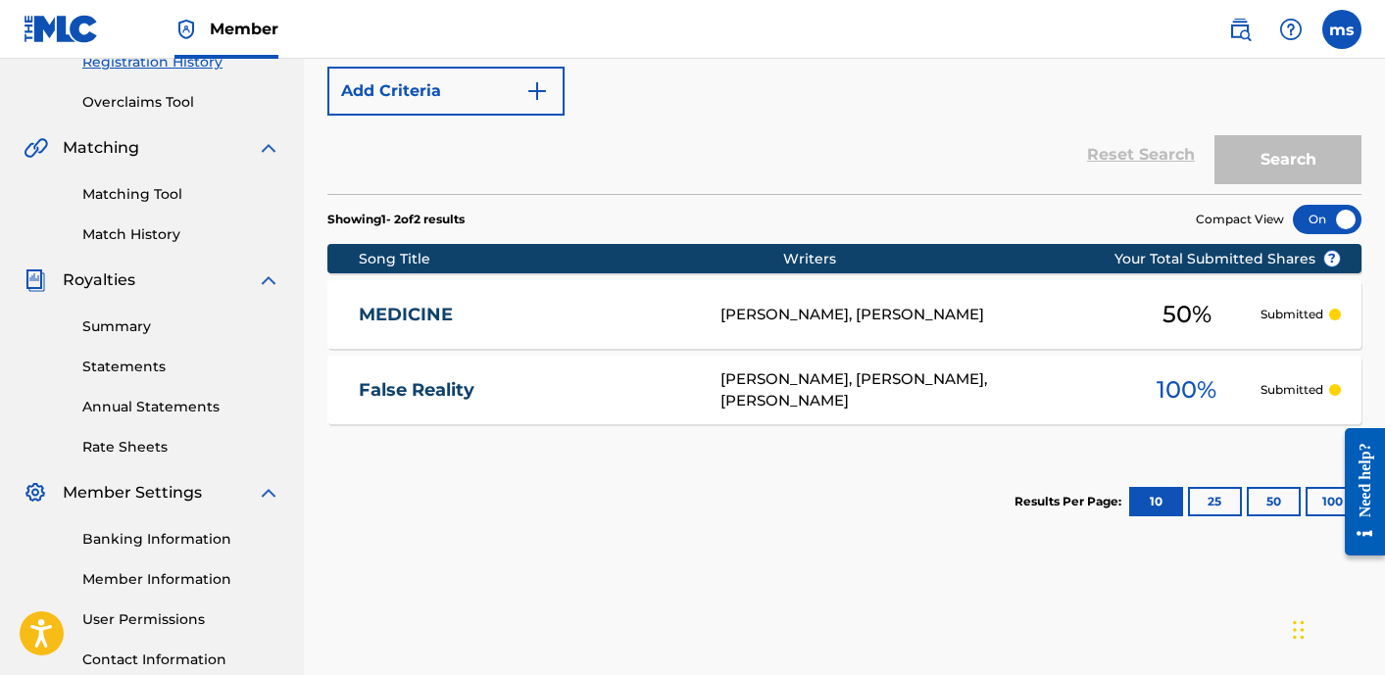
click at [1190, 402] on span "100 %" at bounding box center [1186, 389] width 60 height 35
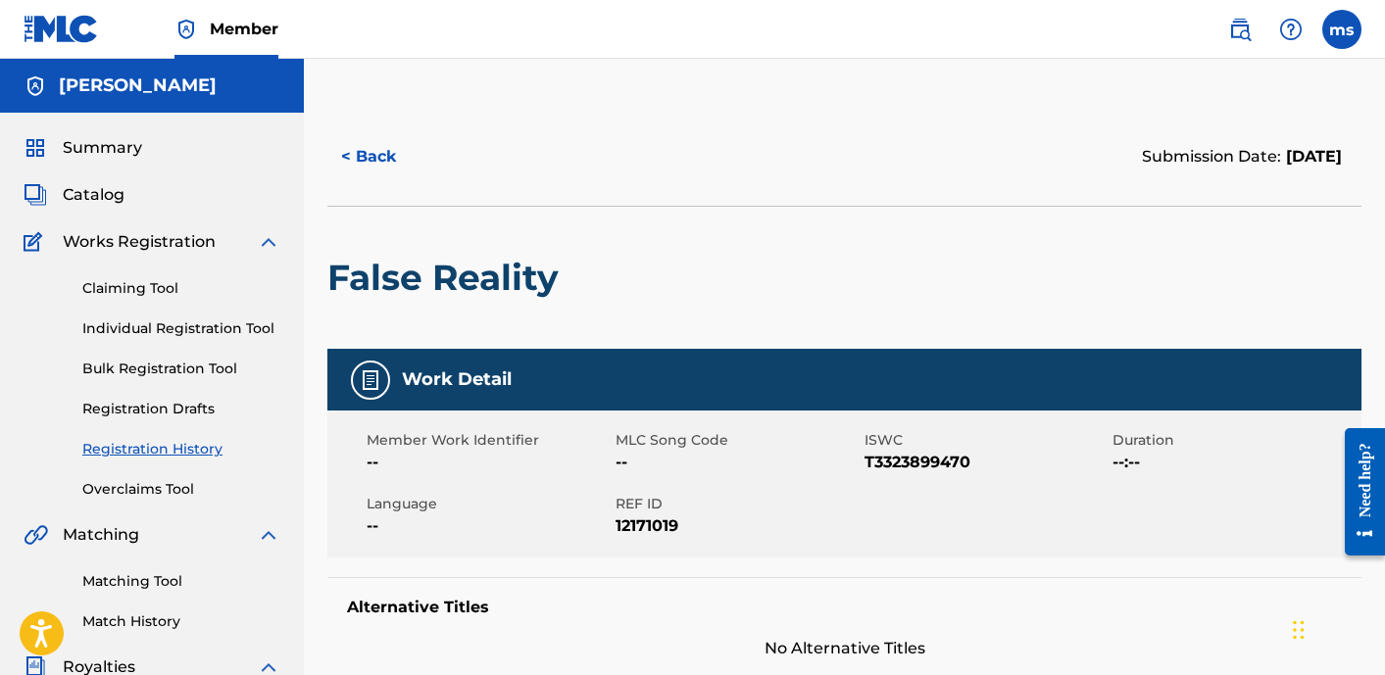
click at [376, 146] on button "< Back" at bounding box center [386, 156] width 118 height 49
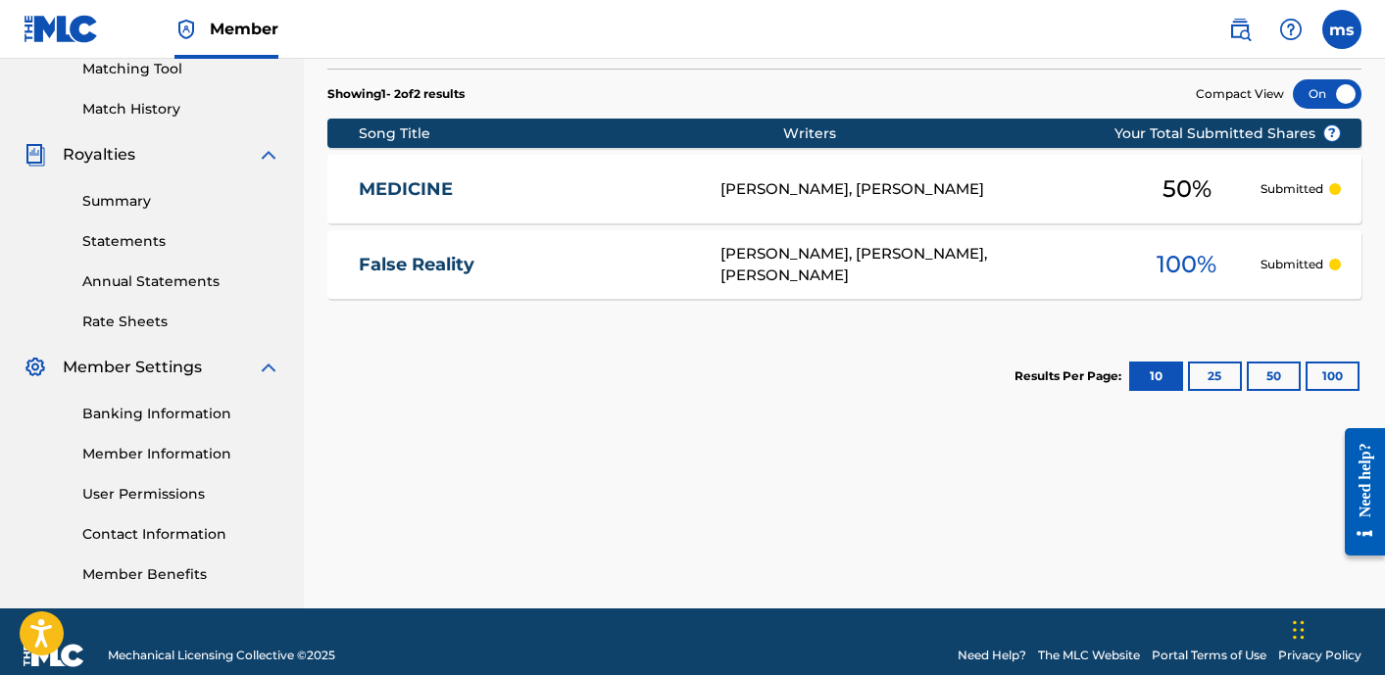
scroll to position [519, 0]
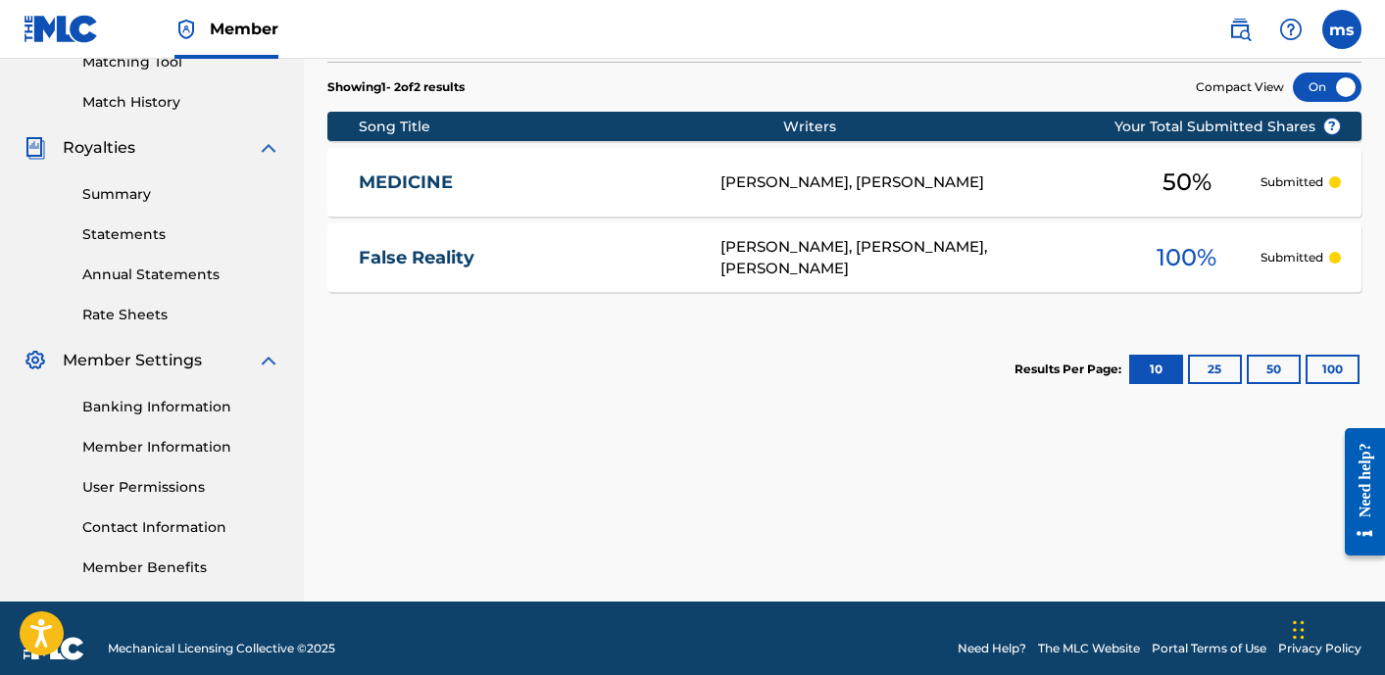
click at [159, 416] on link "Banking Information" at bounding box center [181, 407] width 198 height 21
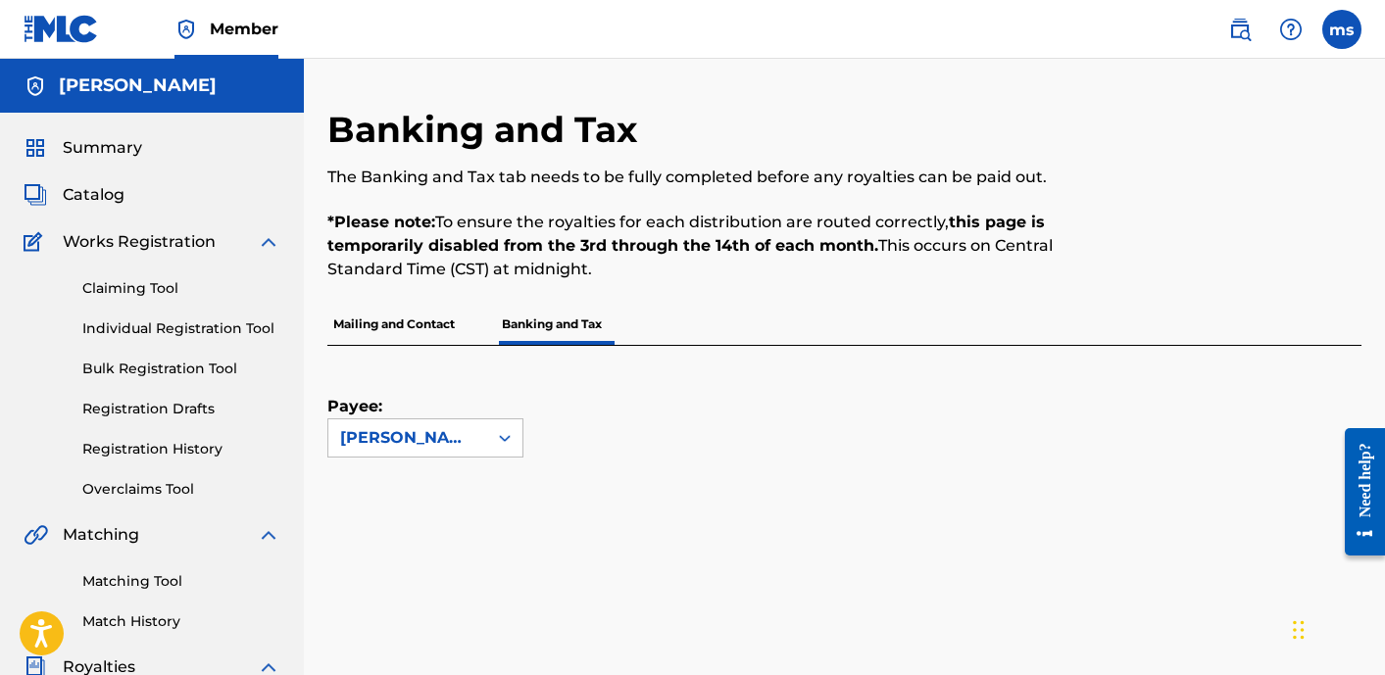
scroll to position [540, 0]
